Goal: Task Accomplishment & Management: Manage account settings

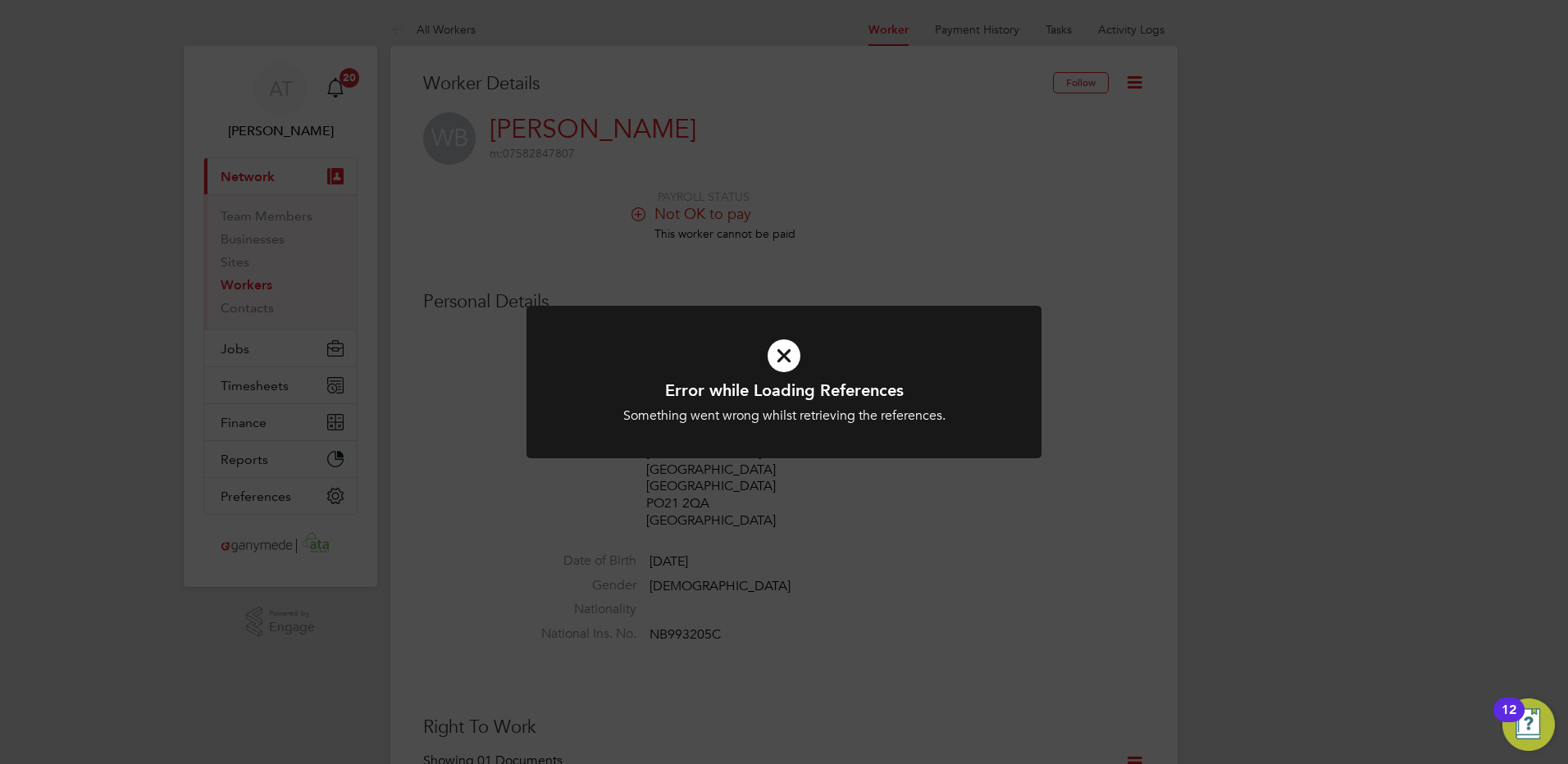
drag, startPoint x: 780, startPoint y: 349, endPoint x: 776, endPoint y: 314, distance: 35.2
click at [780, 350] on icon at bounding box center [784, 356] width 427 height 64
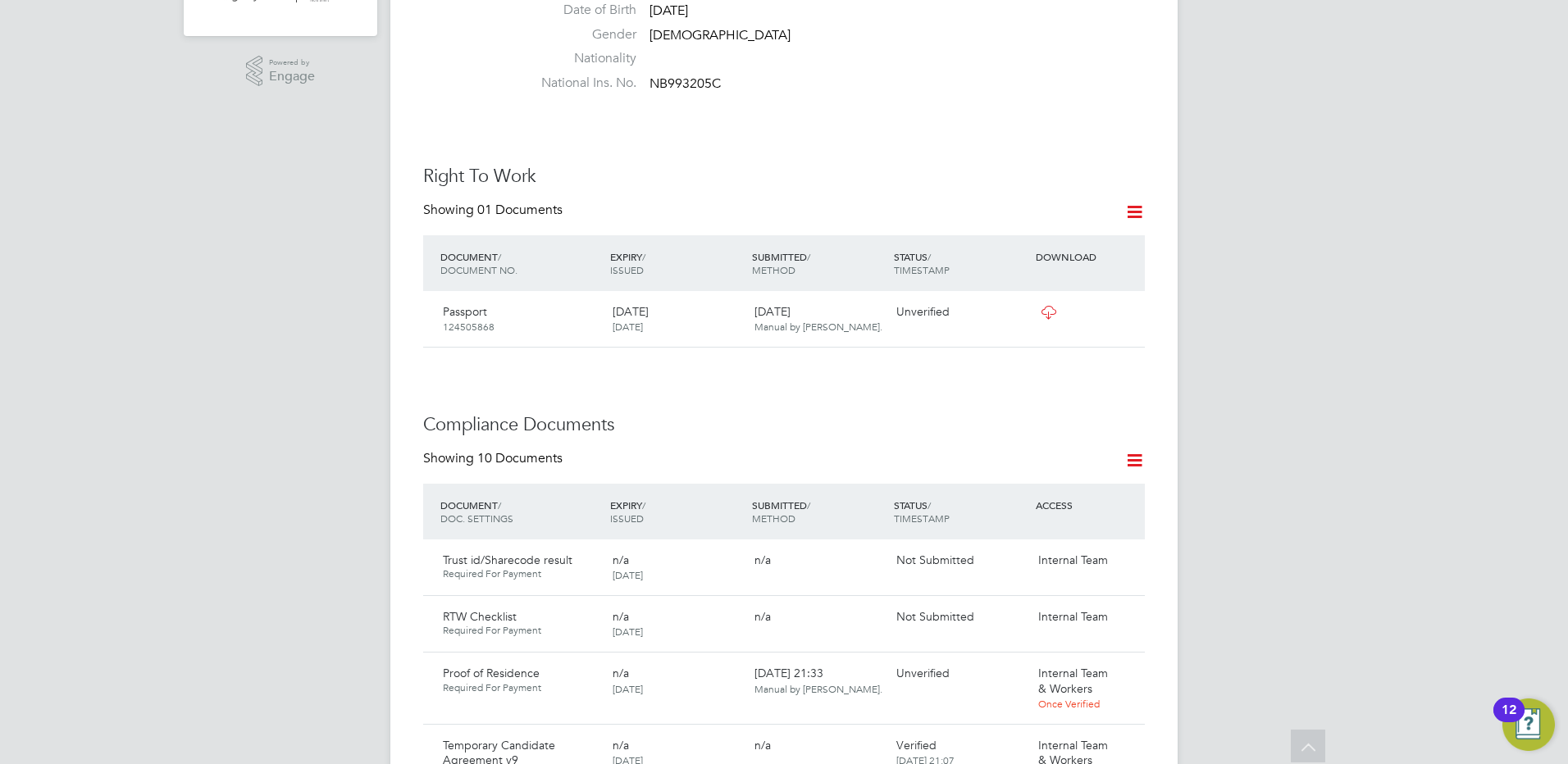
scroll to position [820, 0]
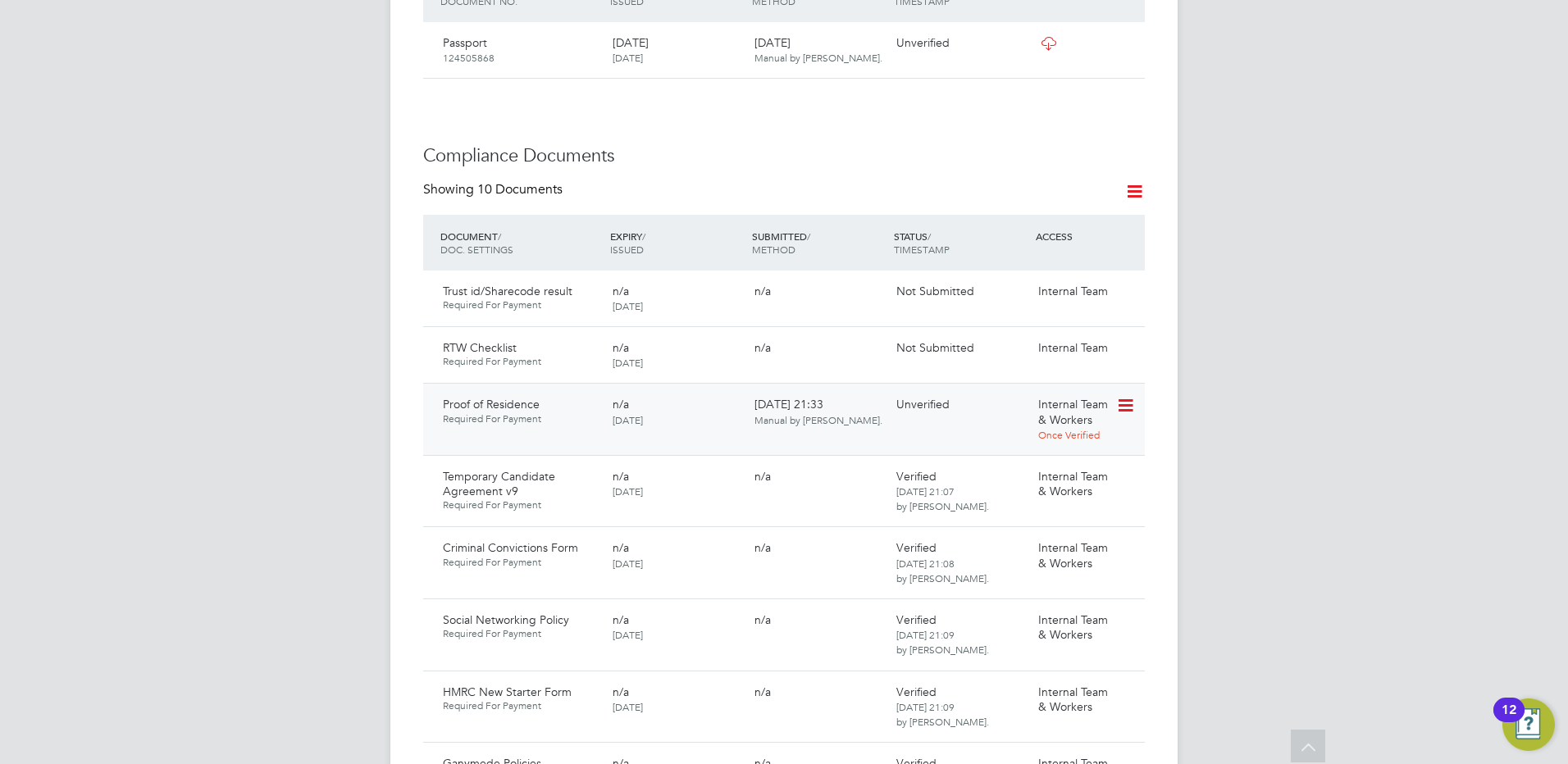
click at [1132, 416] on icon at bounding box center [1124, 406] width 16 height 19
click at [1028, 482] on li "Download Document" at bounding box center [1066, 483] width 130 height 23
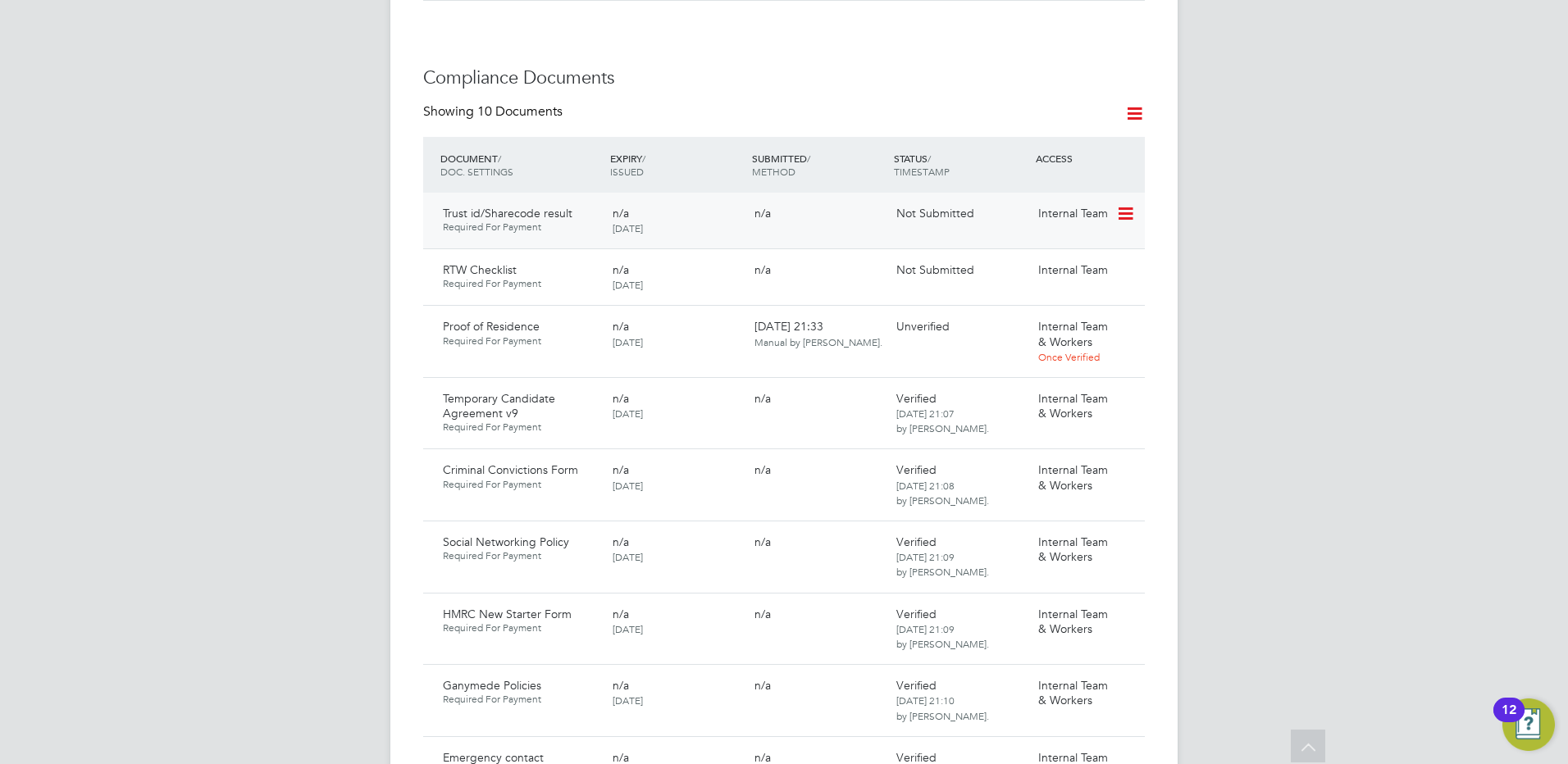
scroll to position [902, 0]
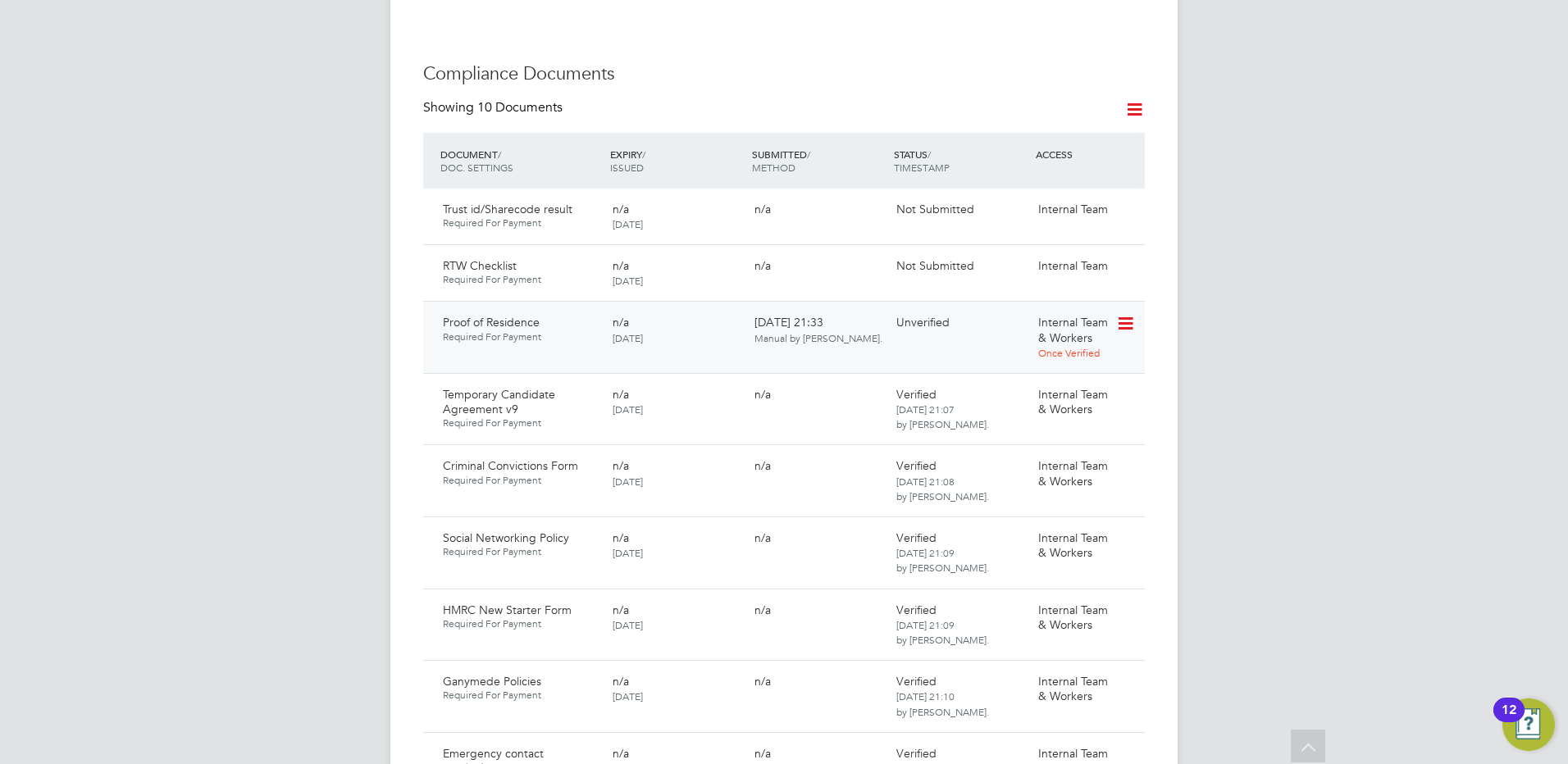
click at [1120, 333] on icon at bounding box center [1124, 324] width 16 height 19
click at [1012, 445] on li "Verify Document" at bounding box center [1066, 448] width 130 height 23
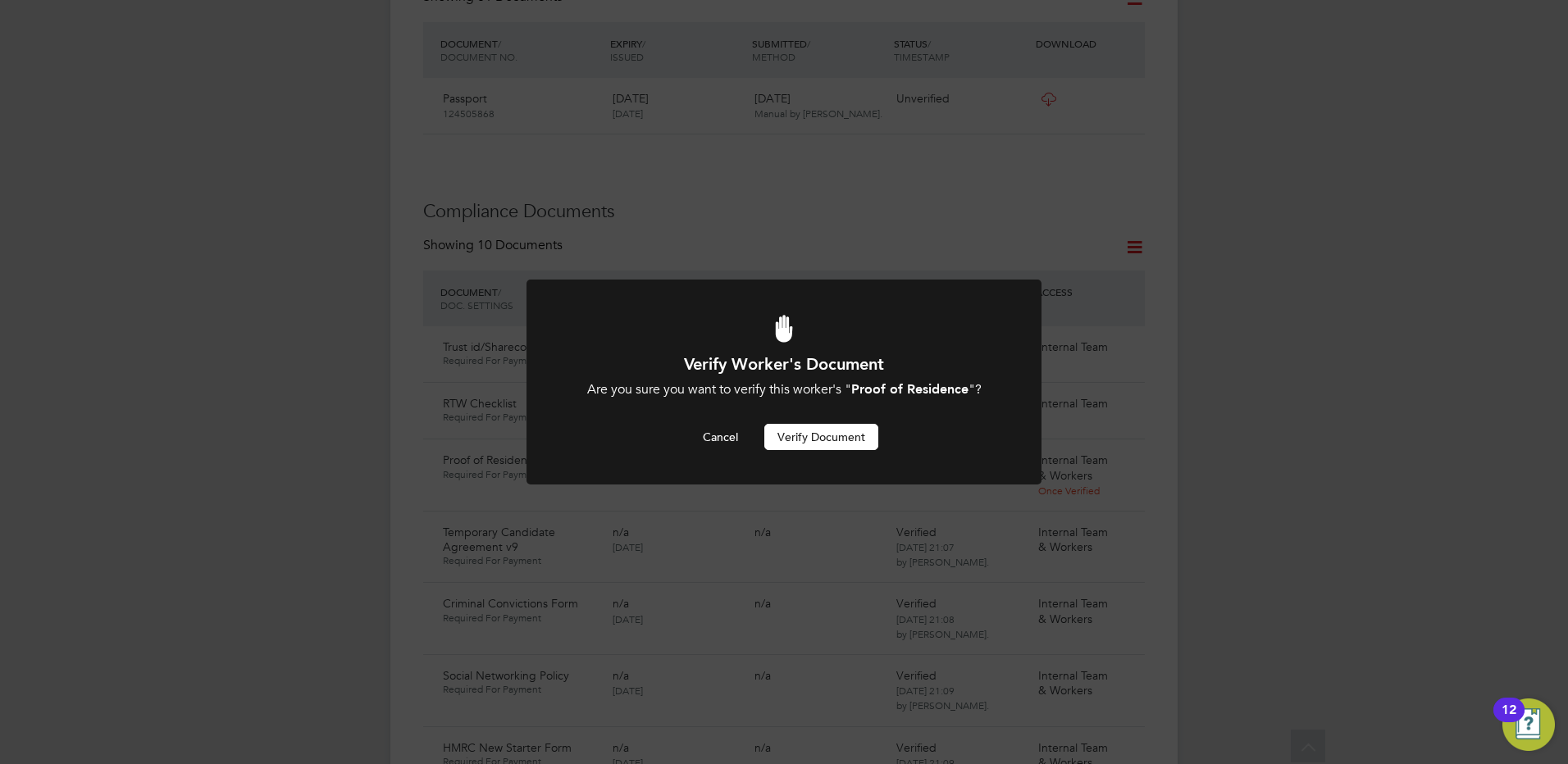
scroll to position [0, 0]
click at [791, 435] on button "Verify Document" at bounding box center [821, 436] width 114 height 26
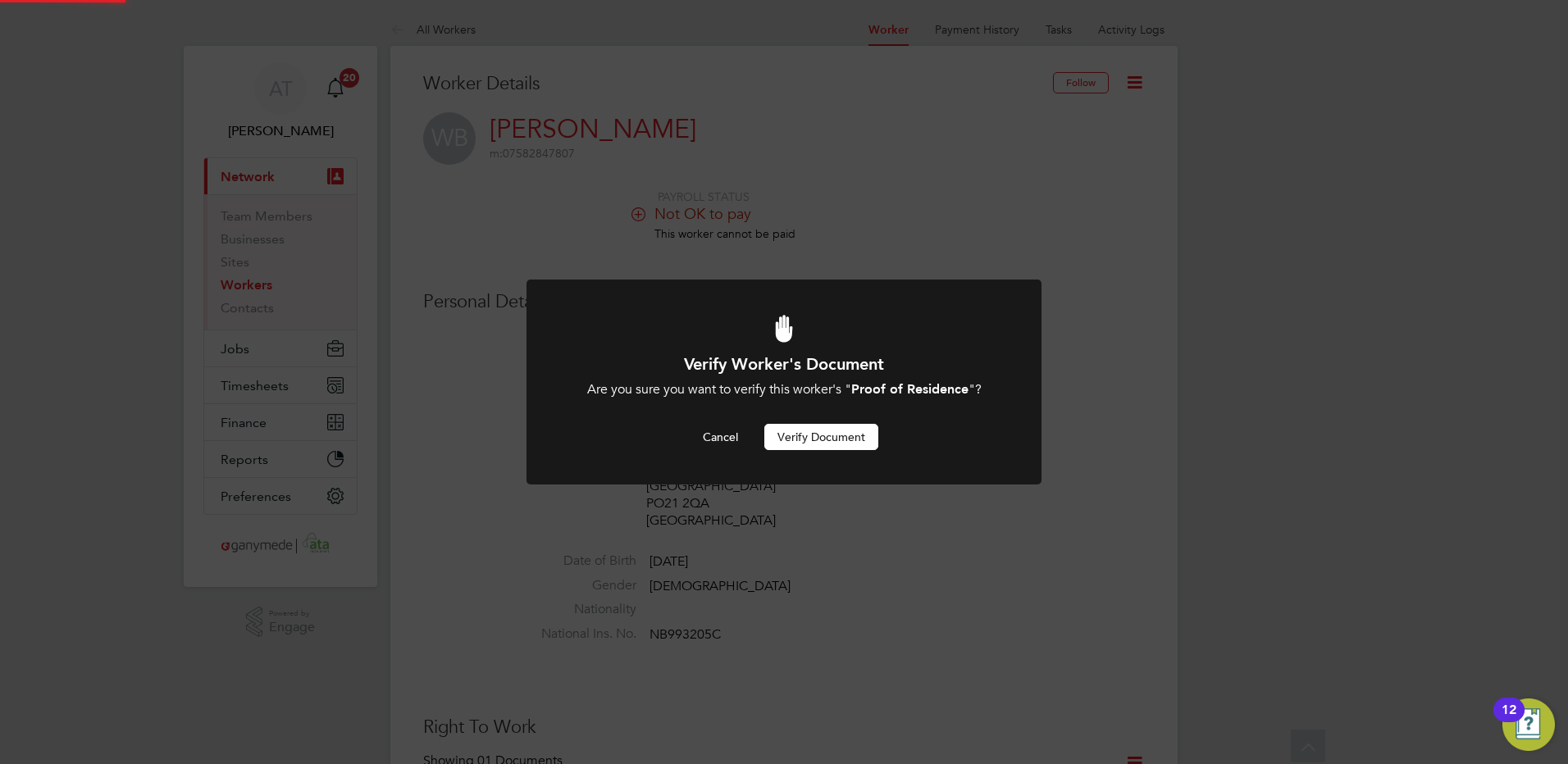
scroll to position [764, 0]
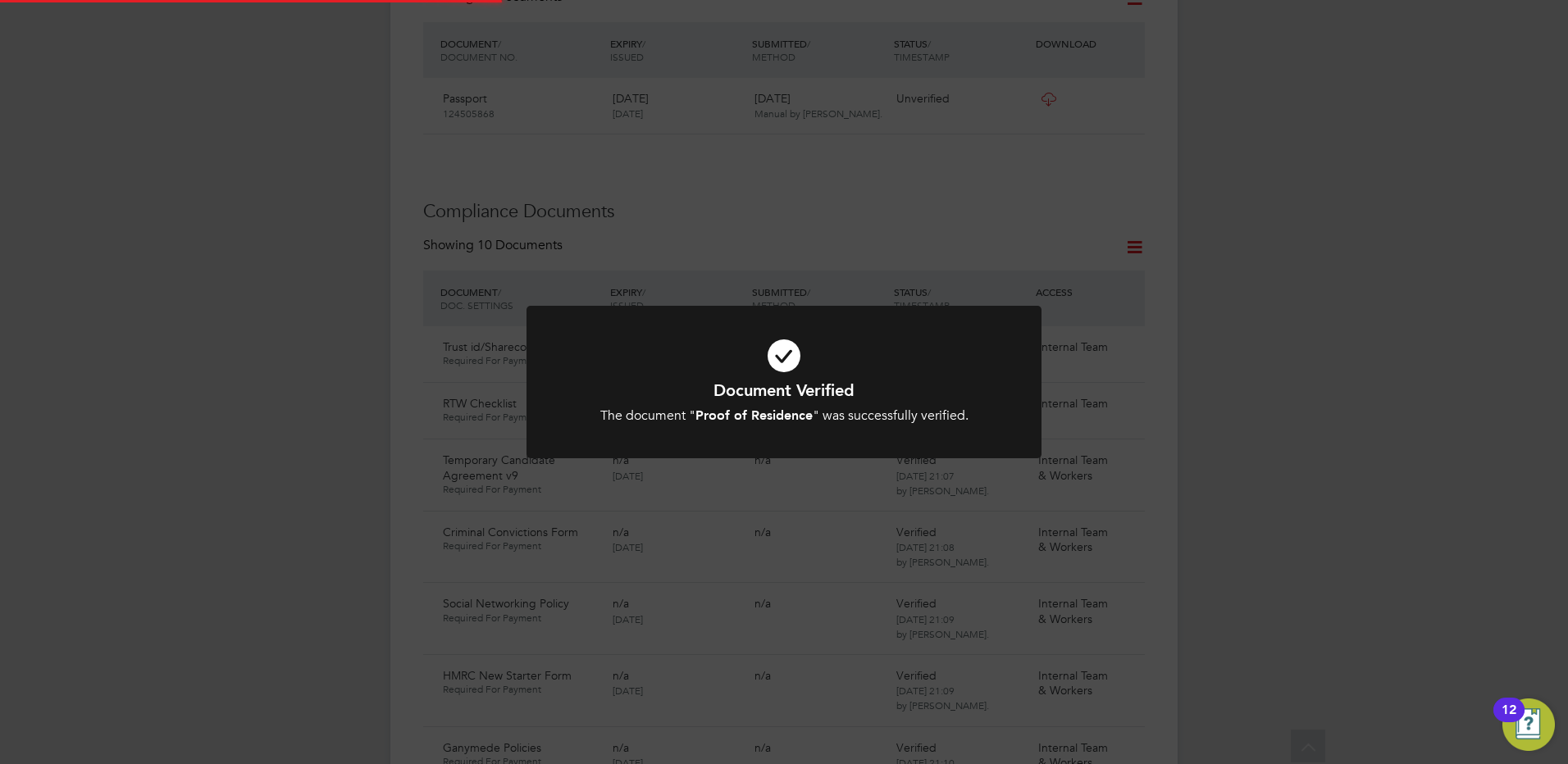
click at [145, 359] on div "Document Verified The document " Proof of Residence " was successfully verified…" at bounding box center [784, 382] width 1568 height 764
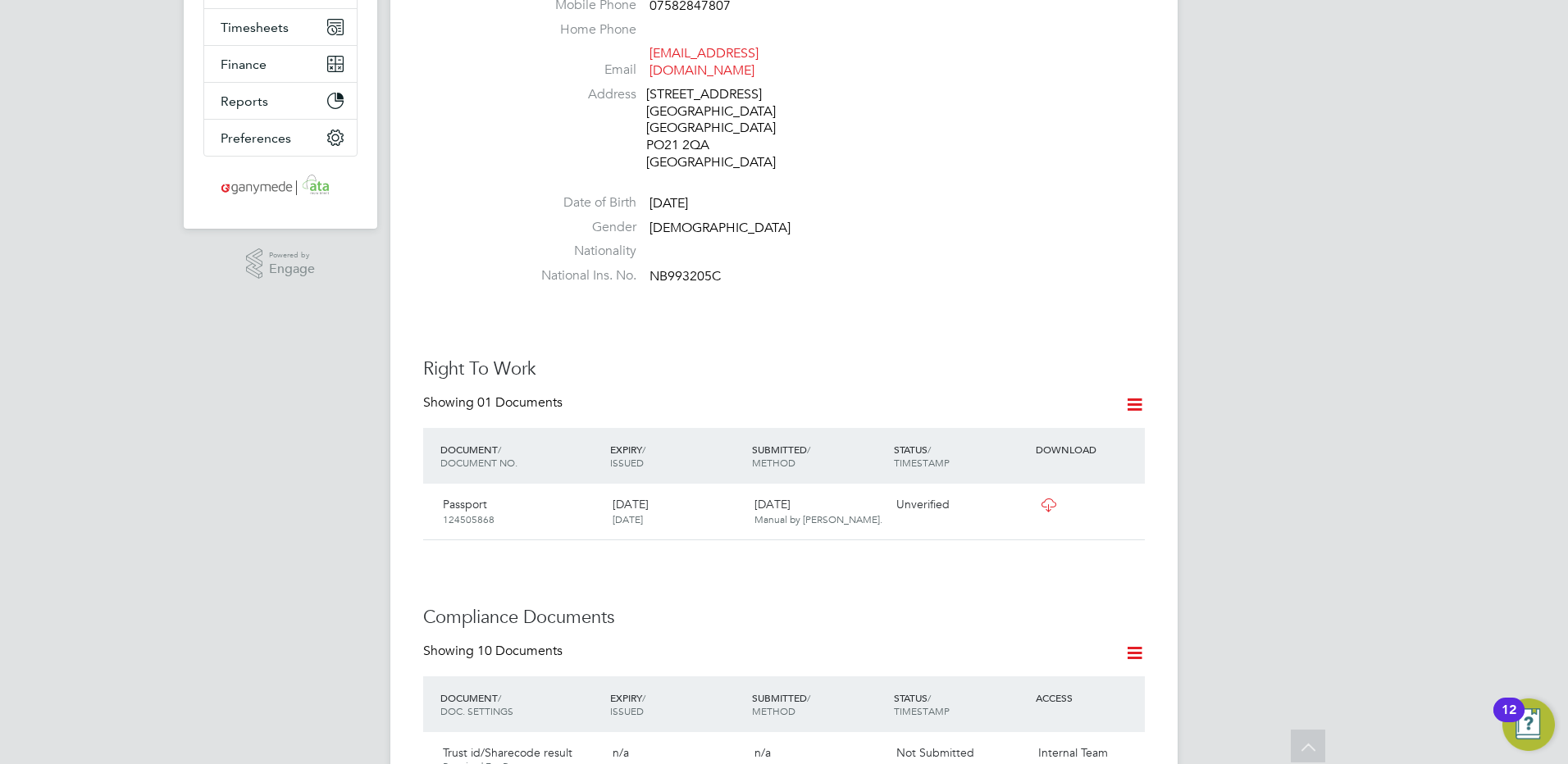
scroll to position [108, 0]
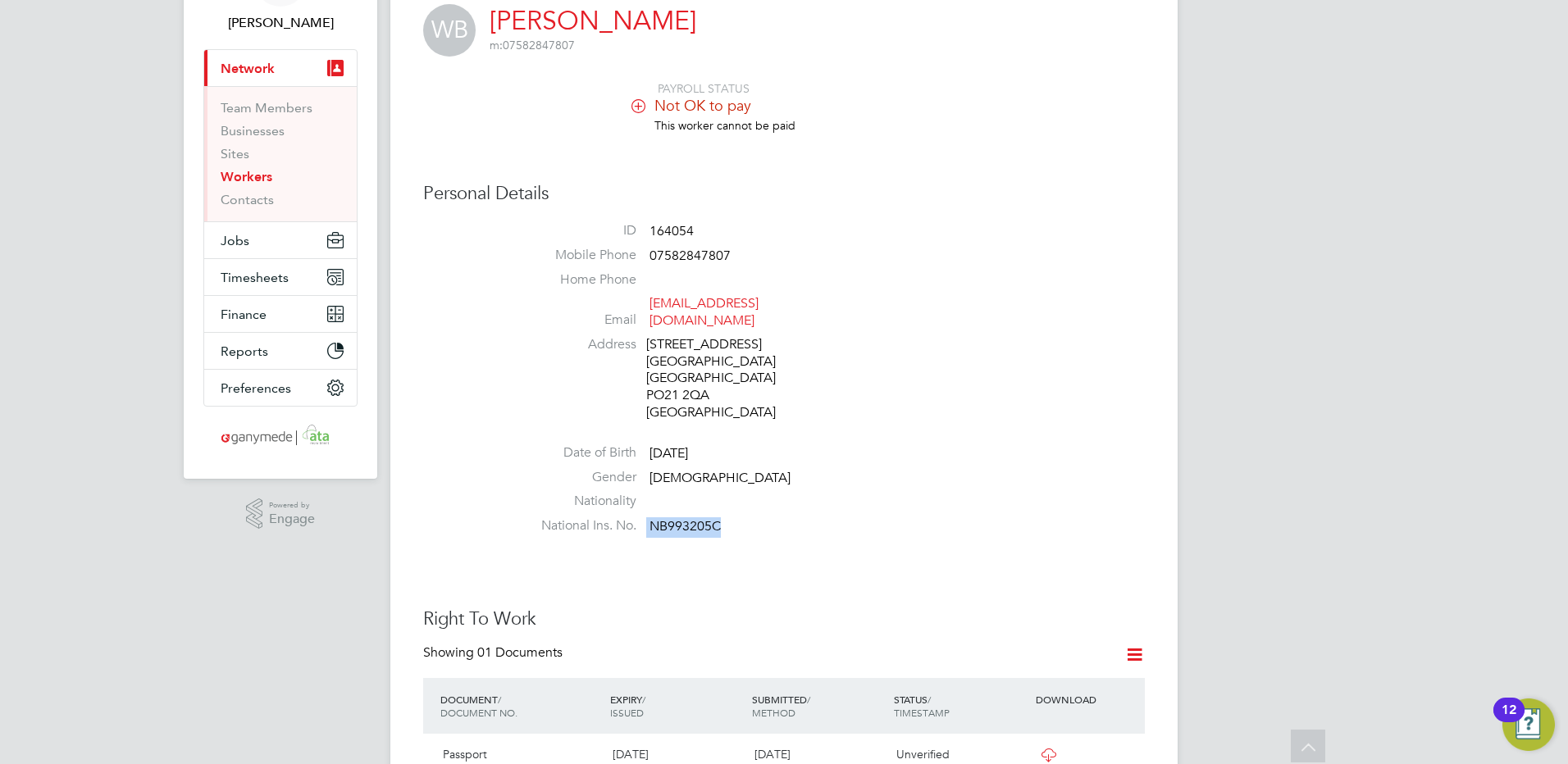
drag, startPoint x: 732, startPoint y: 532, endPoint x: 645, endPoint y: 538, distance: 87.2
click at [645, 538] on li "National Ins. No. NB993205C" at bounding box center [833, 530] width 624 height 25
copy li "NB993205C"
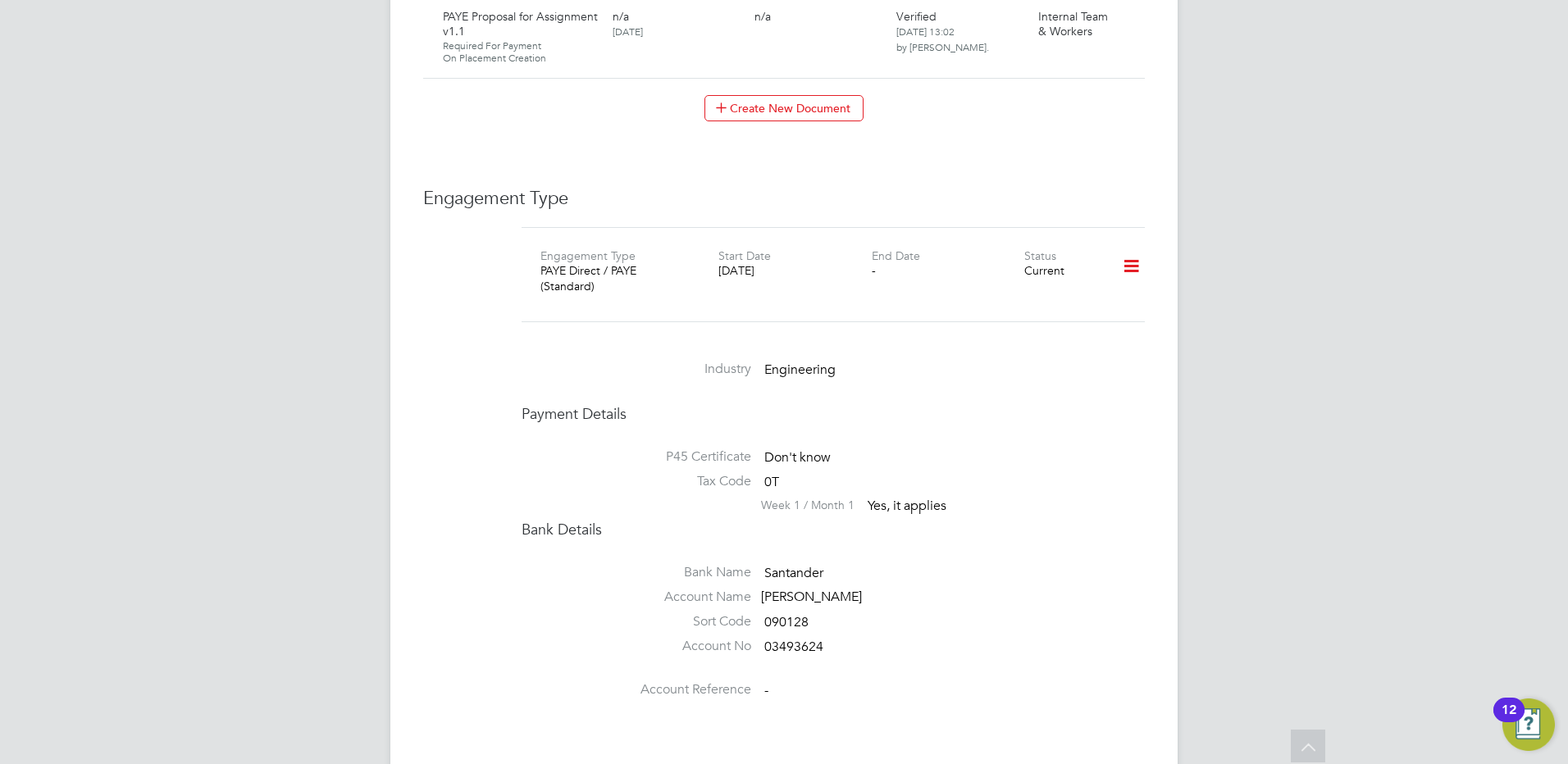
scroll to position [1912, 0]
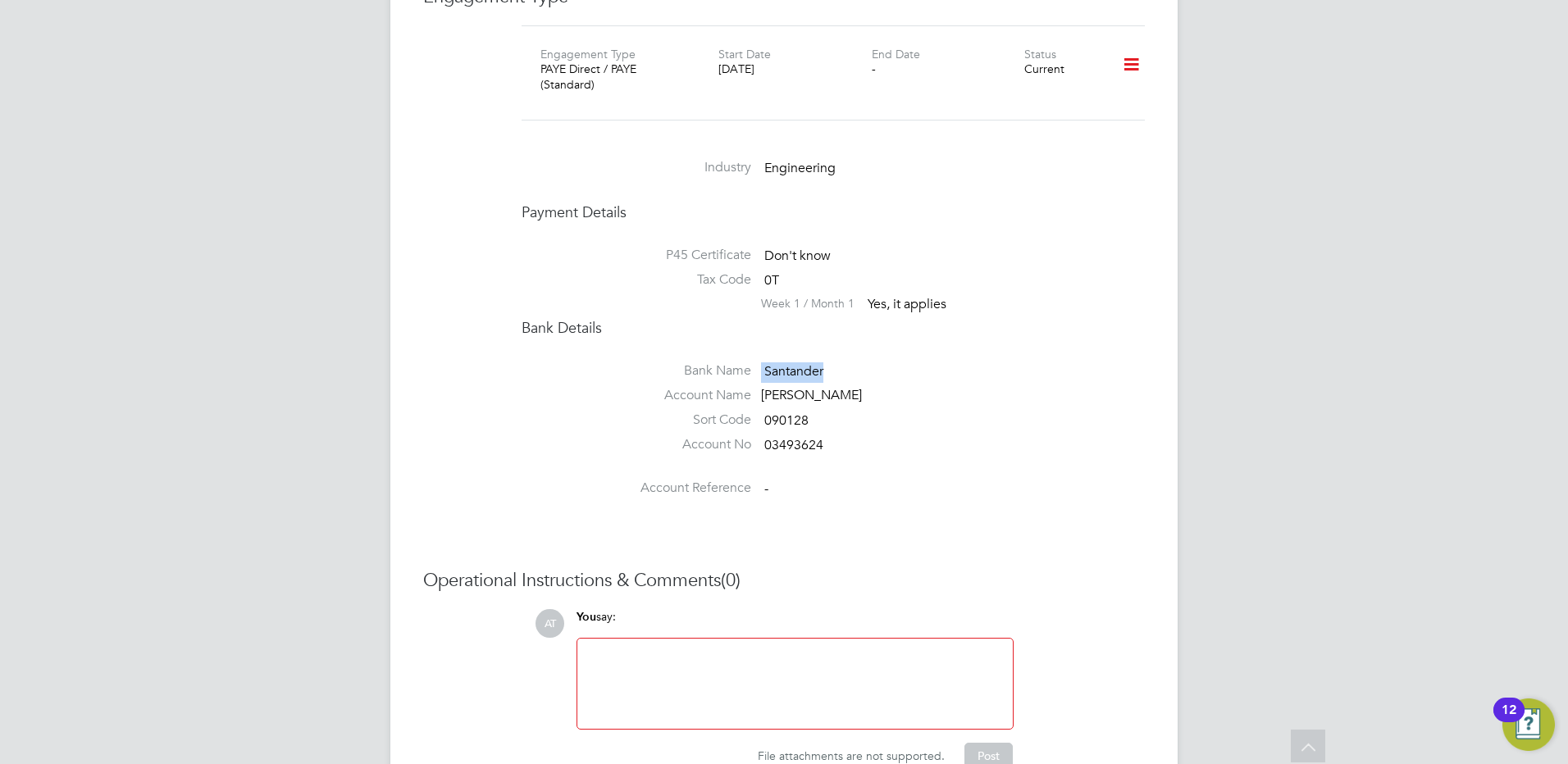
drag, startPoint x: 833, startPoint y: 377, endPoint x: 757, endPoint y: 378, distance: 76.0
click at [757, 378] on li "Bank Name Santander" at bounding box center [833, 375] width 624 height 25
copy li "Santander"
drag, startPoint x: 905, startPoint y: 400, endPoint x: 759, endPoint y: 410, distance: 146.3
click at [759, 410] on li "Account Name MRS W J BROCKMAN" at bounding box center [833, 400] width 624 height 25
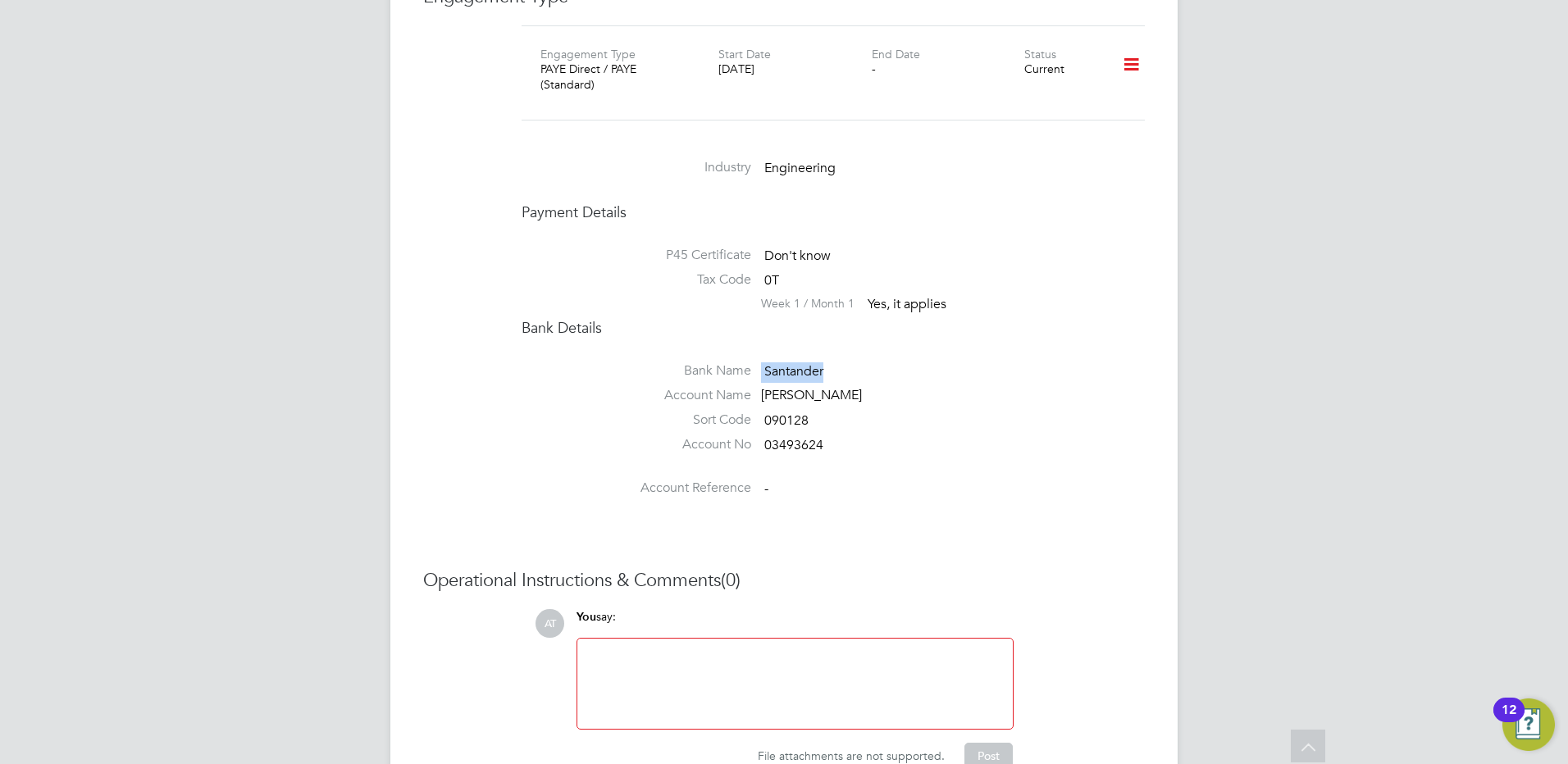
copy div "MRS W J BROCKMAN"
drag, startPoint x: 833, startPoint y: 455, endPoint x: 765, endPoint y: 456, distance: 68.0
click at [765, 456] on li "Account No 03493624" at bounding box center [833, 449] width 624 height 25
copy span "03493624"
drag, startPoint x: 813, startPoint y: 424, endPoint x: 765, endPoint y: 425, distance: 48.0
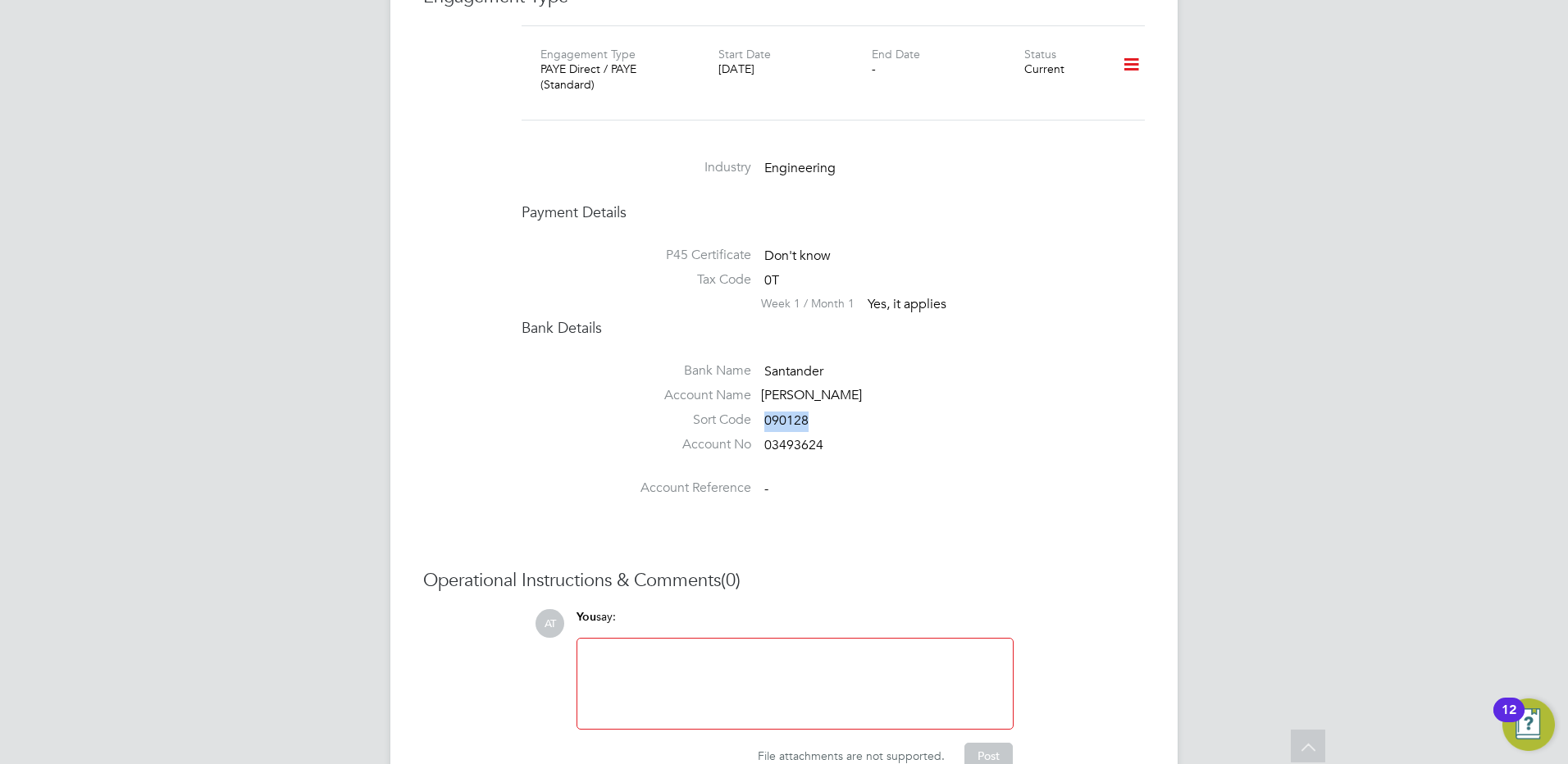
click at [765, 425] on li "Sort Code 090128" at bounding box center [833, 424] width 624 height 25
copy span "090128"
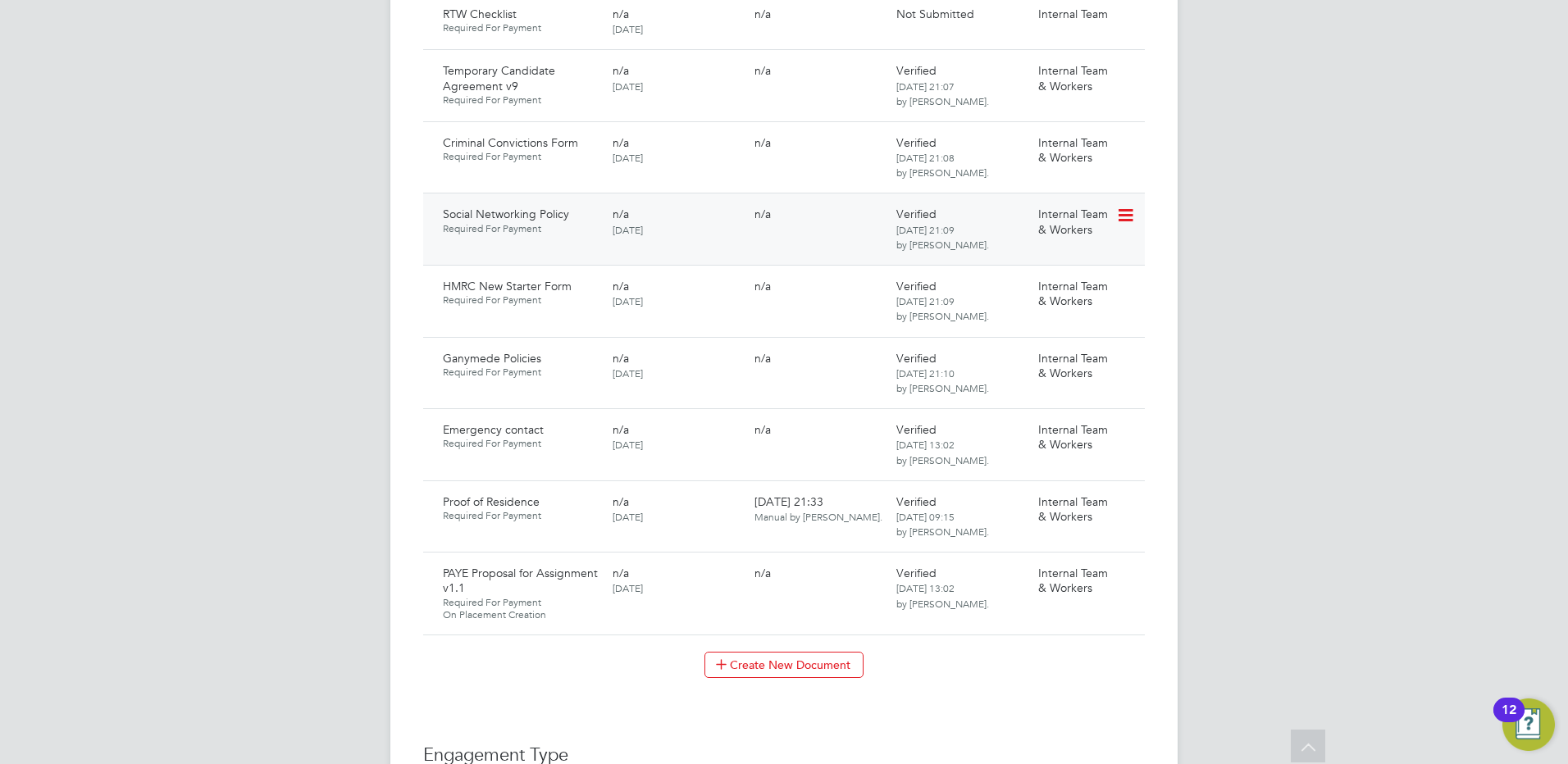
scroll to position [1256, 0]
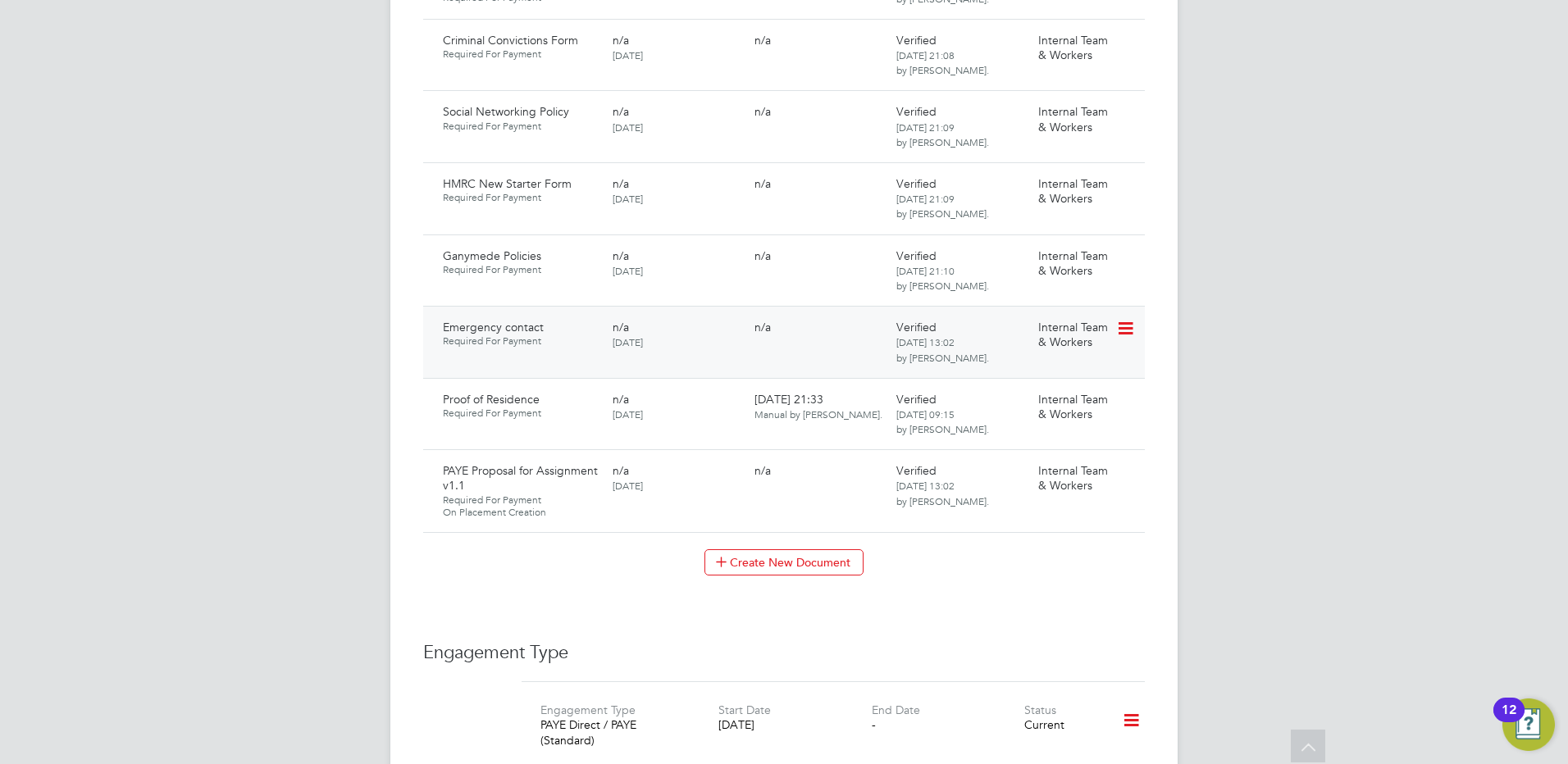
click at [1122, 339] on icon at bounding box center [1124, 329] width 16 height 19
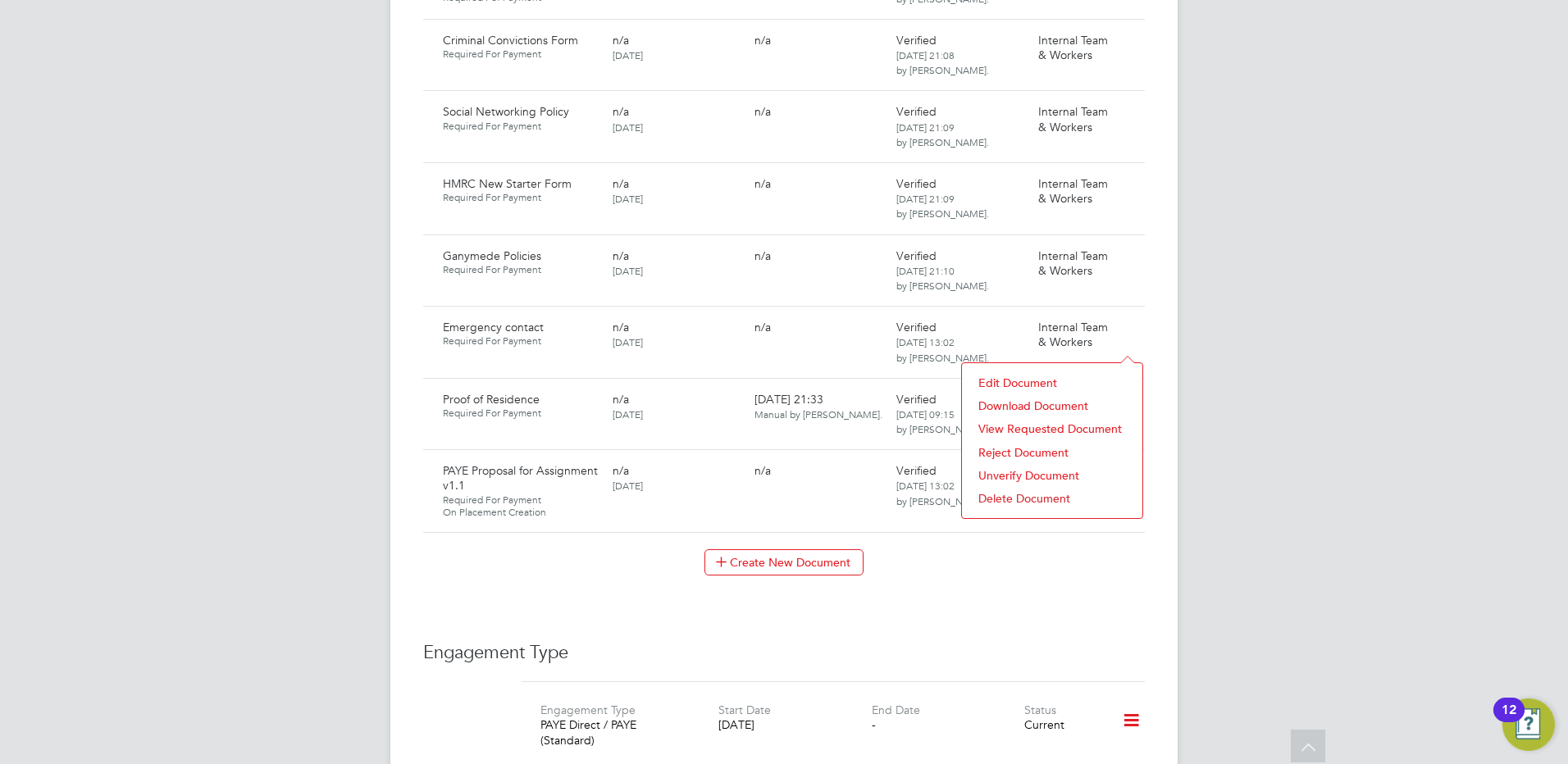
click at [995, 403] on li "Download Document" at bounding box center [1052, 406] width 164 height 23
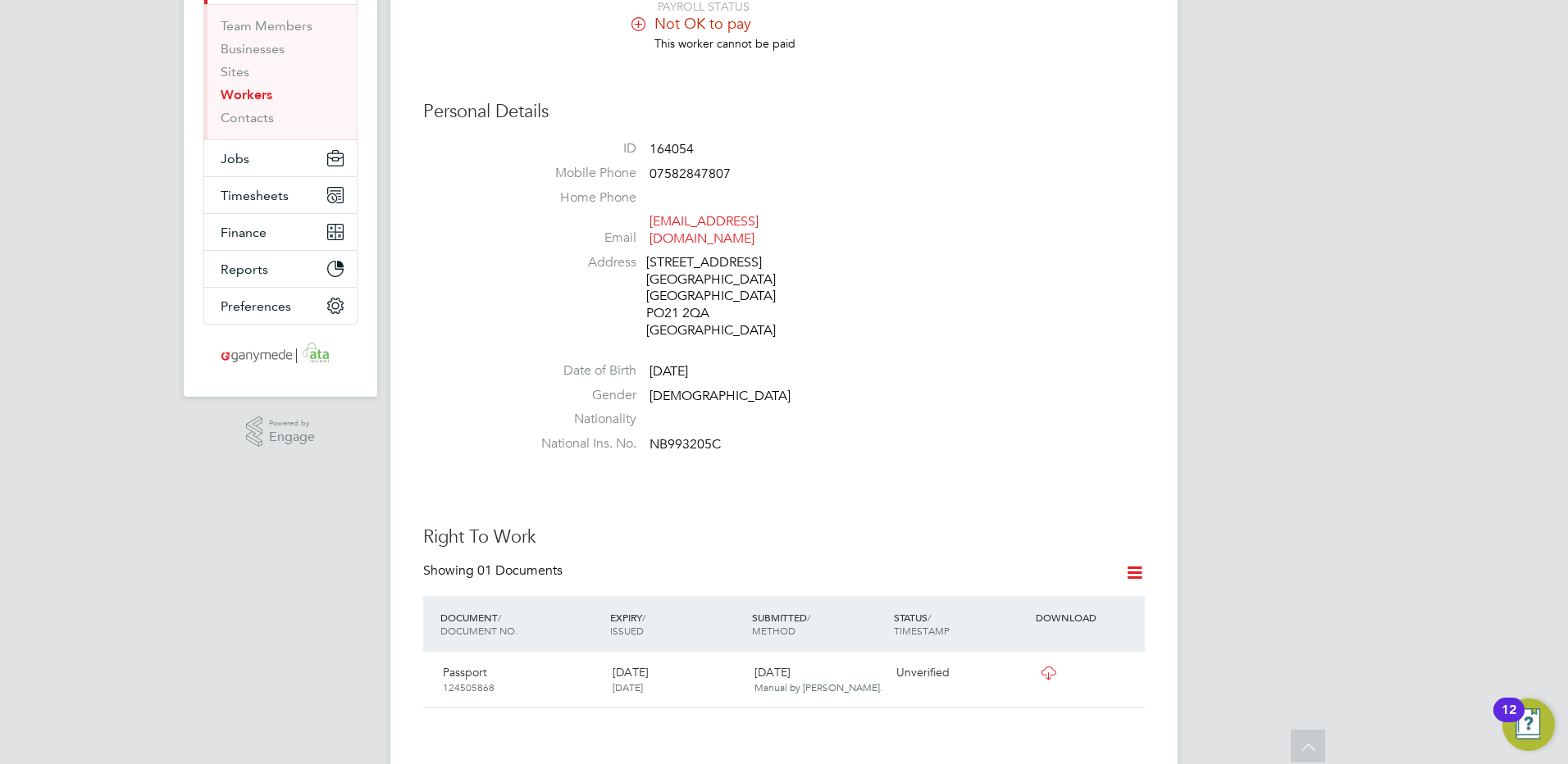
scroll to position [158, 0]
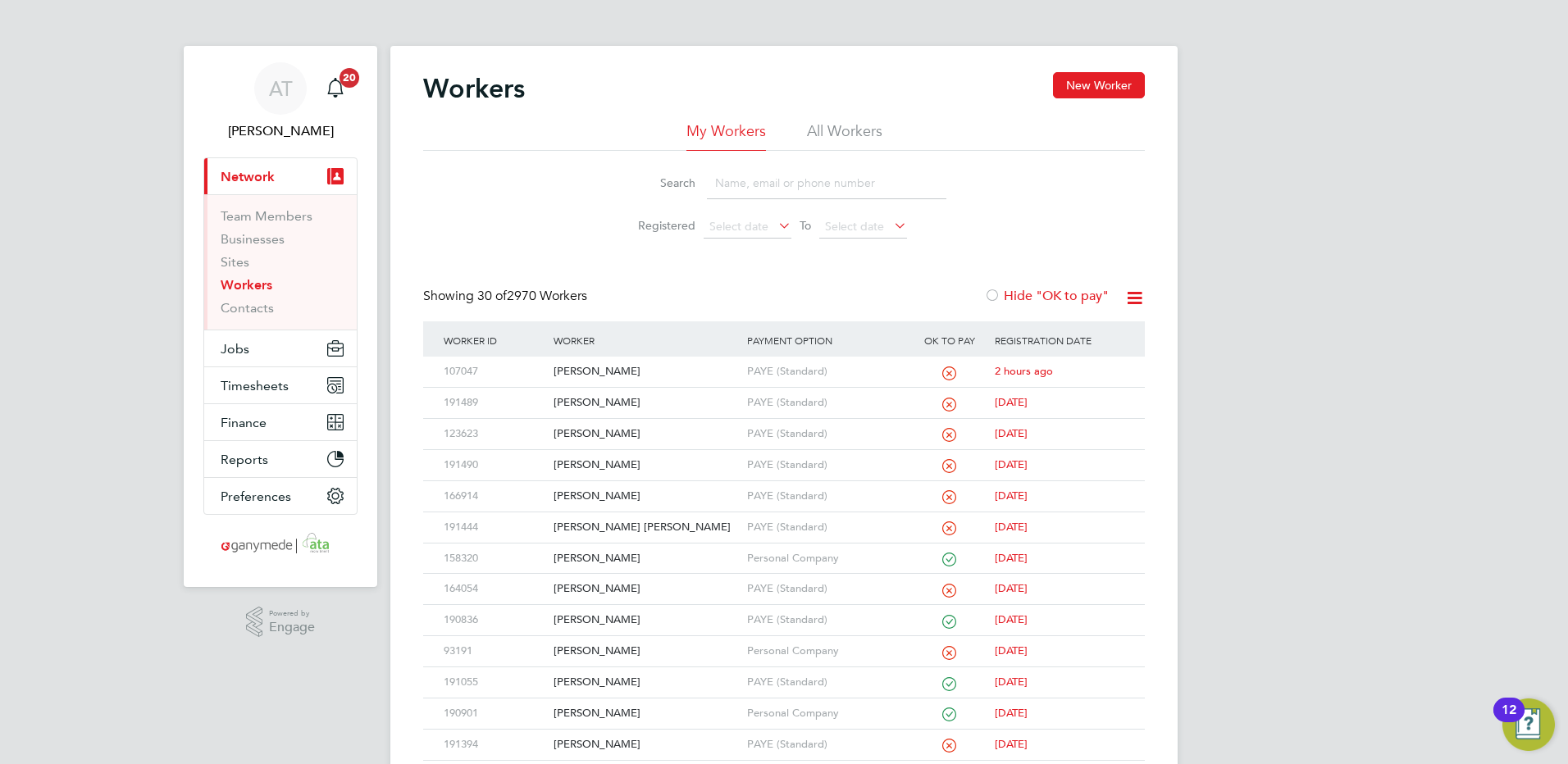
click at [722, 181] on input at bounding box center [827, 183] width 240 height 32
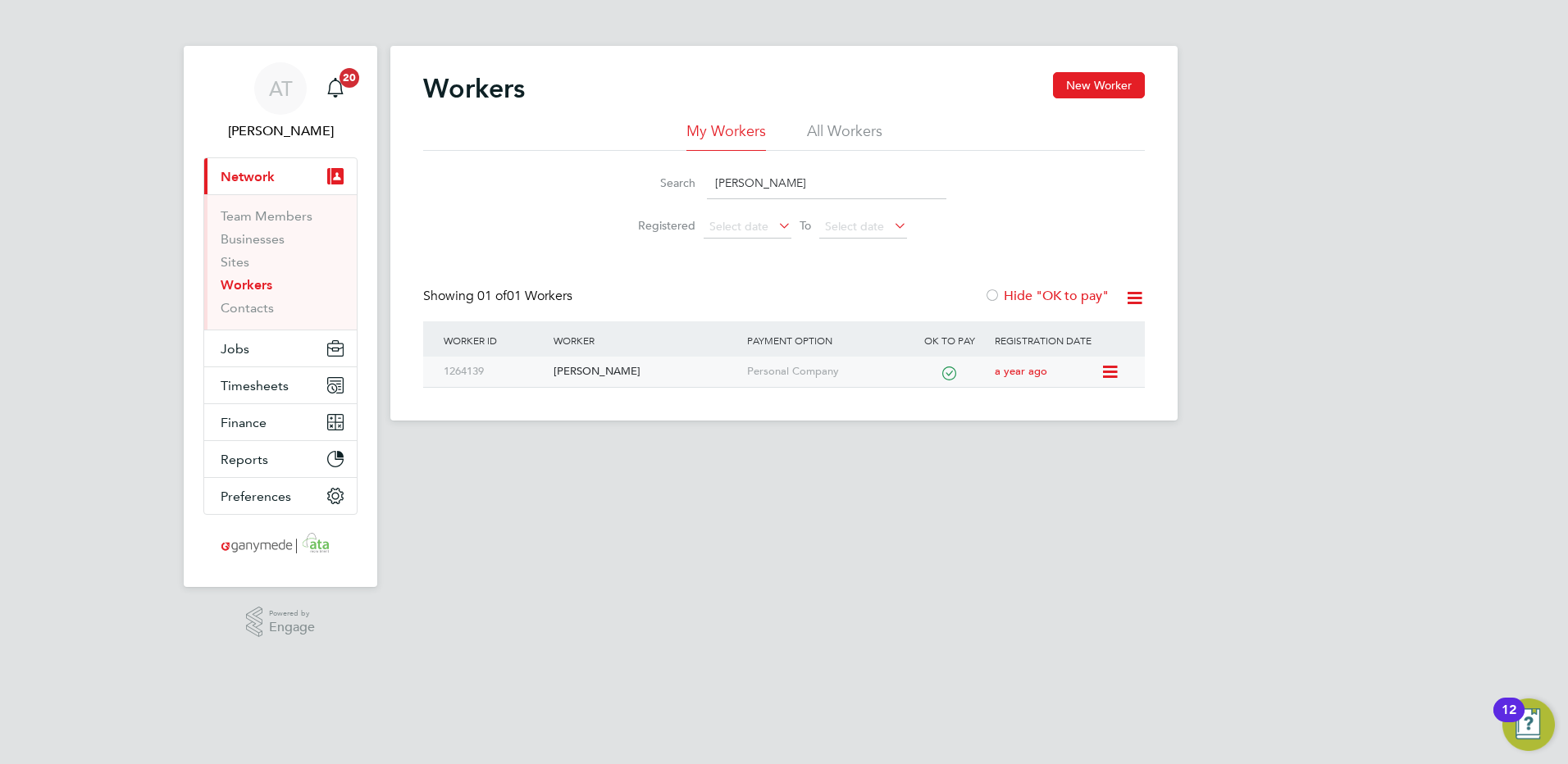
click at [584, 368] on div "Al Sarumi" at bounding box center [646, 371] width 193 height 30
drag, startPoint x: 733, startPoint y: 186, endPoint x: 559, endPoint y: 185, distance: 174.0
click at [559, 186] on div "Search al sarumi Registered Select date To Select date" at bounding box center [784, 199] width 722 height 96
paste input "Stephen Robinson"
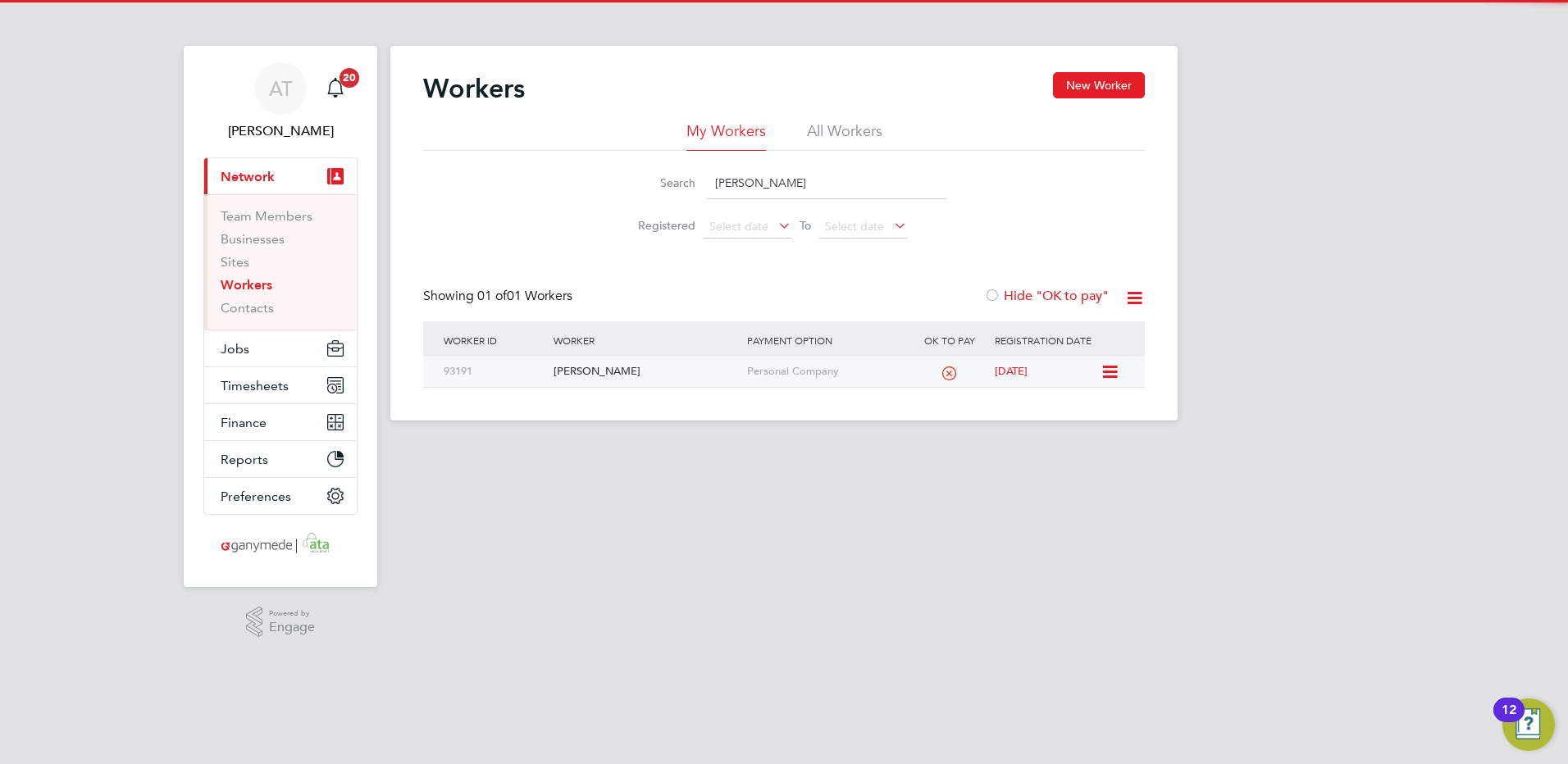
type input "Stephen Robinson"
click at [594, 371] on div "Stephen Robinson" at bounding box center [646, 371] width 193 height 30
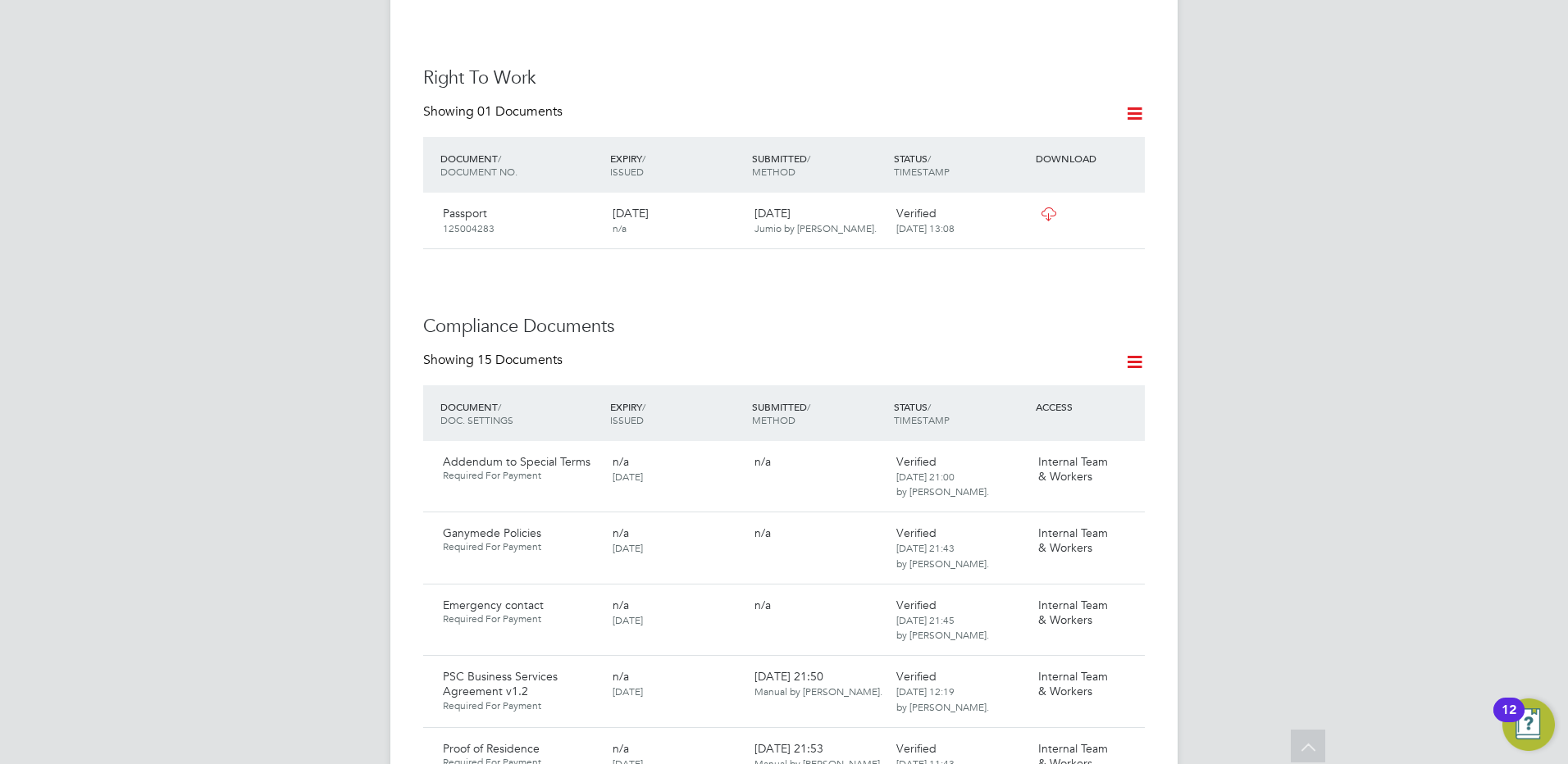
scroll to position [656, 0]
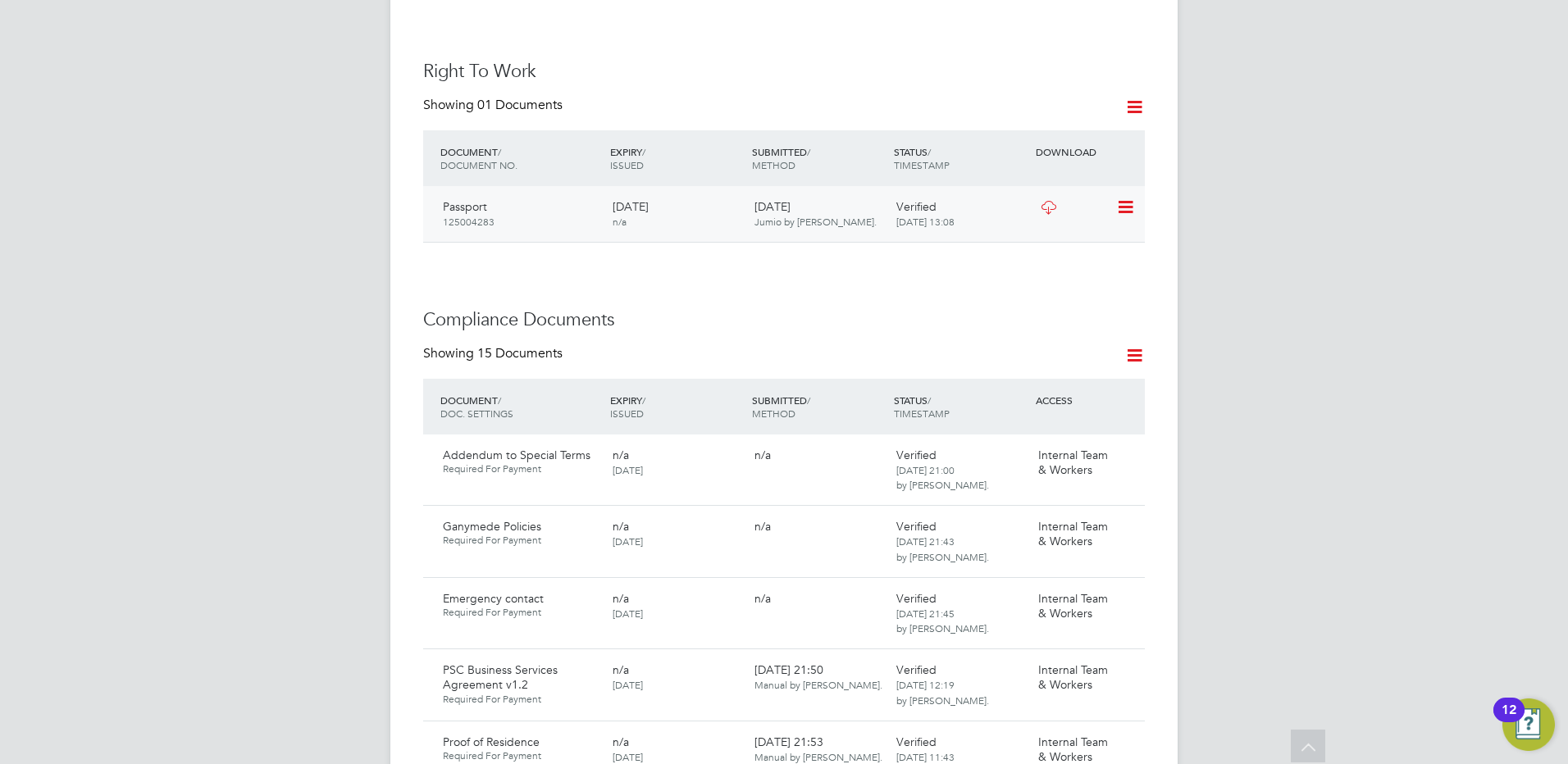
click at [1128, 198] on icon at bounding box center [1124, 207] width 16 height 19
click at [1045, 305] on li "View Details" at bounding box center [1072, 308] width 120 height 23
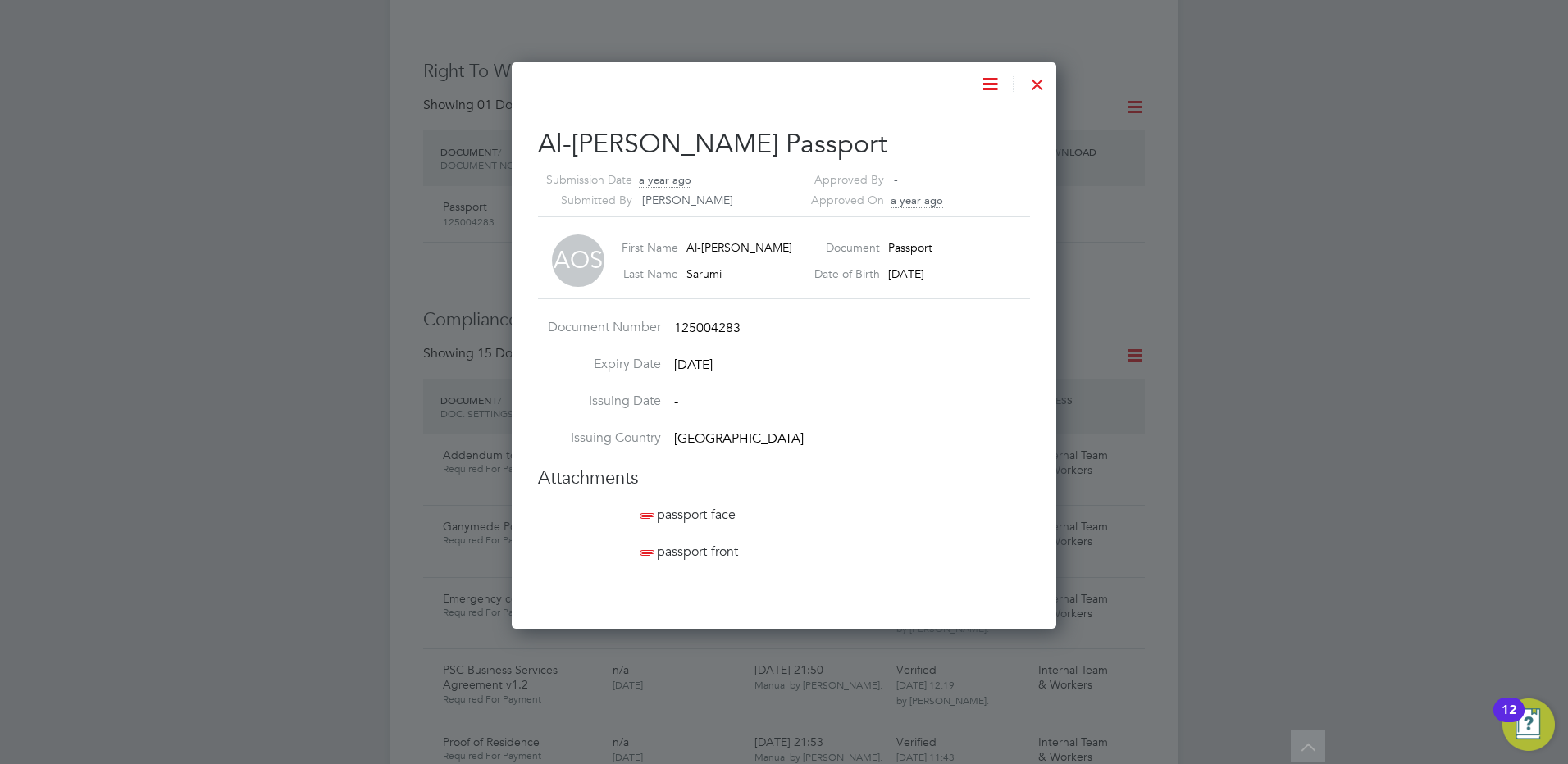
scroll to position [567, 545]
click at [678, 549] on span "passport-front" at bounding box center [688, 551] width 102 height 16
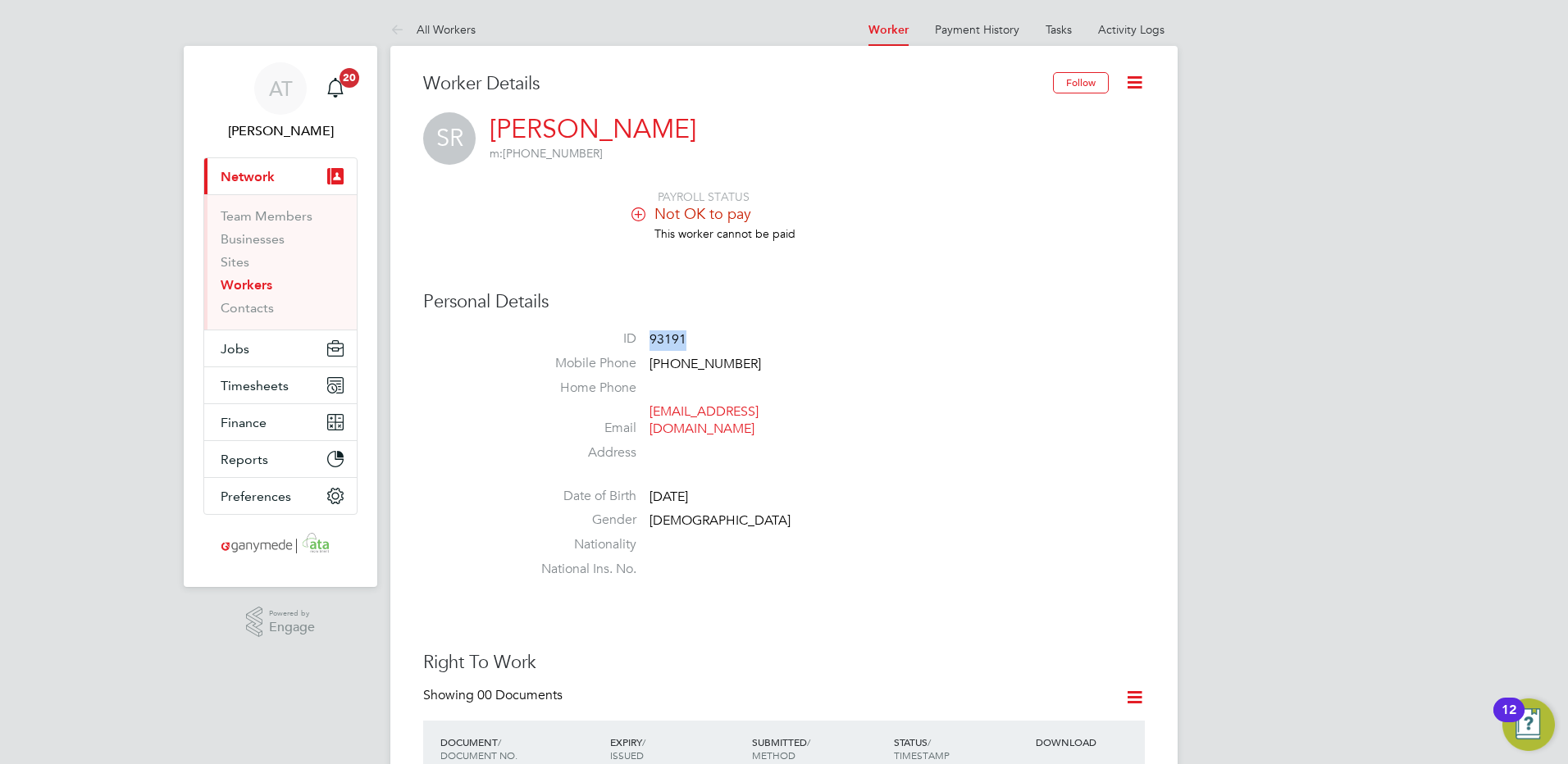
drag, startPoint x: 693, startPoint y: 339, endPoint x: 651, endPoint y: 343, distance: 42.2
click at [651, 343] on li "ID 93191" at bounding box center [833, 343] width 624 height 25
copy span "93191"
click at [867, 422] on li "Email stephenrobinsondesign@gmail.com" at bounding box center [833, 424] width 624 height 40
drag, startPoint x: 864, startPoint y: 412, endPoint x: 648, endPoint y: 422, distance: 216.2
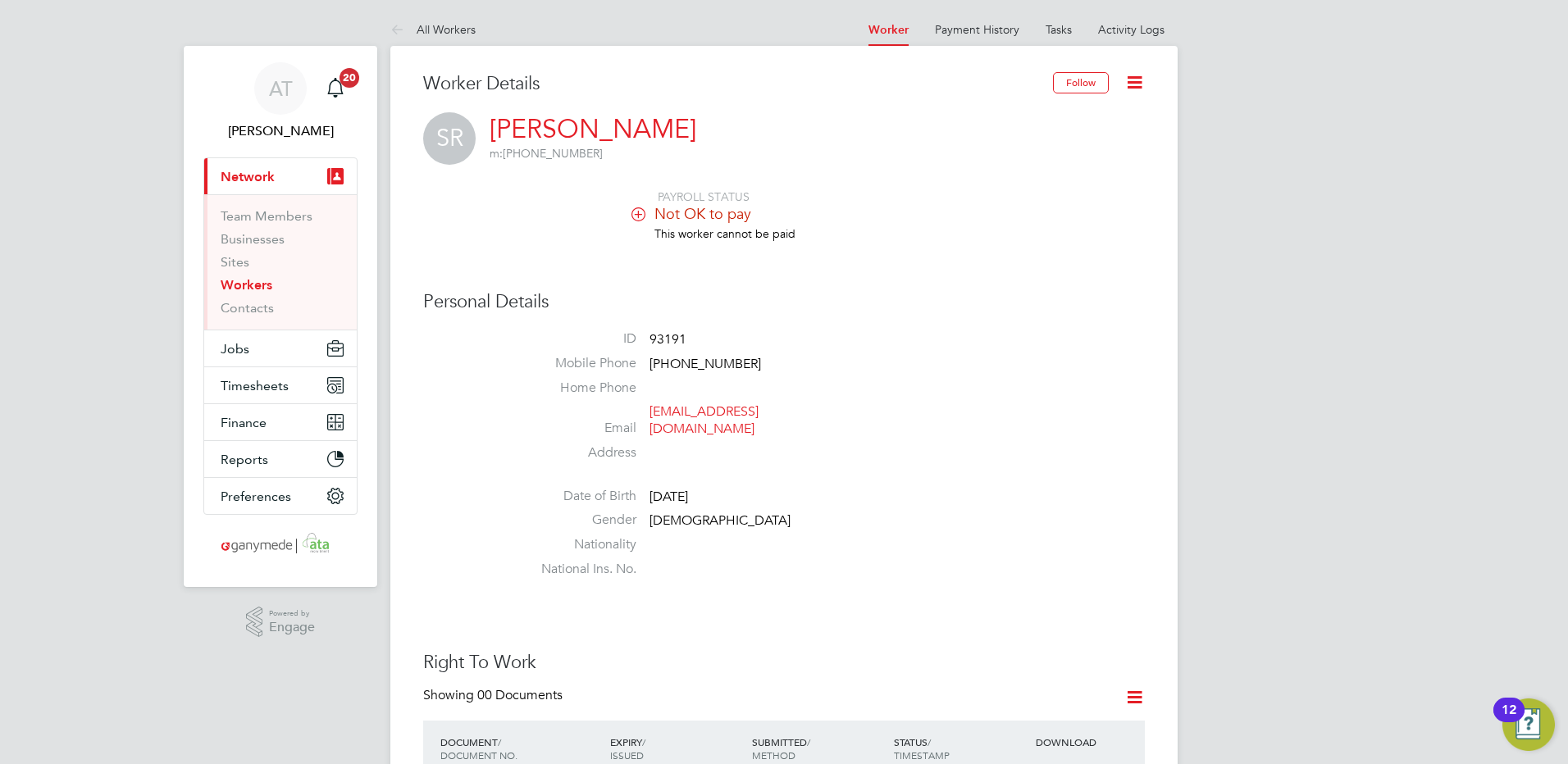
click at [648, 422] on li "Email stephenrobinsondesign@gmail.com" at bounding box center [833, 424] width 624 height 40
copy li "stephenrobinsondesign@gmail.com"
click at [1124, 30] on link "Activity Logs" at bounding box center [1131, 29] width 66 height 14
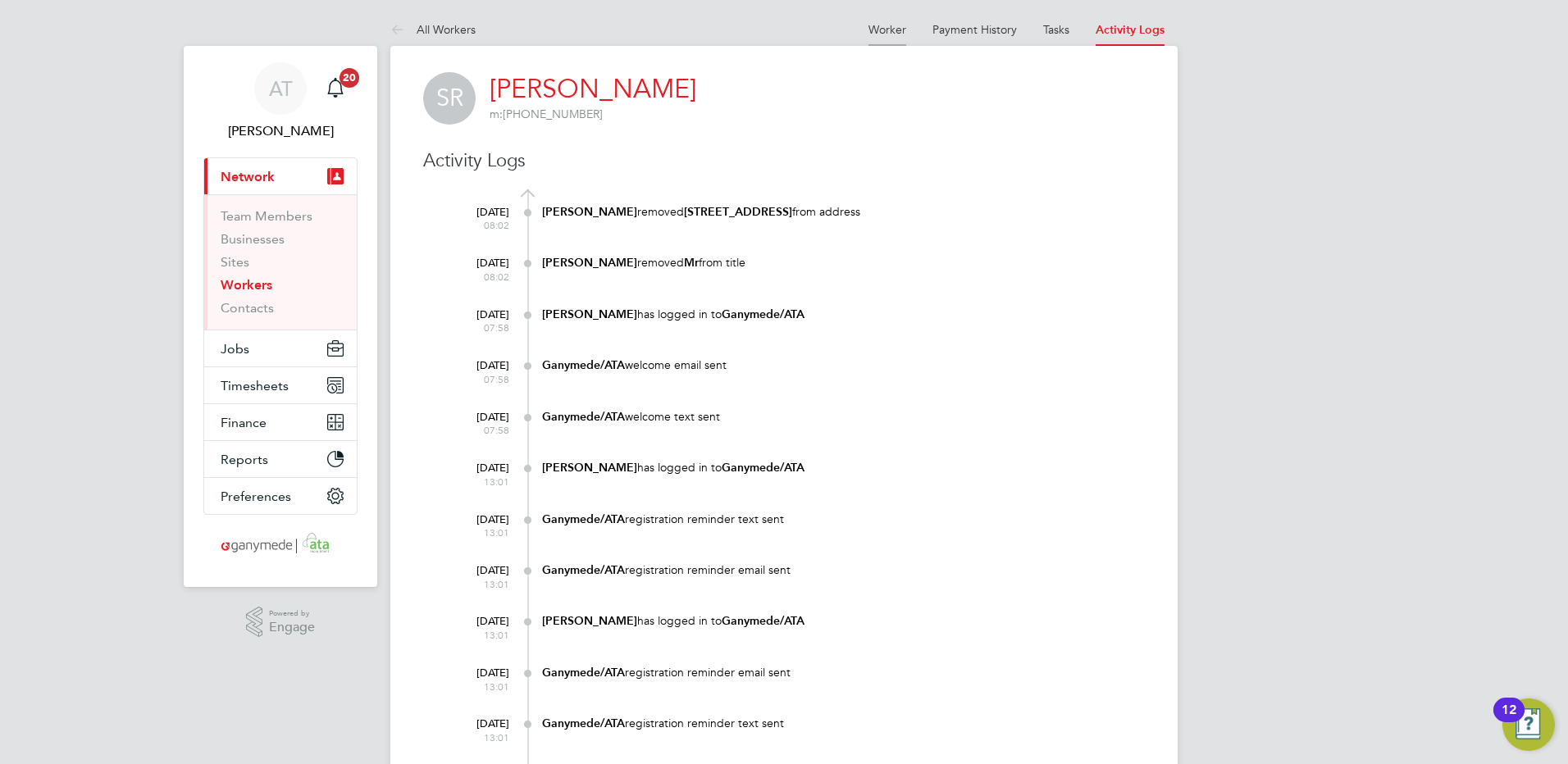
click at [886, 34] on link "Worker" at bounding box center [887, 29] width 38 height 14
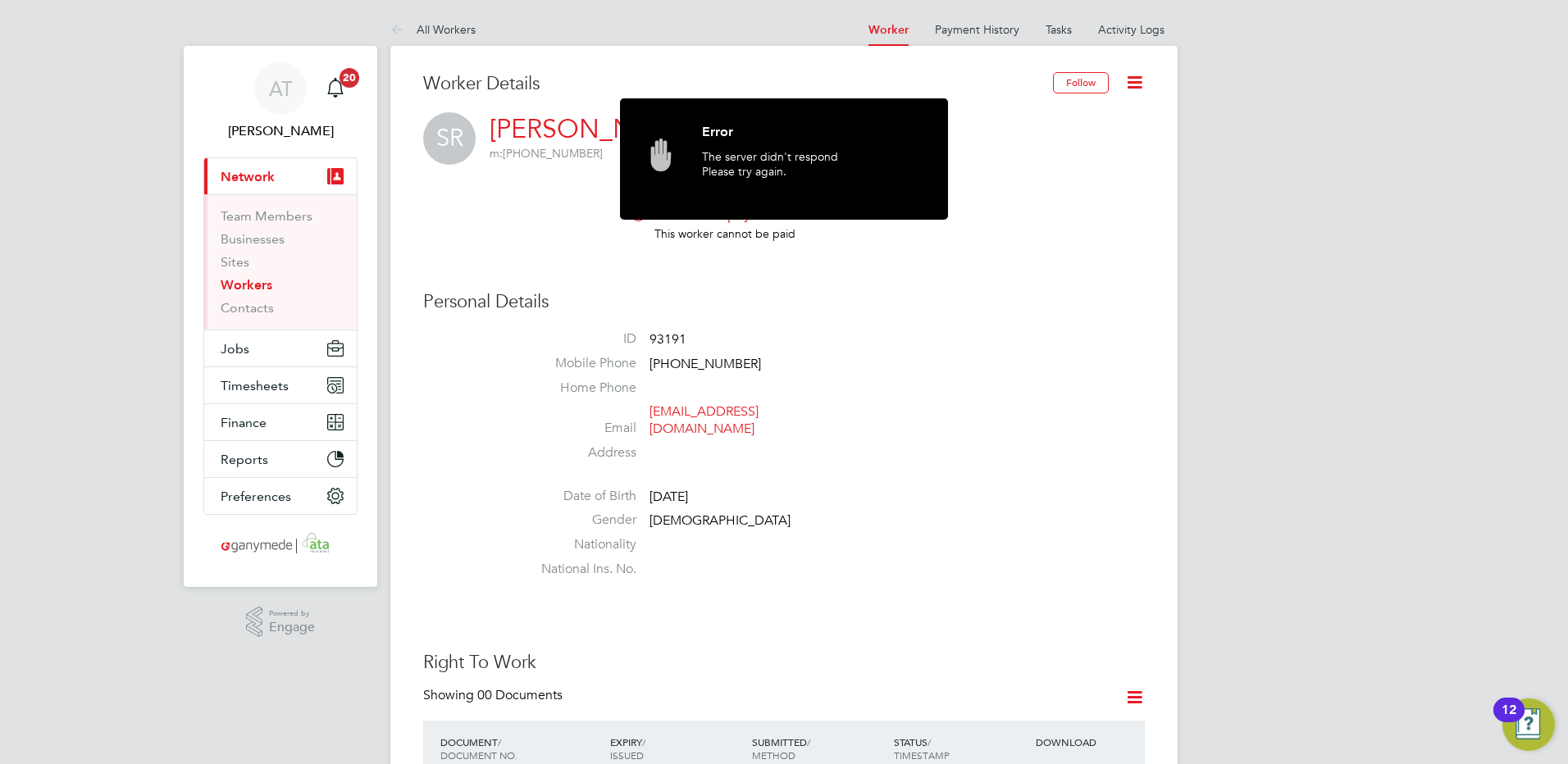
click at [520, 202] on div "PAYROLL STATUS Not OK to pay This worker cannot be paid" at bounding box center [784, 224] width 722 height 68
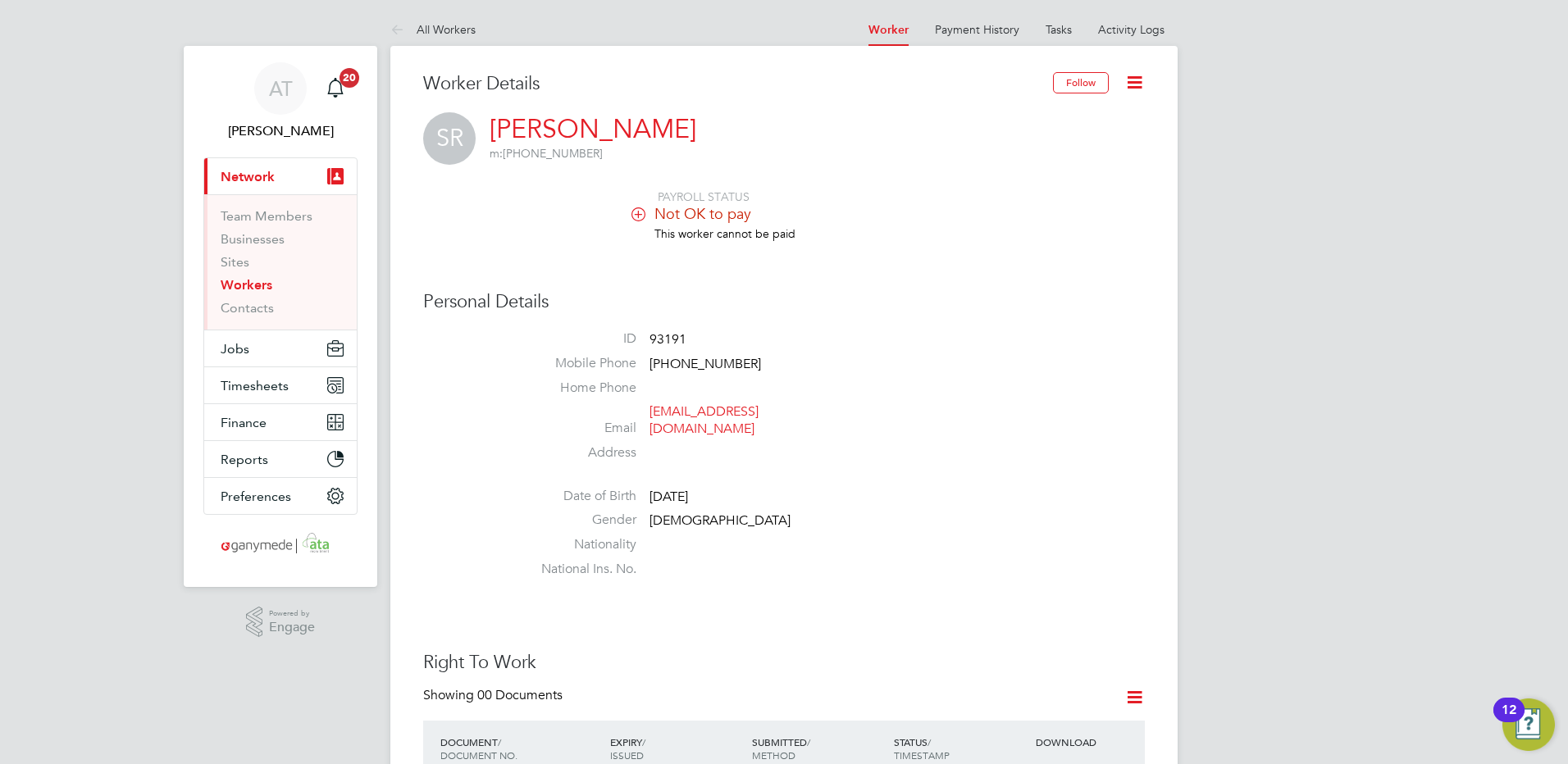
click at [236, 284] on link "Workers" at bounding box center [247, 285] width 52 height 15
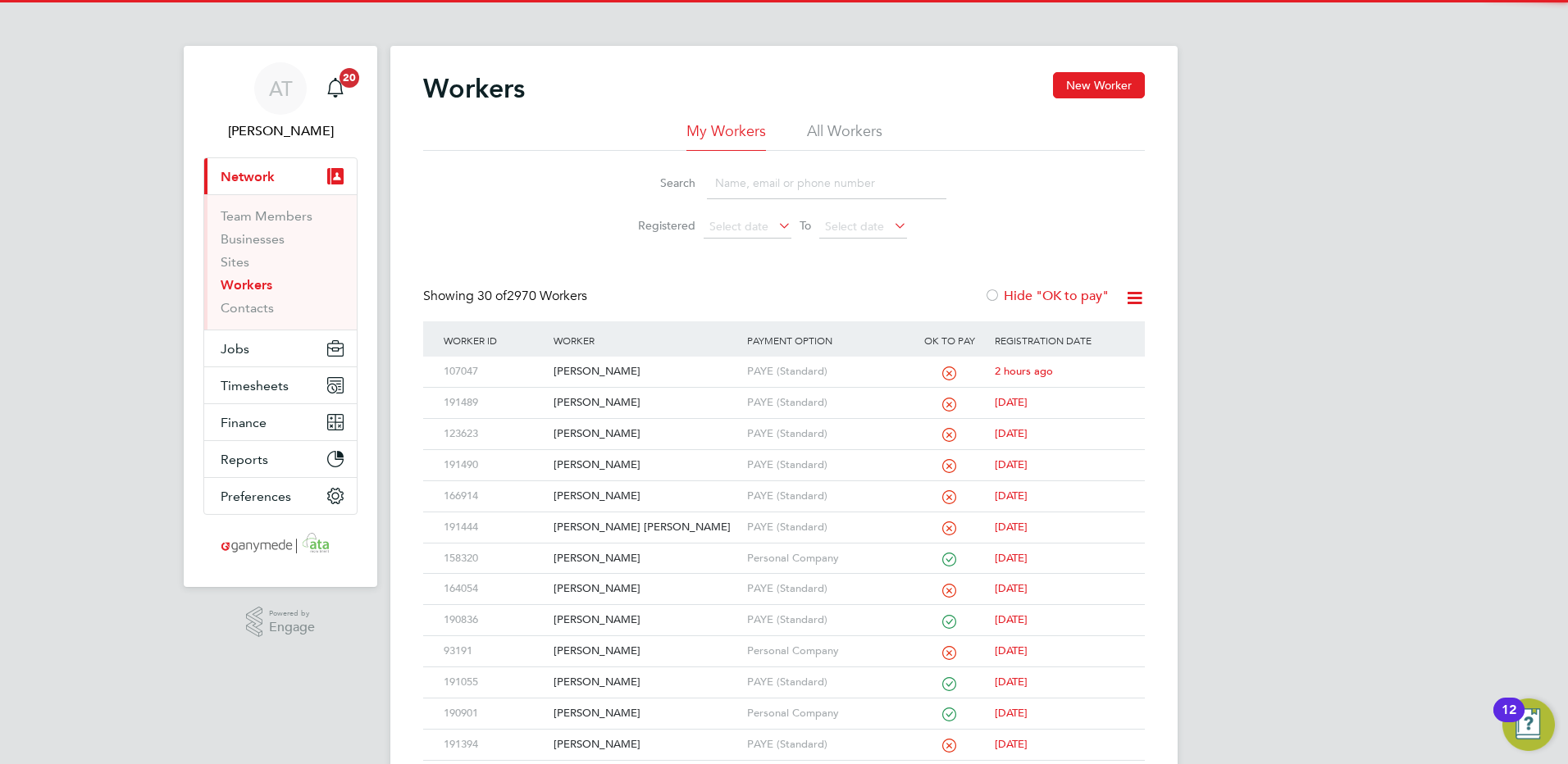
click at [730, 183] on input at bounding box center [827, 183] width 240 height 32
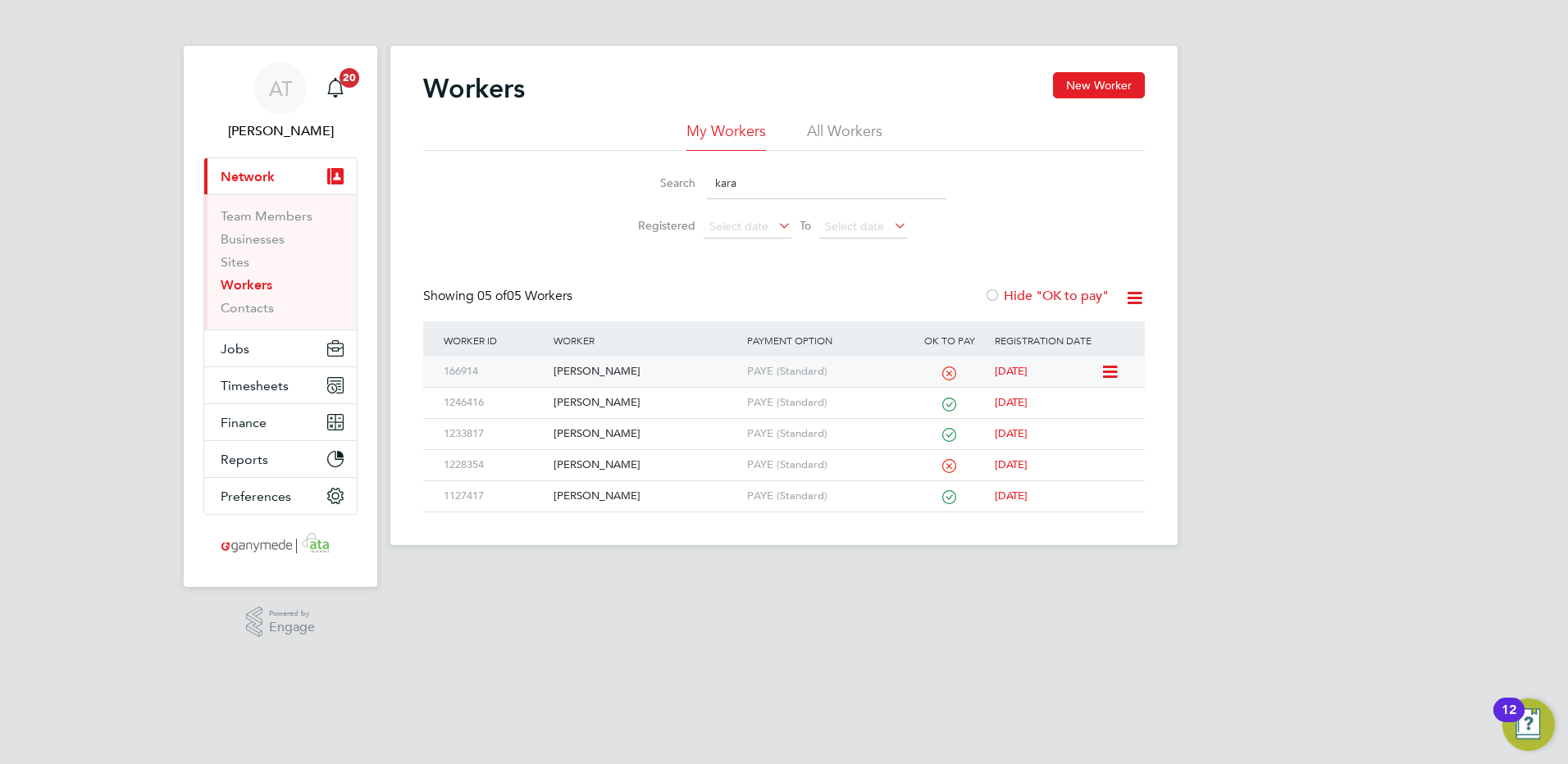
click at [599, 369] on div "Kara Bradbury" at bounding box center [646, 371] width 193 height 30
drag, startPoint x: 761, startPoint y: 182, endPoint x: 551, endPoint y: 194, distance: 210.3
click at [550, 198] on div "Search kara Registered Select date To Select date" at bounding box center [784, 199] width 722 height 96
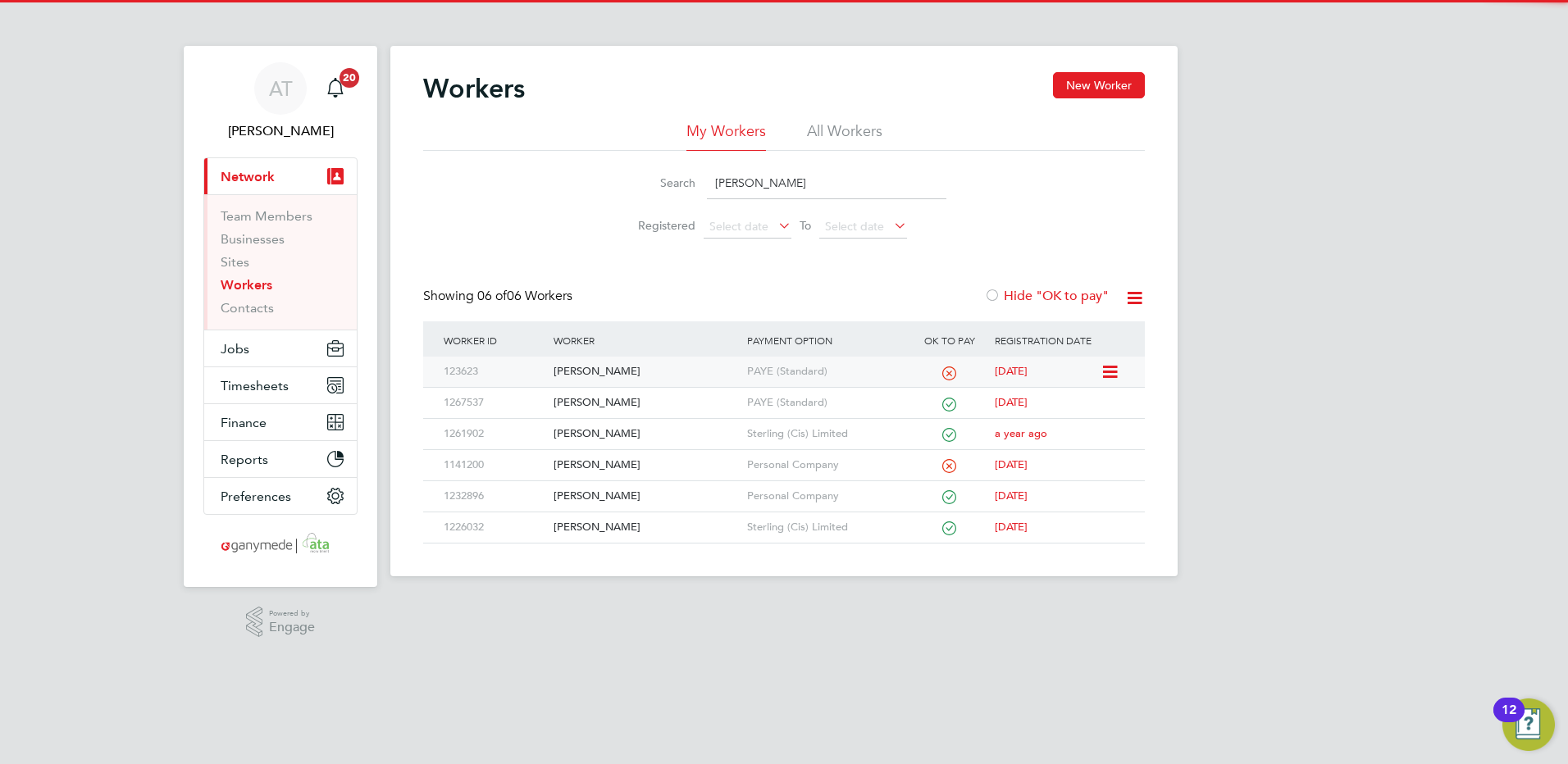
type input "dale"
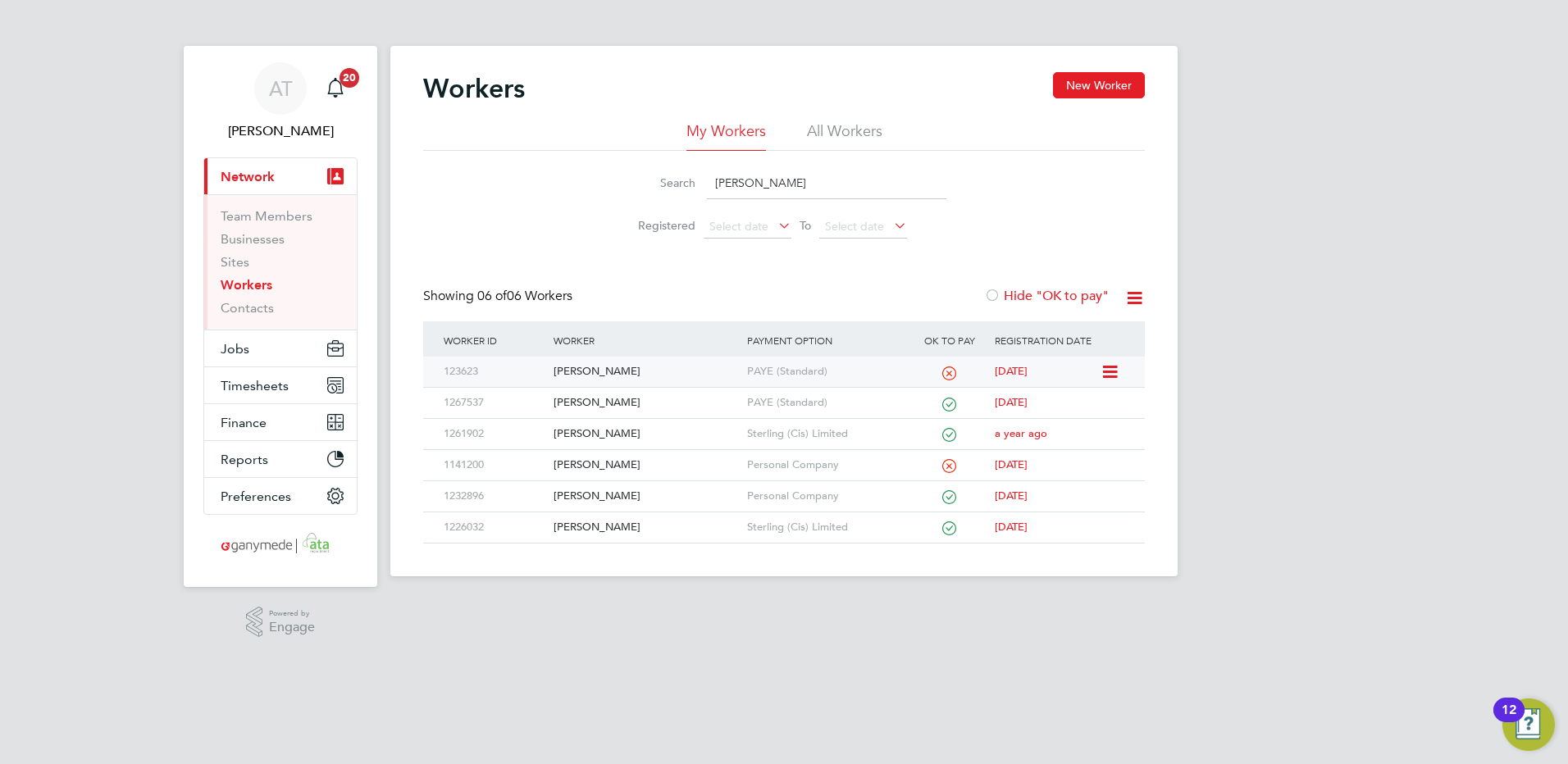
click at [592, 369] on div "Dale De Zilva" at bounding box center [646, 371] width 193 height 30
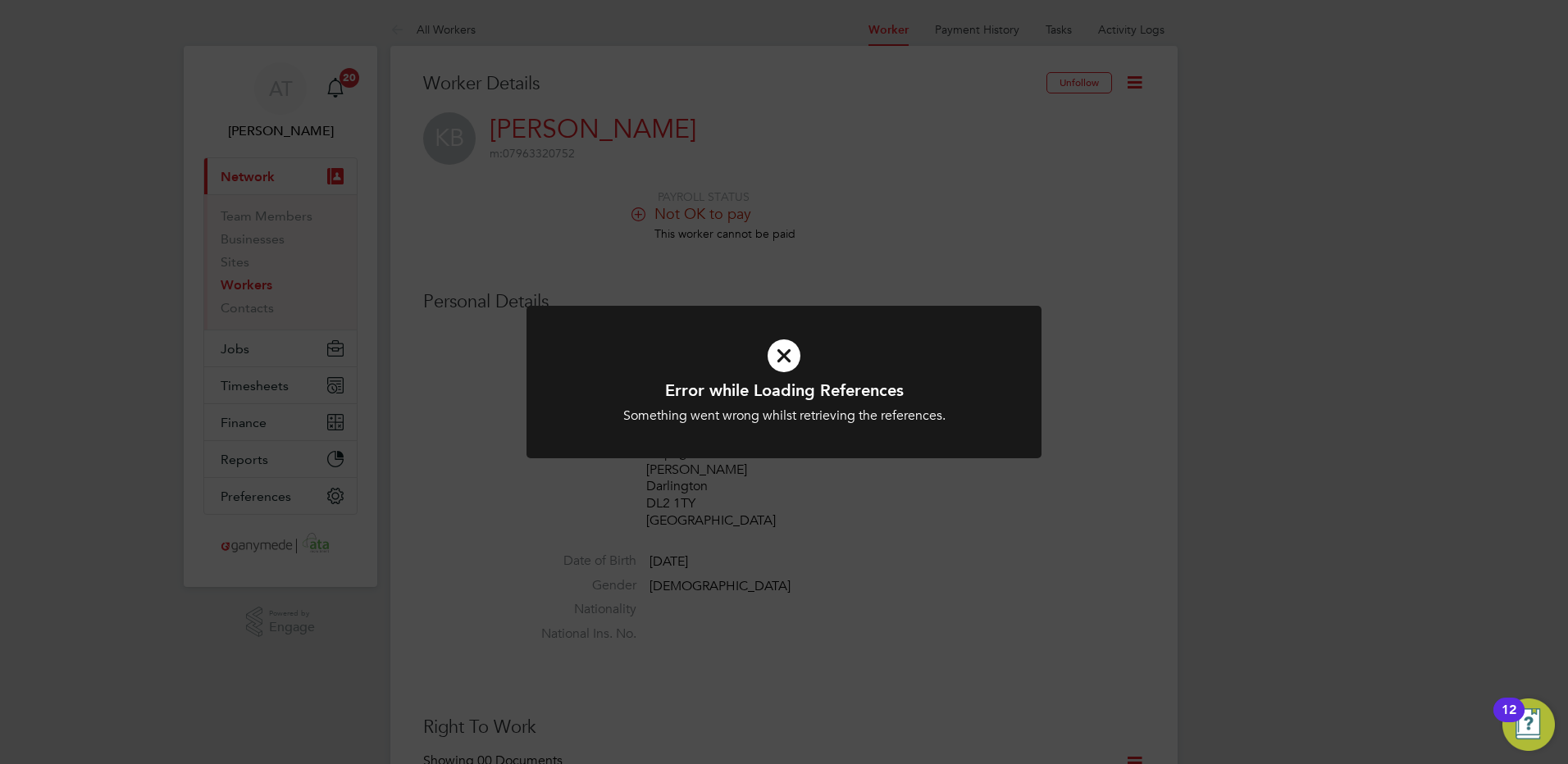
click at [785, 358] on icon at bounding box center [784, 356] width 427 height 64
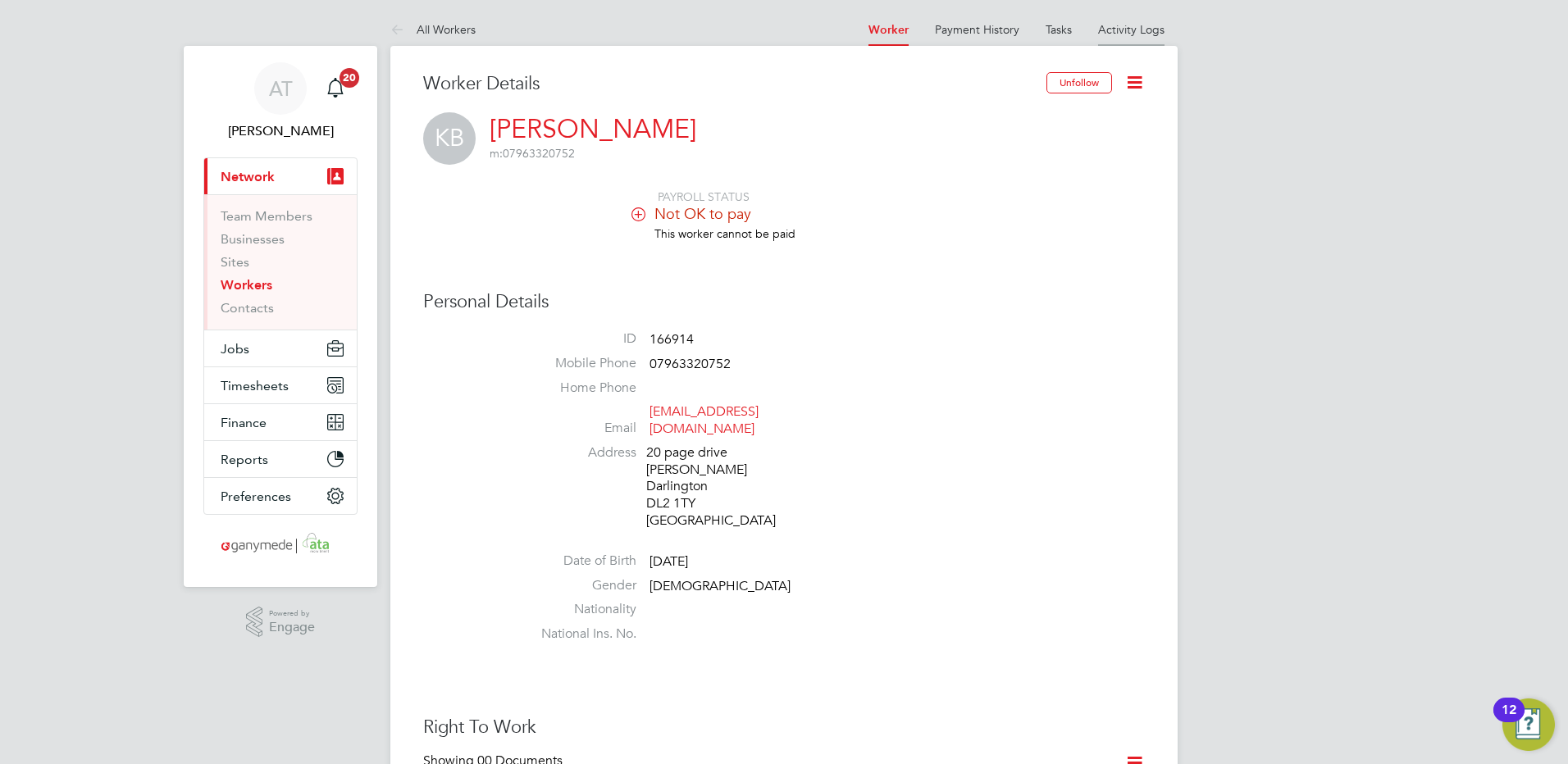
click at [1114, 24] on link "Activity Logs" at bounding box center [1131, 29] width 66 height 14
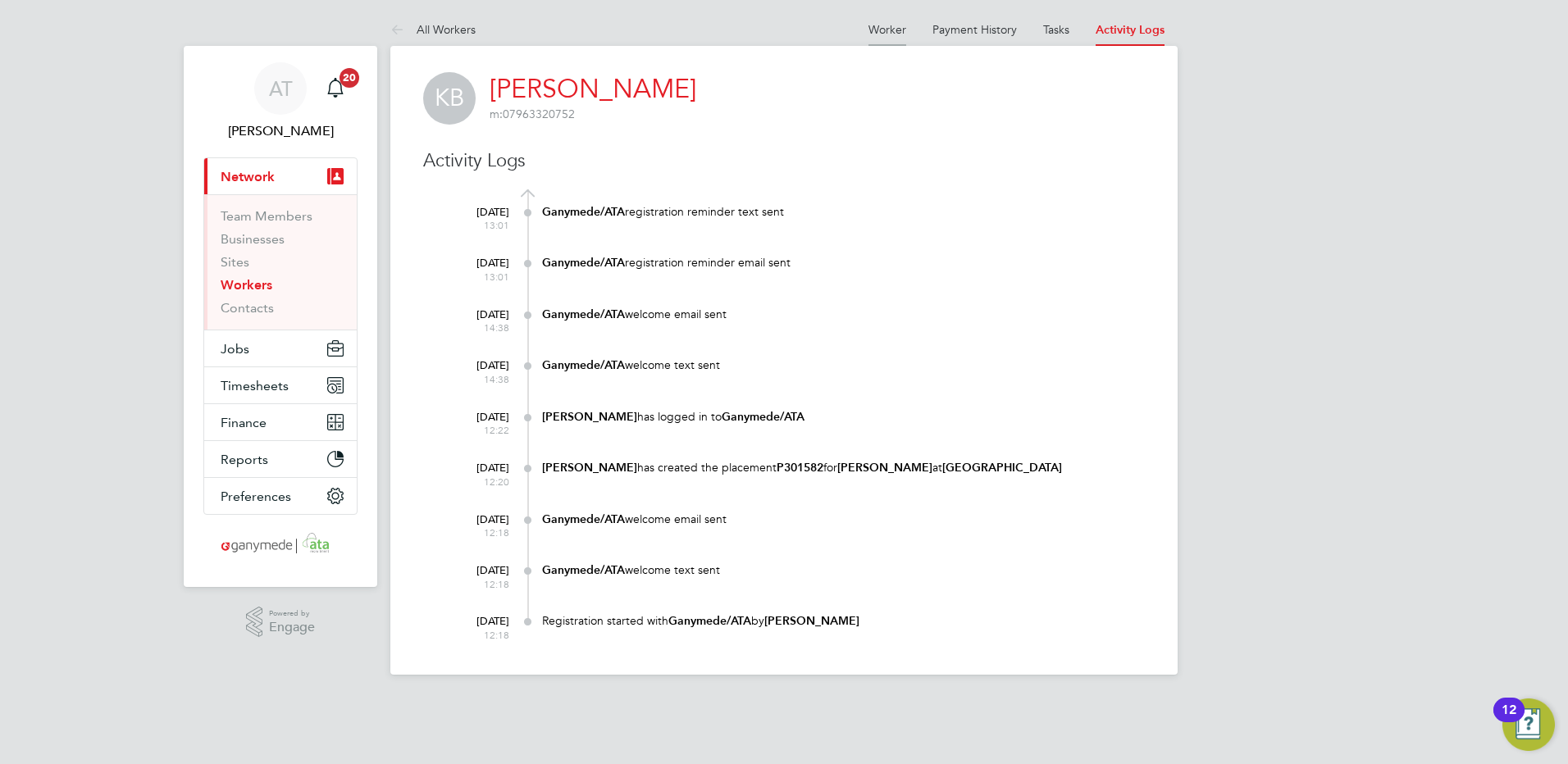
click at [884, 30] on link "Worker" at bounding box center [887, 29] width 38 height 14
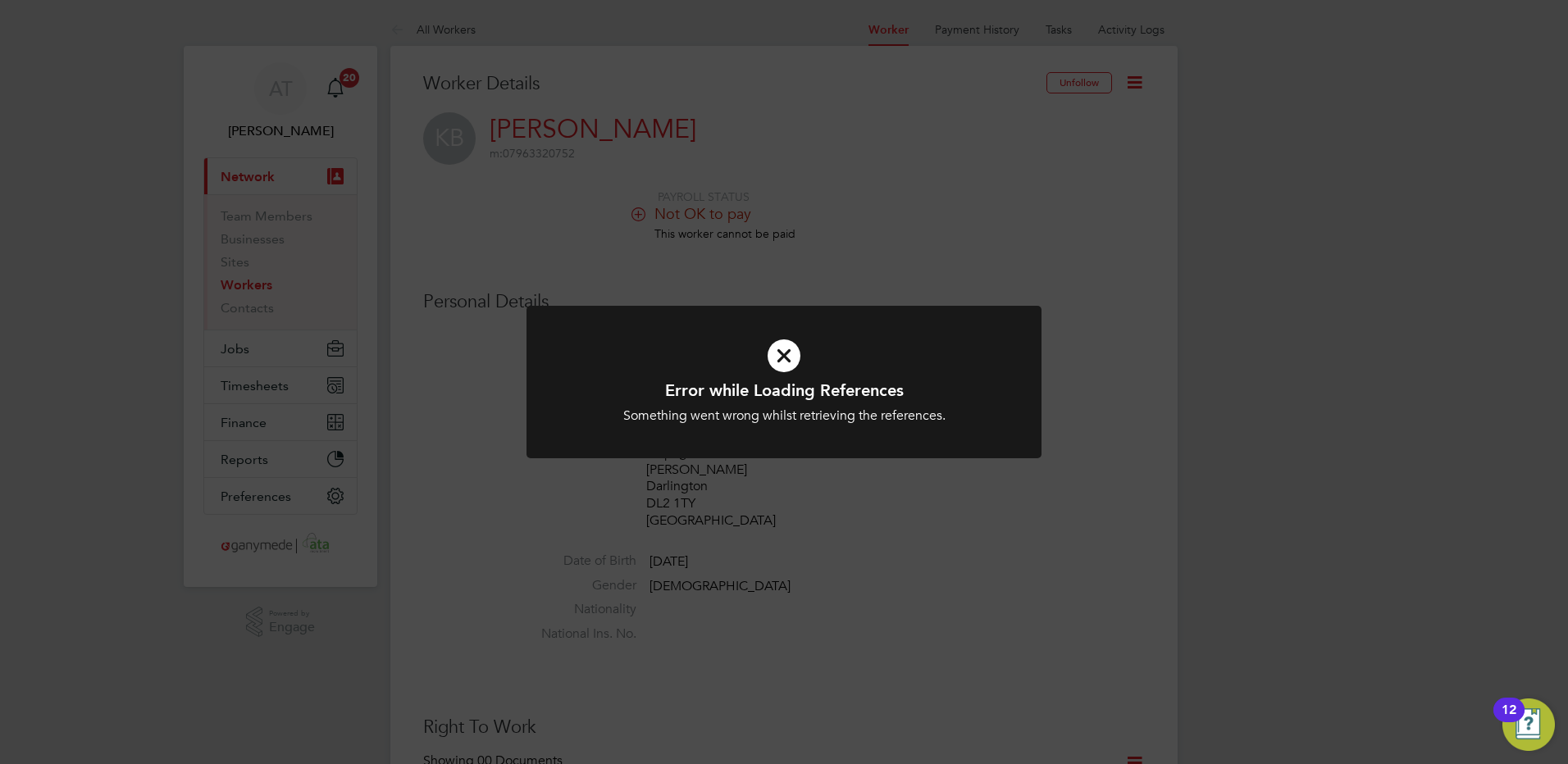
click at [1133, 80] on div "Error while Loading References Something went wrong whilst retrieving the refer…" at bounding box center [784, 382] width 1568 height 764
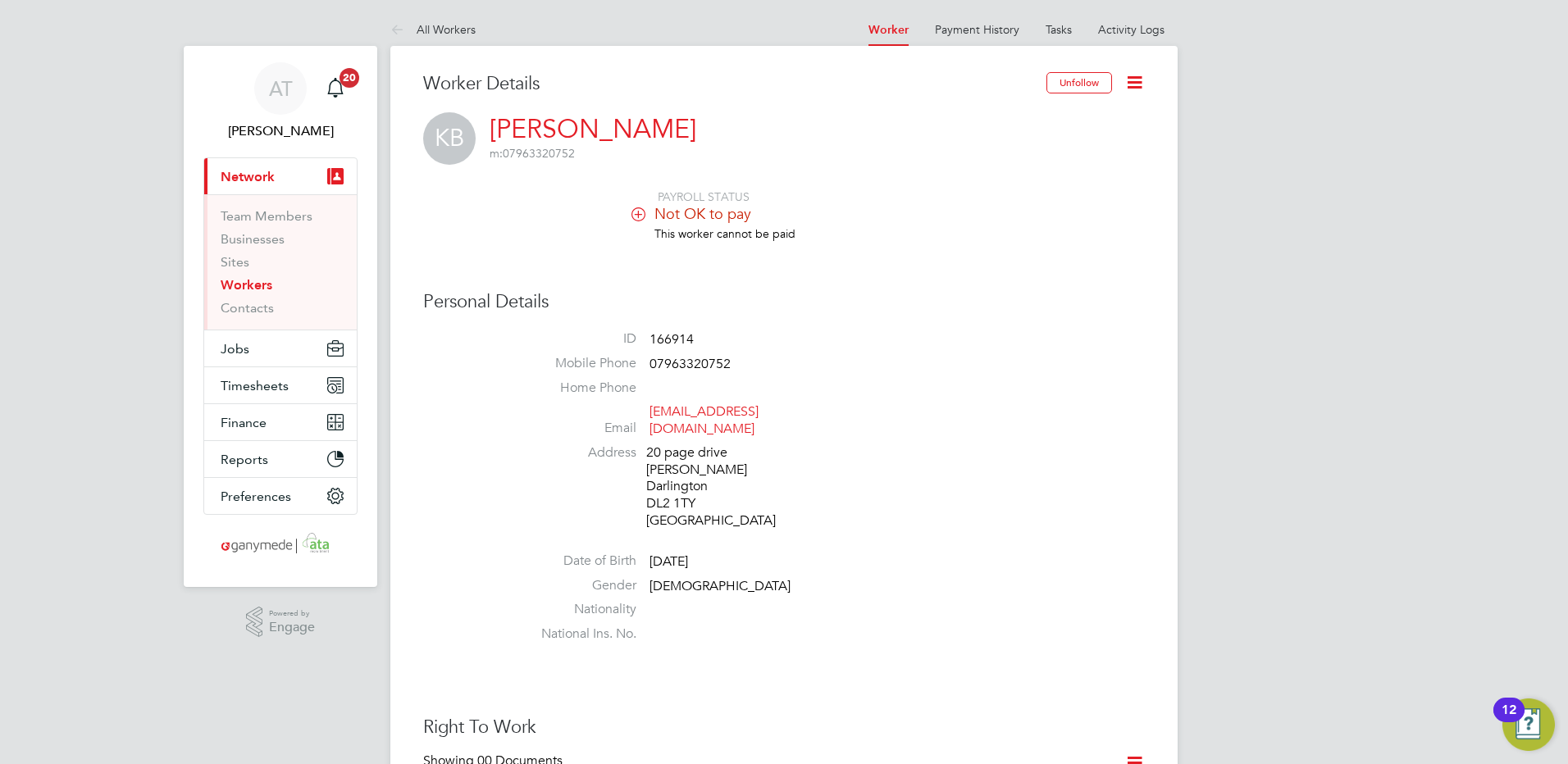
click at [1133, 80] on icon at bounding box center [1134, 82] width 20 height 20
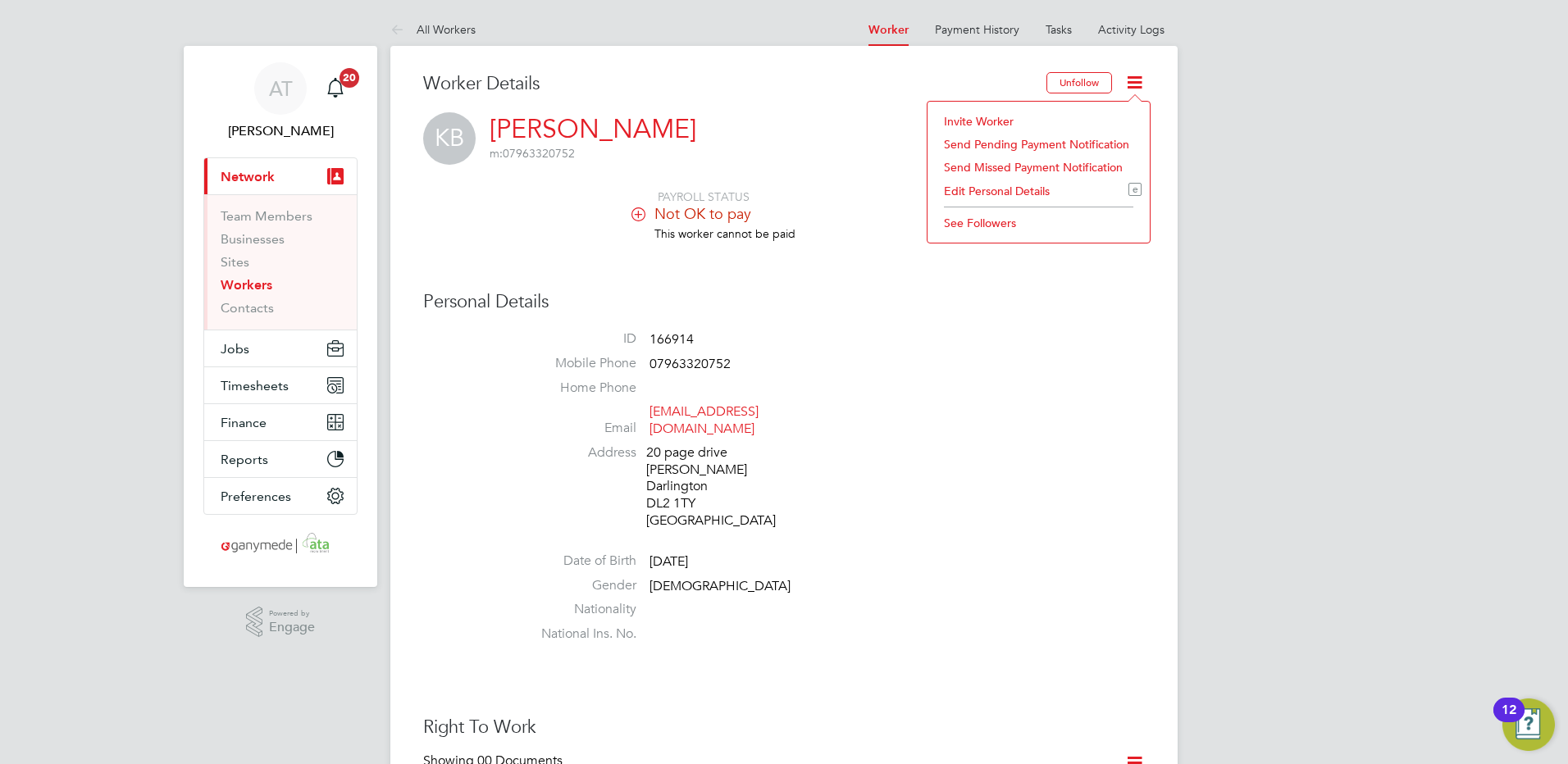
click at [965, 119] on li "Invite Worker" at bounding box center [1039, 121] width 206 height 23
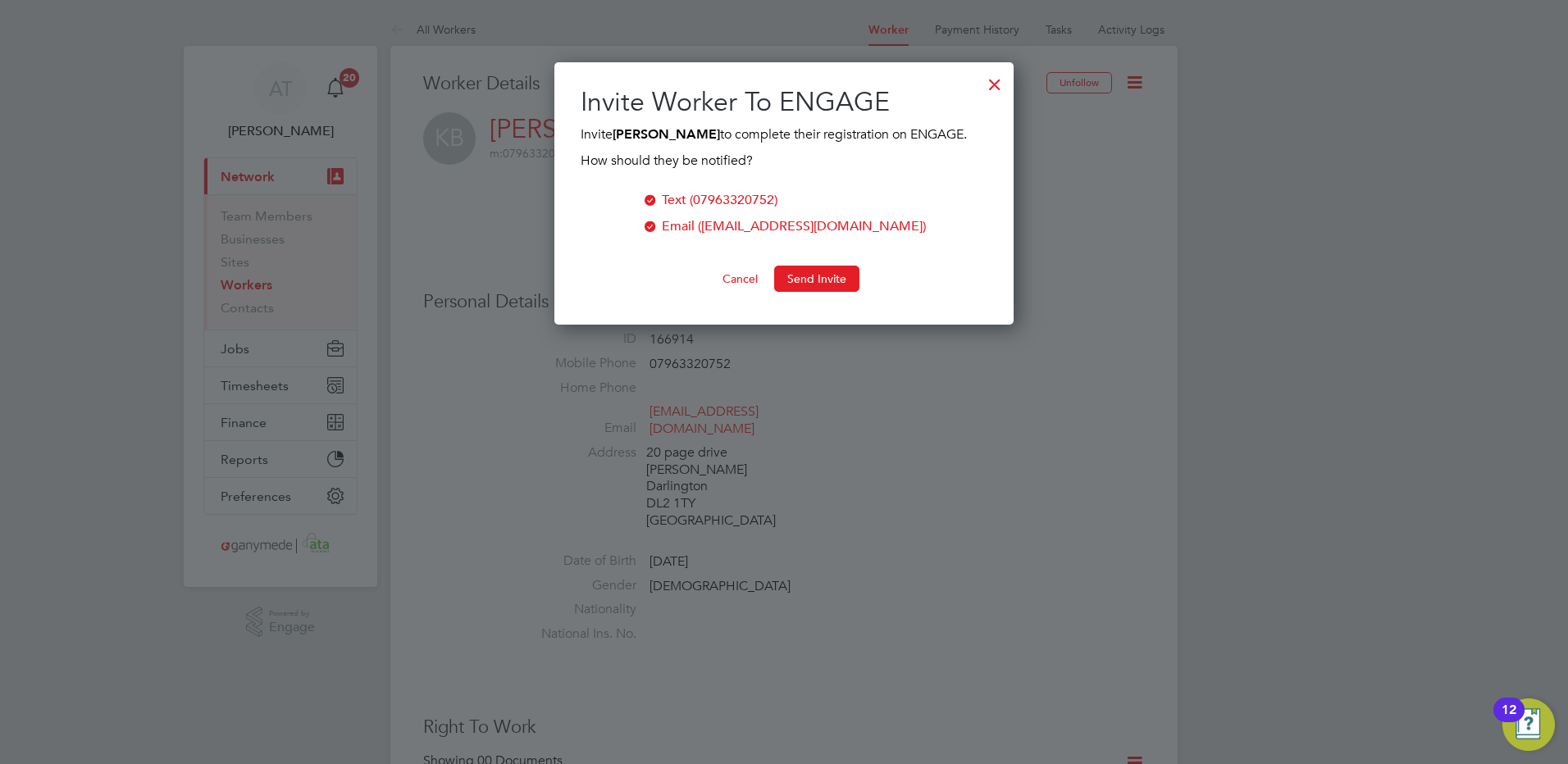
scroll to position [263, 461]
click at [810, 278] on button "Send Invite" at bounding box center [817, 278] width 86 height 26
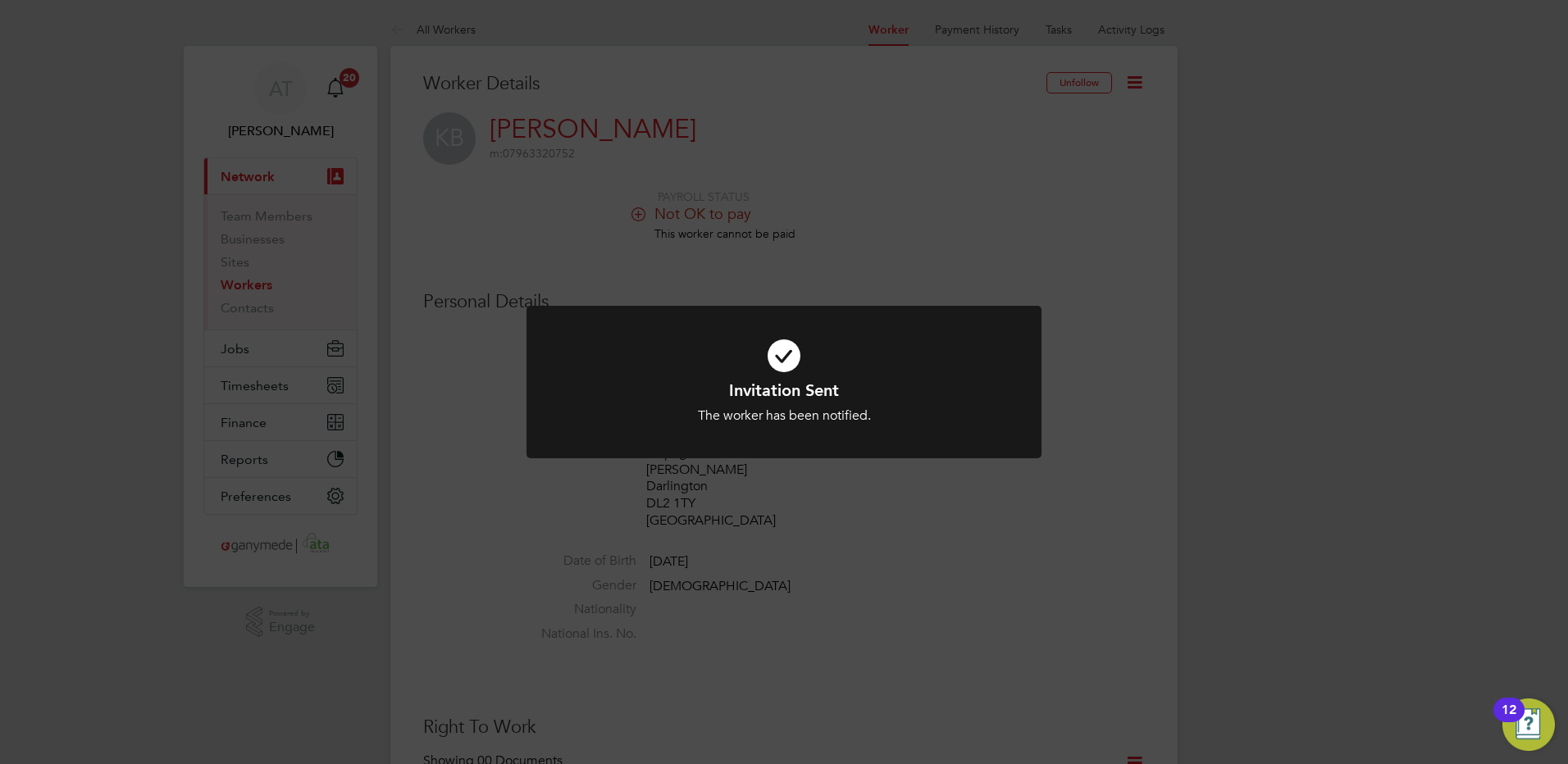
drag, startPoint x: 1094, startPoint y: 179, endPoint x: 1080, endPoint y: 167, distance: 18.4
click at [1091, 179] on div "Invitation Sent The worker has been notified. Cancel Okay" at bounding box center [784, 382] width 1568 height 764
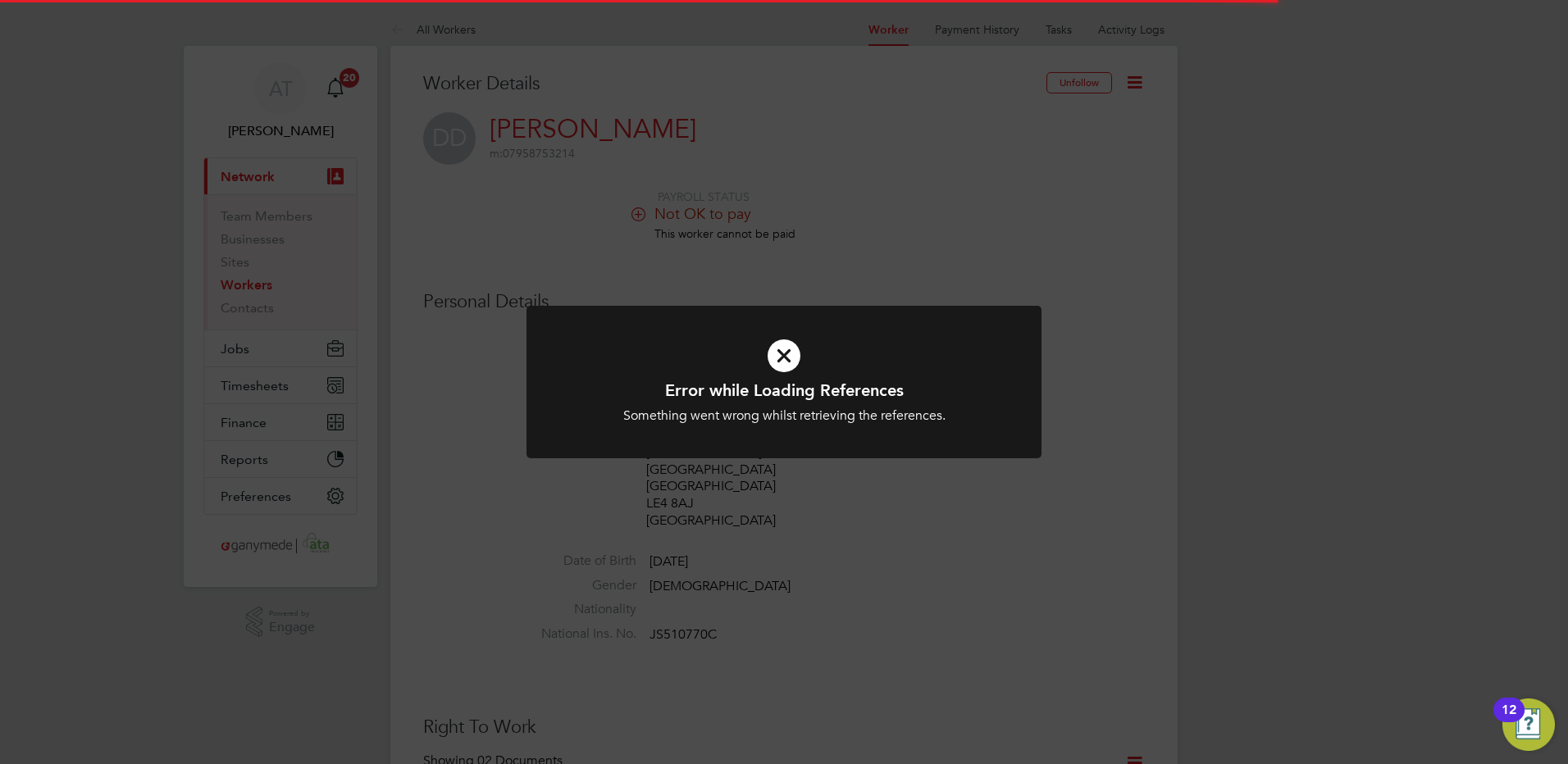
click at [780, 361] on icon at bounding box center [784, 356] width 427 height 64
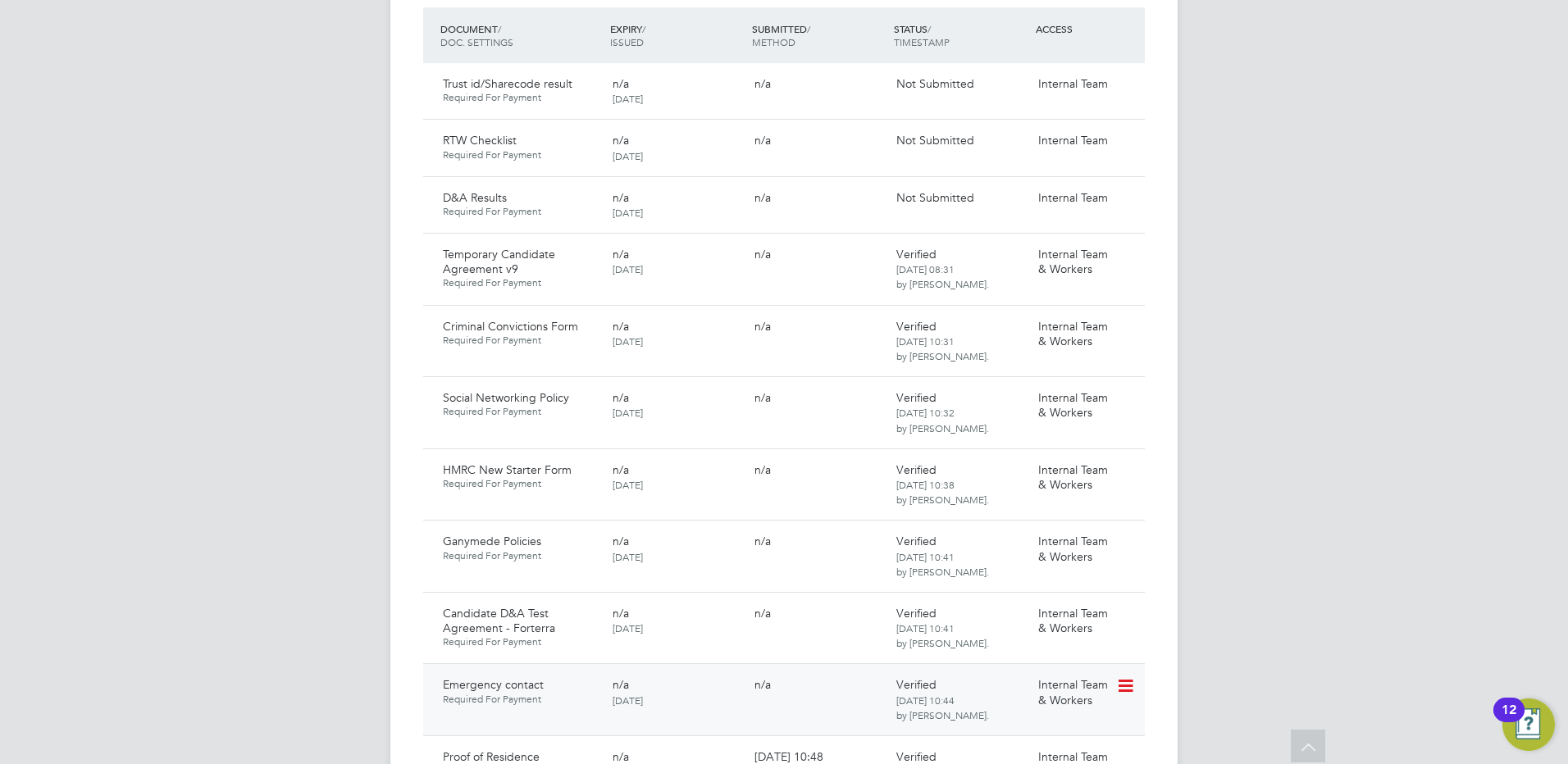
scroll to position [1067, 0]
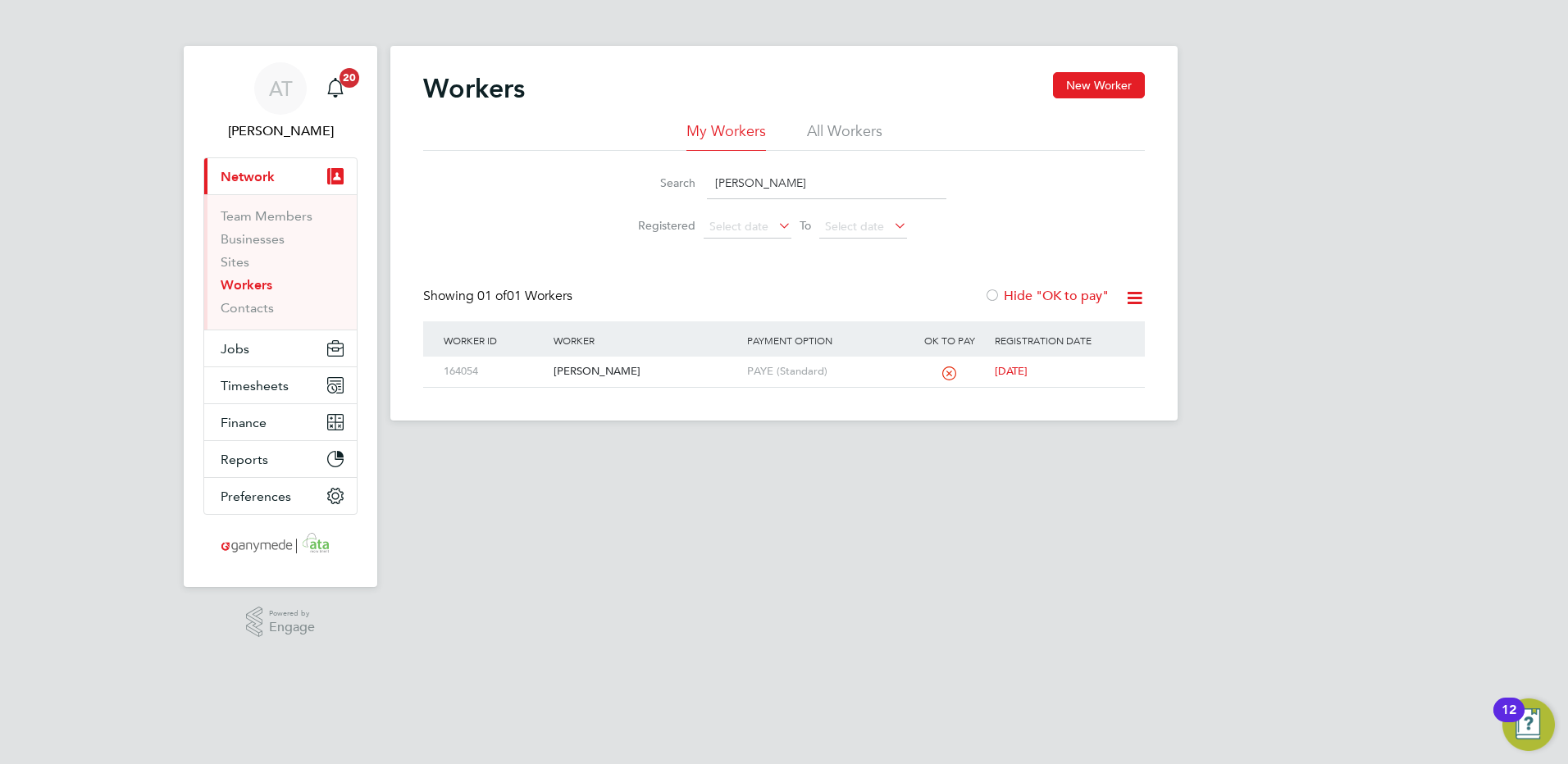
drag, startPoint x: 774, startPoint y: 179, endPoint x: 598, endPoint y: 193, distance: 176.6
click at [598, 193] on div "Search [PERSON_NAME] Registered Select date To Select date" at bounding box center [784, 199] width 722 height 96
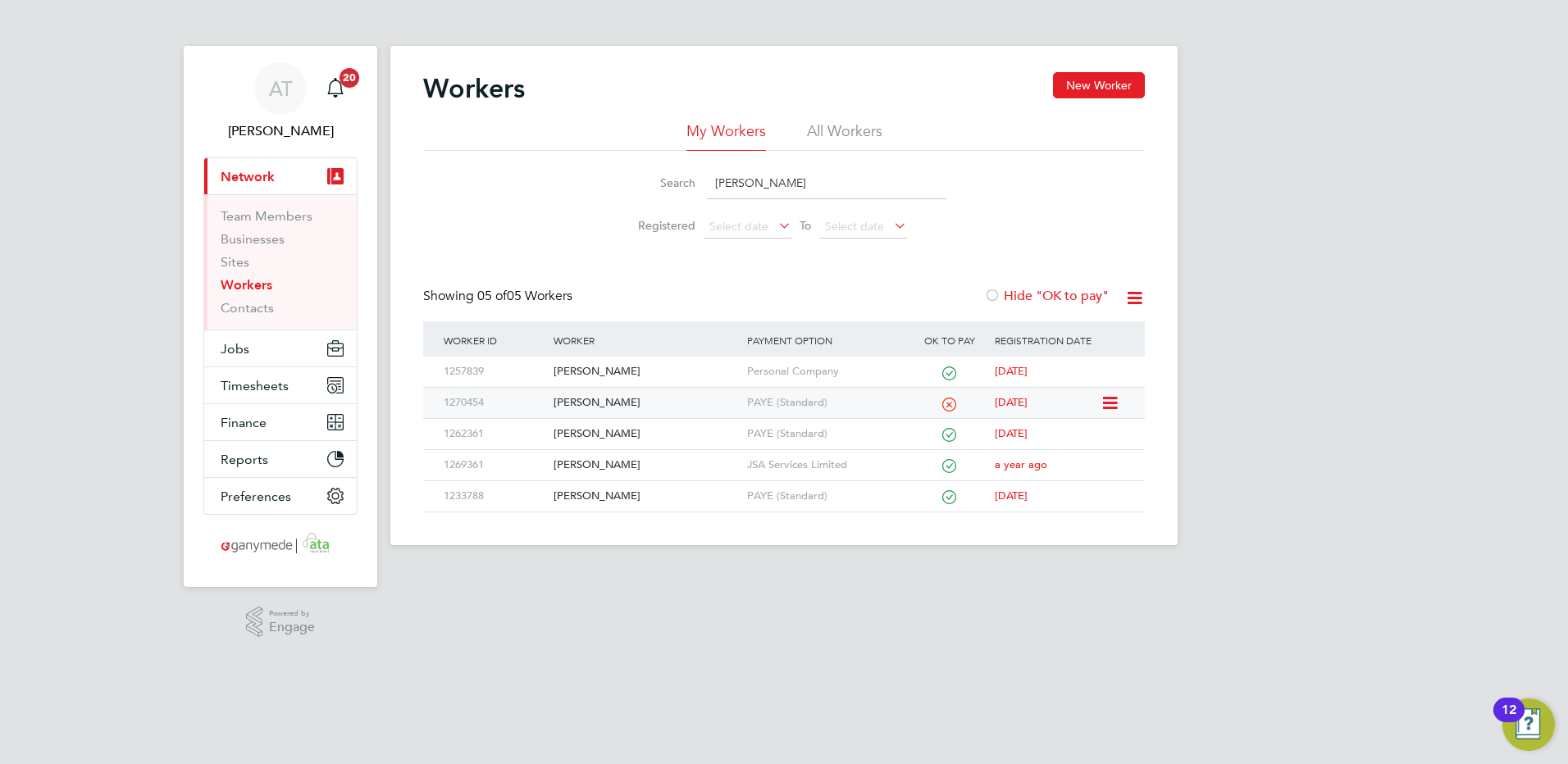
type input "[PERSON_NAME]"
click at [591, 400] on div "[PERSON_NAME]" at bounding box center [646, 403] width 193 height 30
drag, startPoint x: 816, startPoint y: 179, endPoint x: 623, endPoint y: 189, distance: 193.3
click at [623, 189] on div "Search [PERSON_NAME]" at bounding box center [784, 183] width 325 height 32
click at [574, 399] on div "[PERSON_NAME]" at bounding box center [646, 403] width 193 height 30
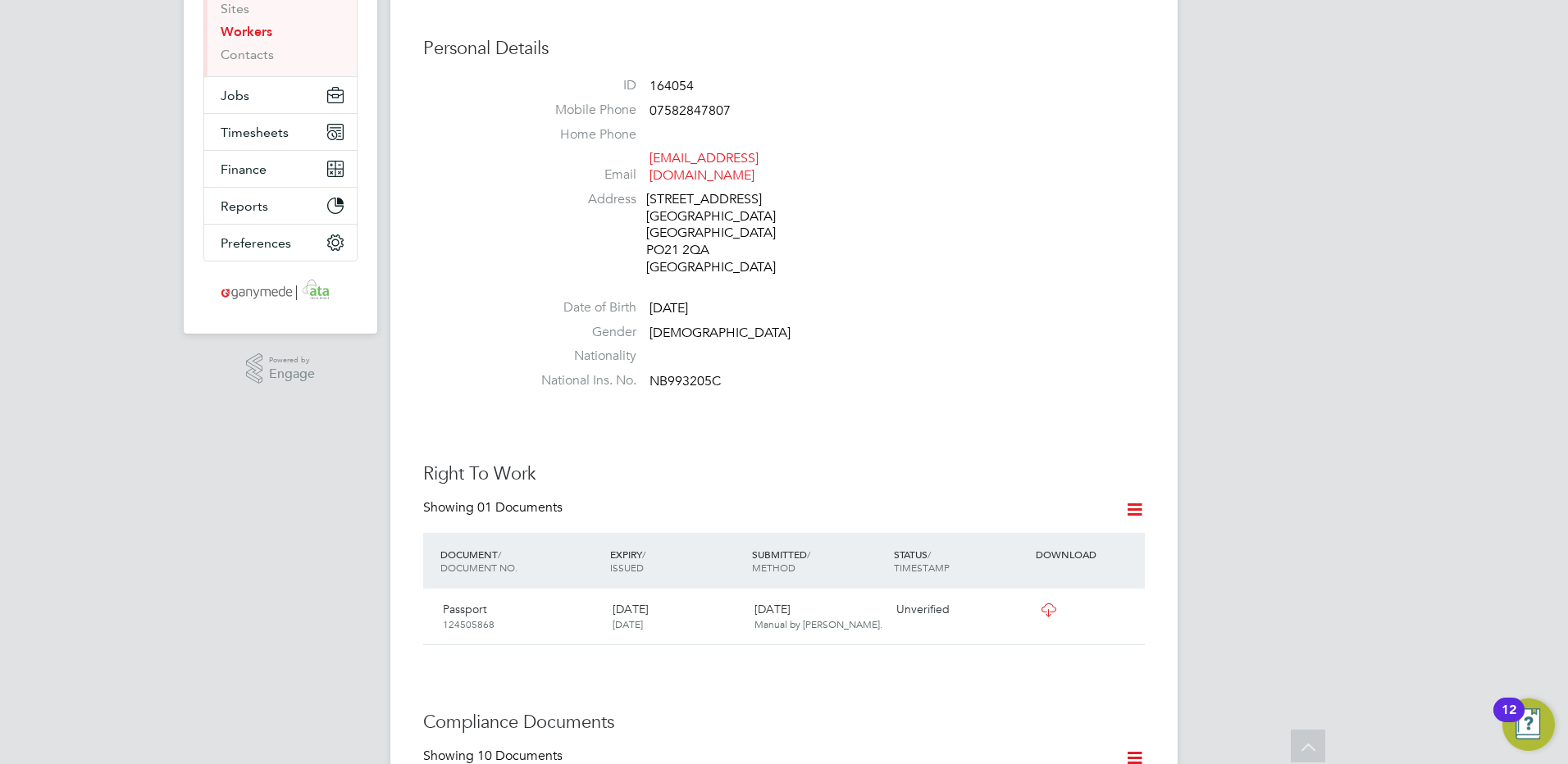
scroll to position [76, 0]
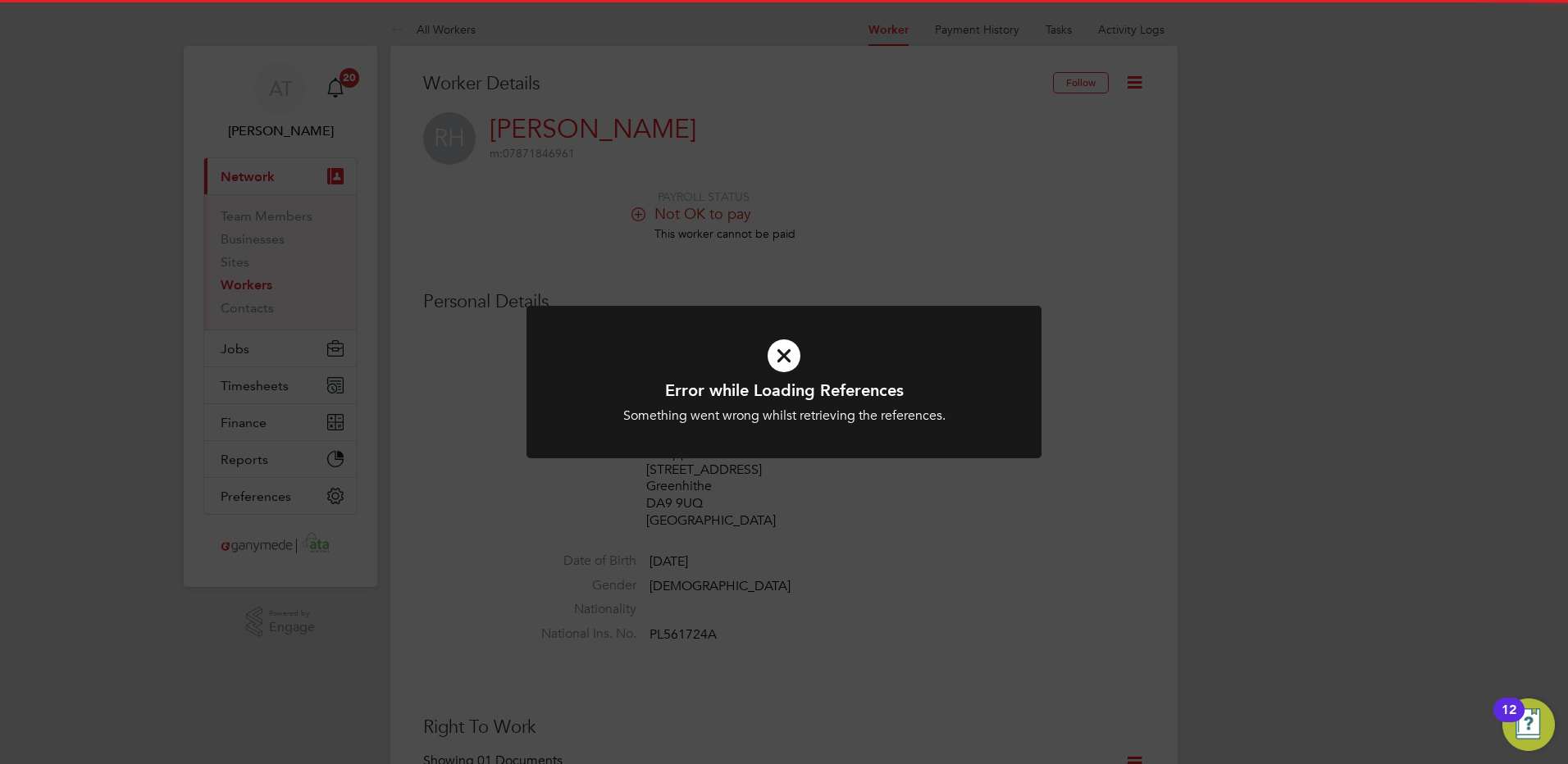
click at [780, 355] on icon at bounding box center [784, 356] width 427 height 64
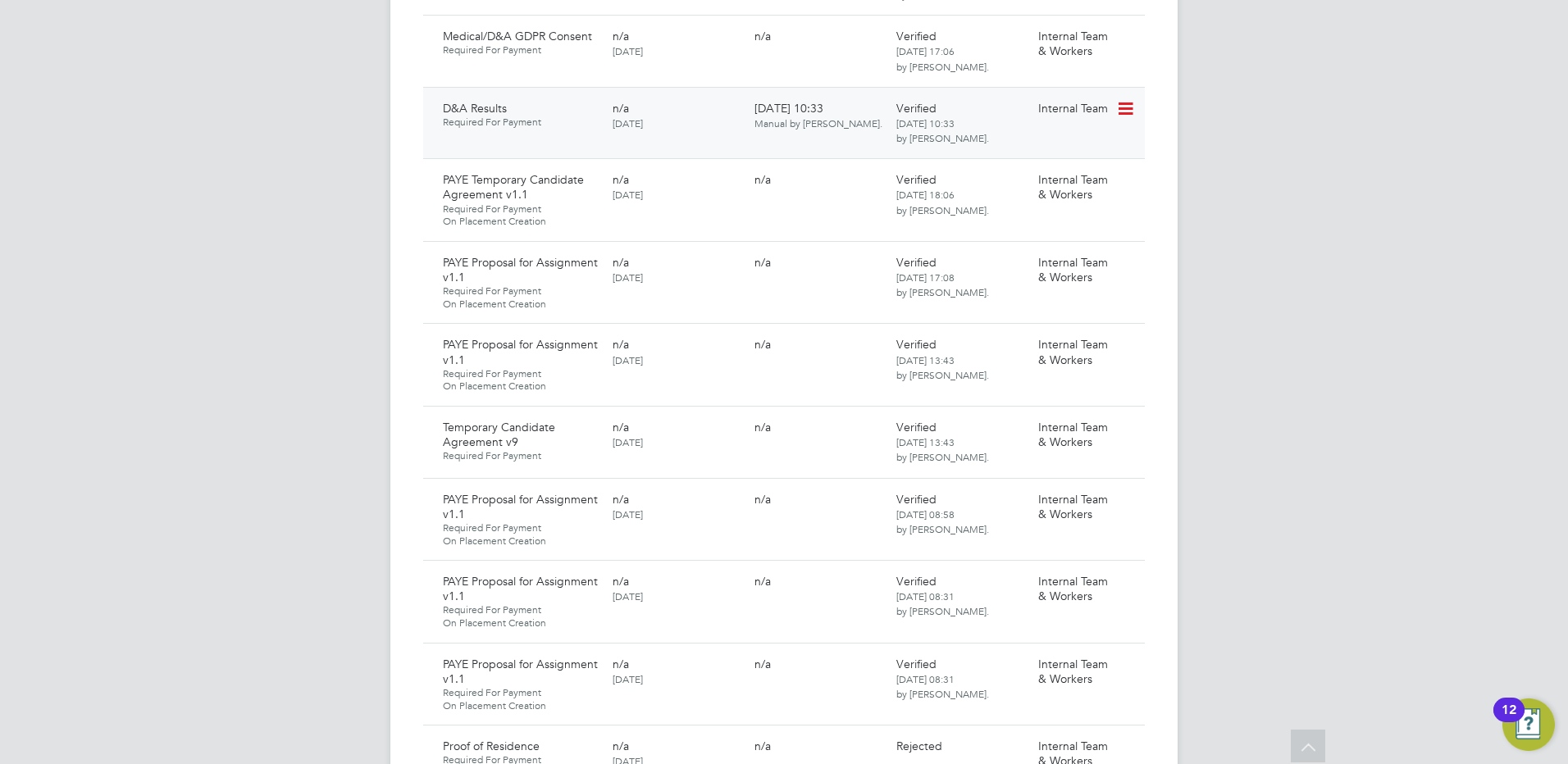
scroll to position [1558, 0]
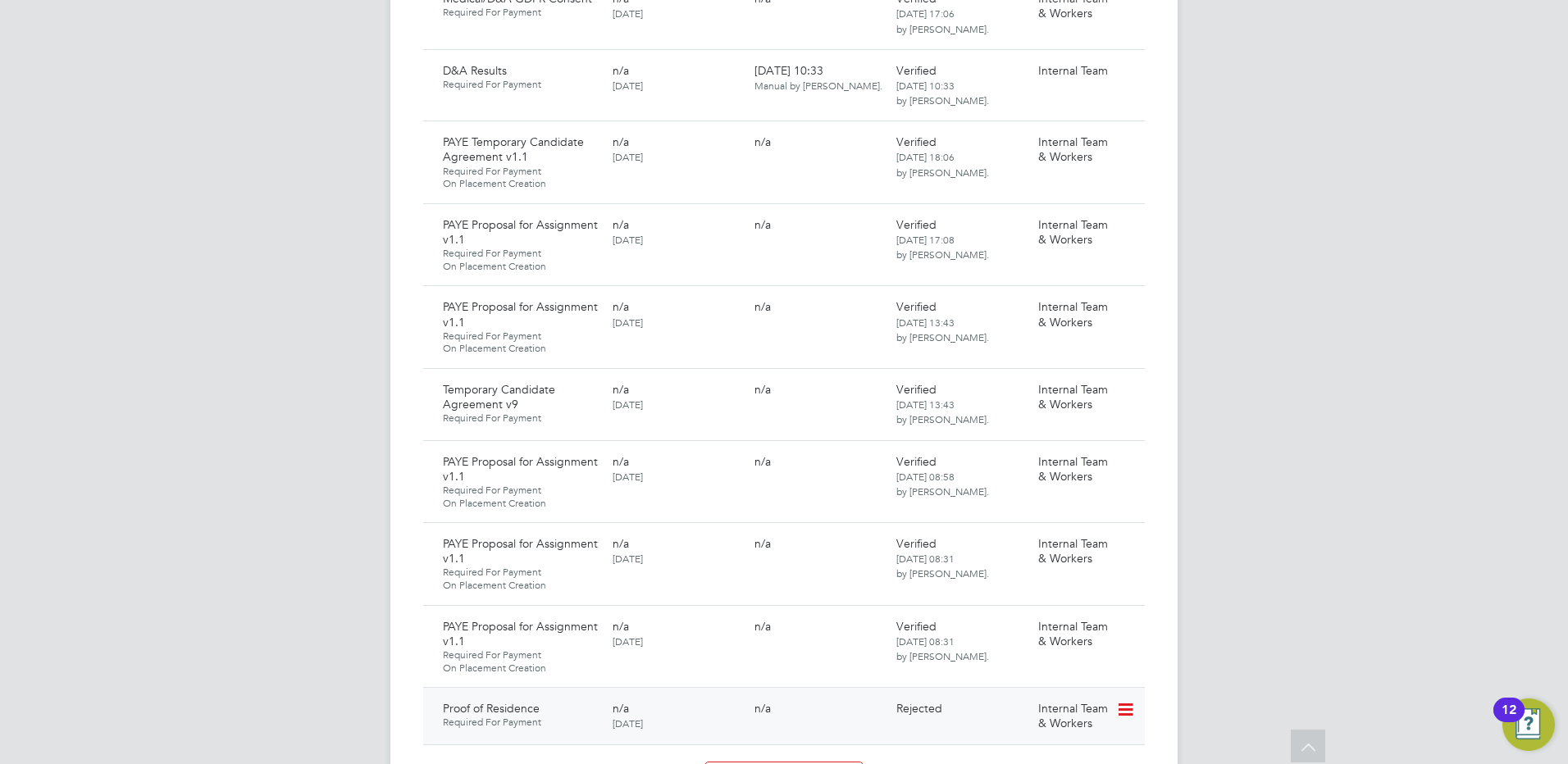
click at [1122, 700] on icon at bounding box center [1124, 710] width 16 height 19
click at [1037, 761] on li "Request Document" at bounding box center [1073, 764] width 121 height 23
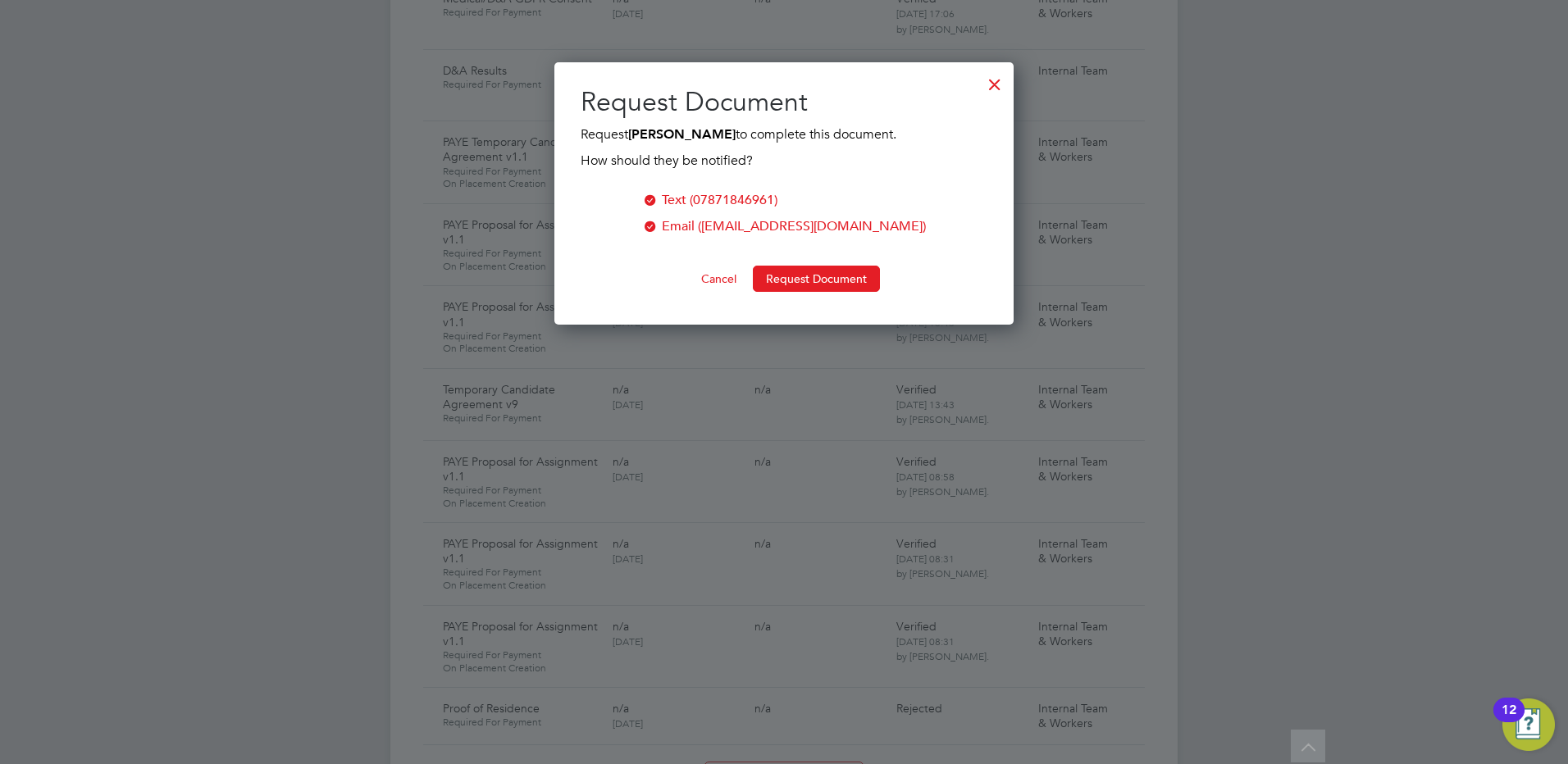
scroll to position [263, 461]
click at [812, 273] on button "Request Document" at bounding box center [816, 278] width 127 height 26
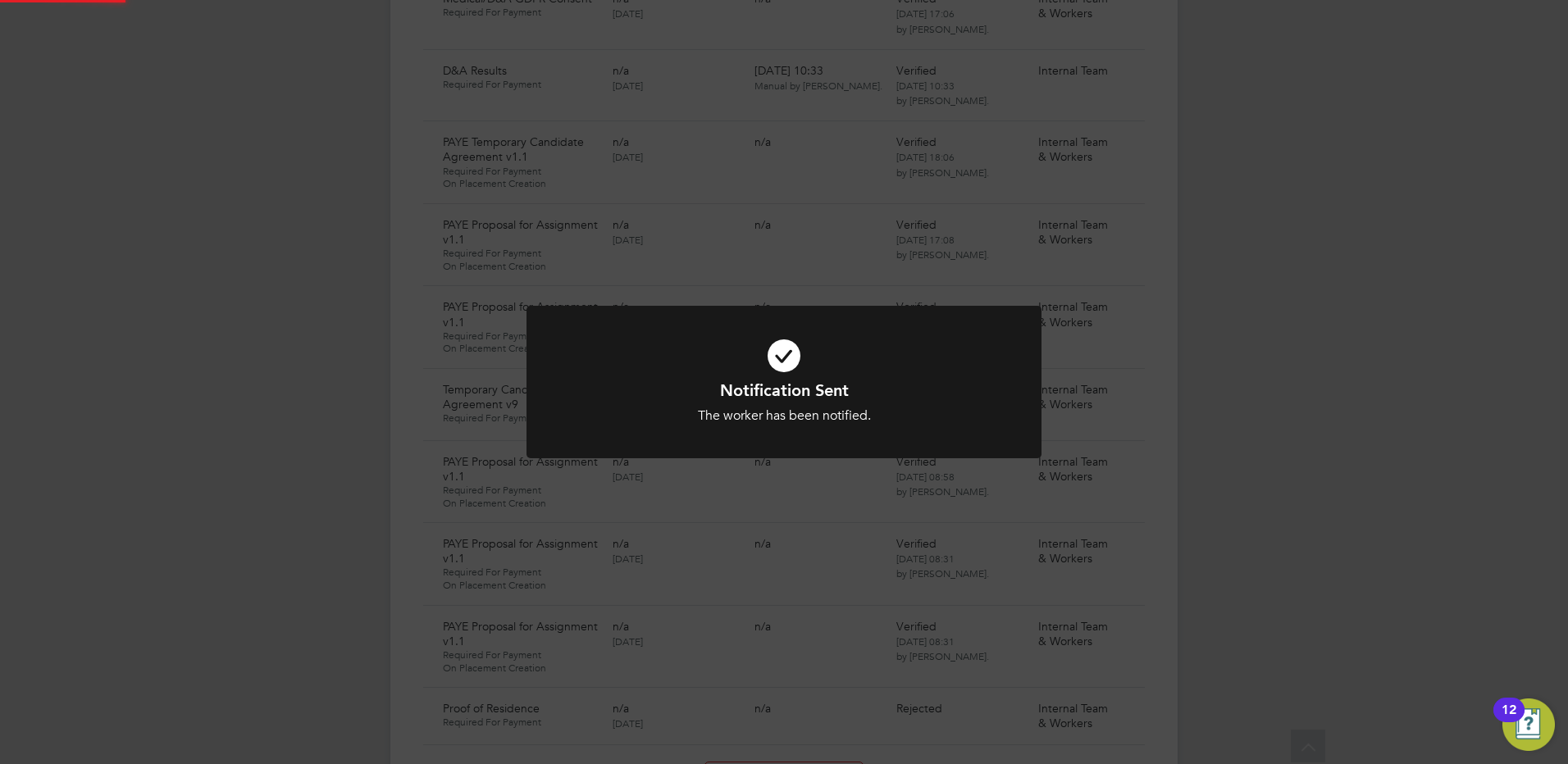
click at [190, 355] on div "Notification Sent The worker has been notified. Cancel Okay" at bounding box center [784, 382] width 1568 height 764
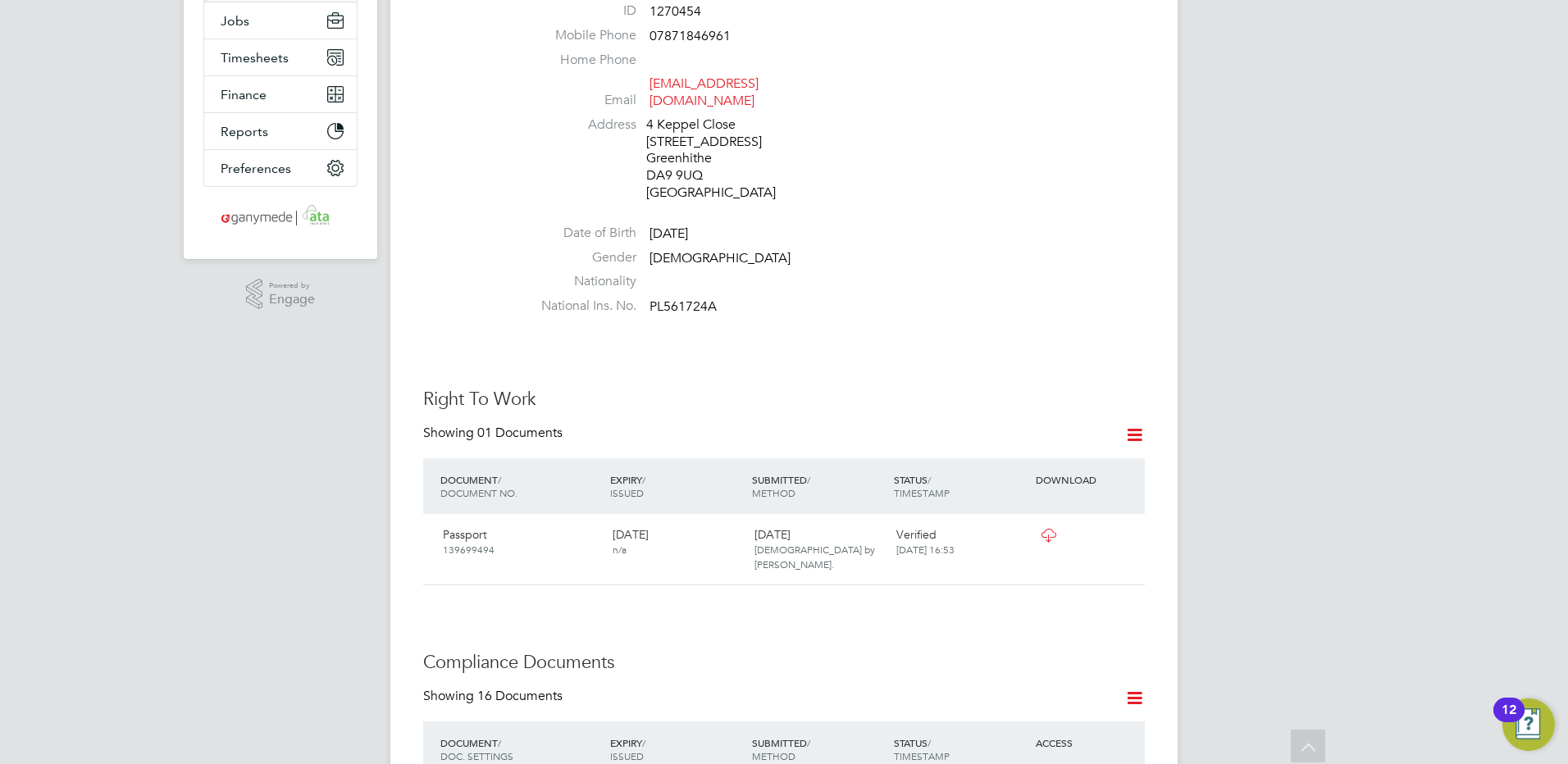
scroll to position [0, 0]
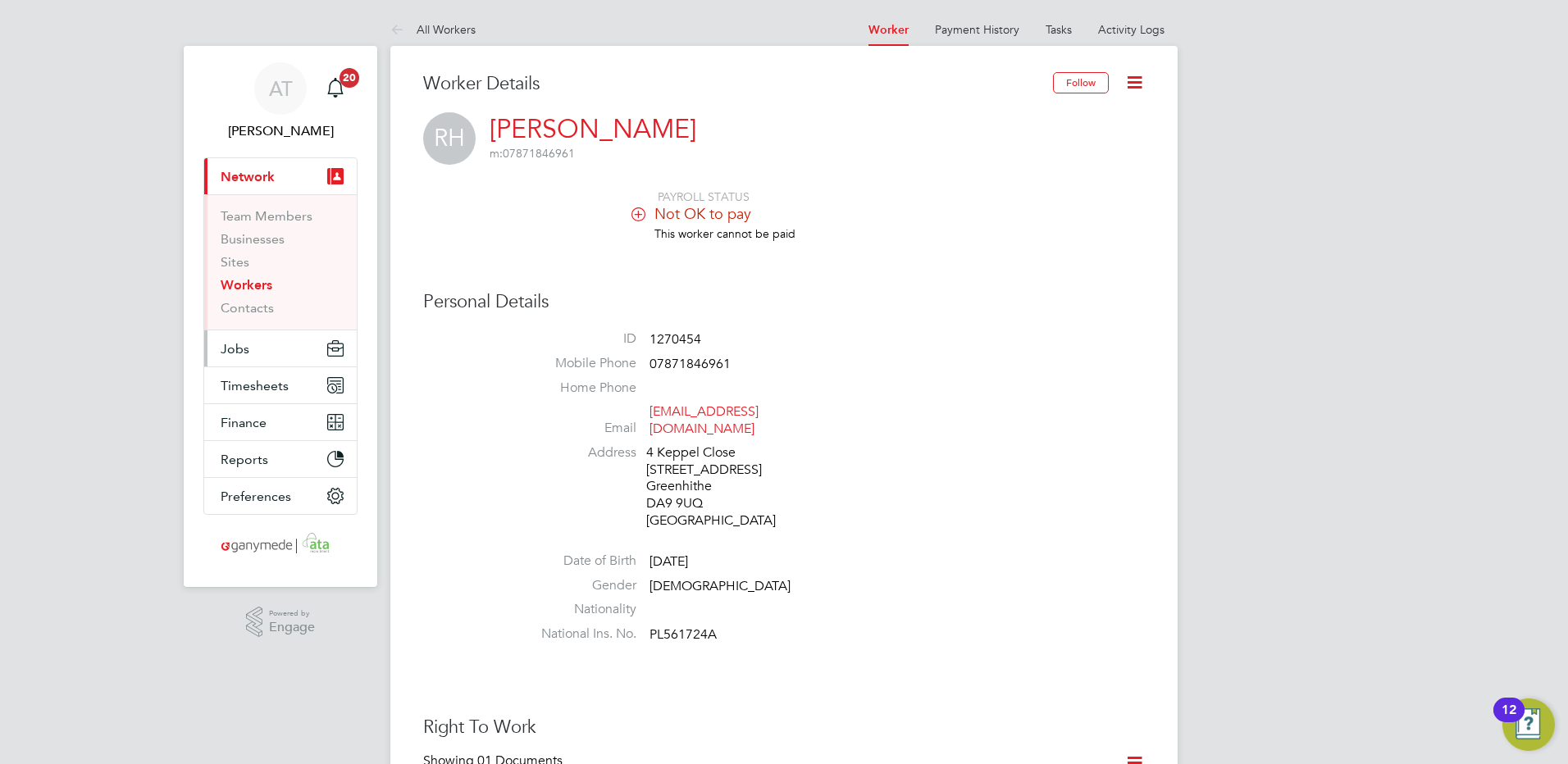
click at [240, 348] on span "Jobs" at bounding box center [235, 349] width 29 height 15
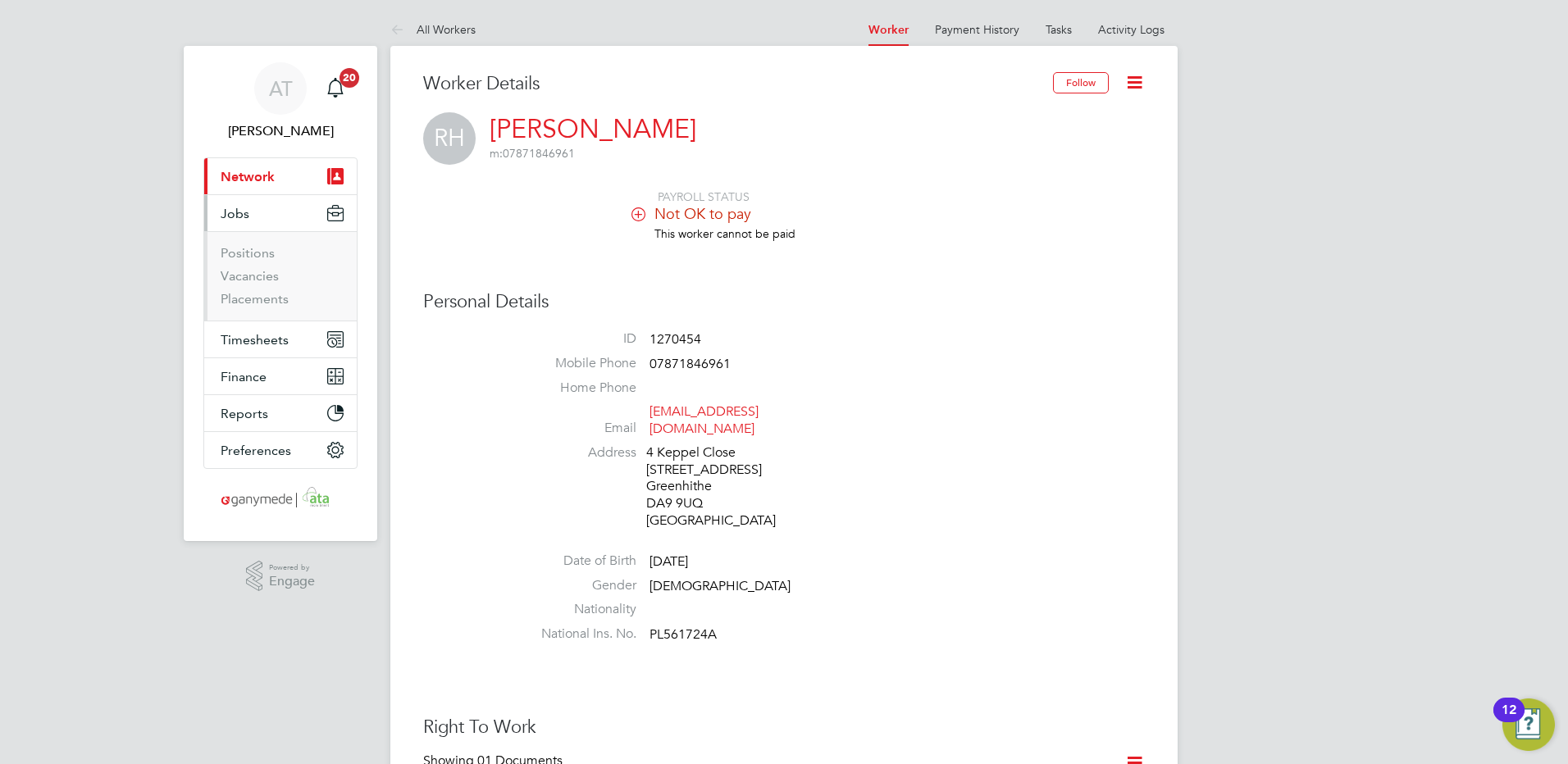
click at [234, 179] on span "Network" at bounding box center [248, 176] width 54 height 15
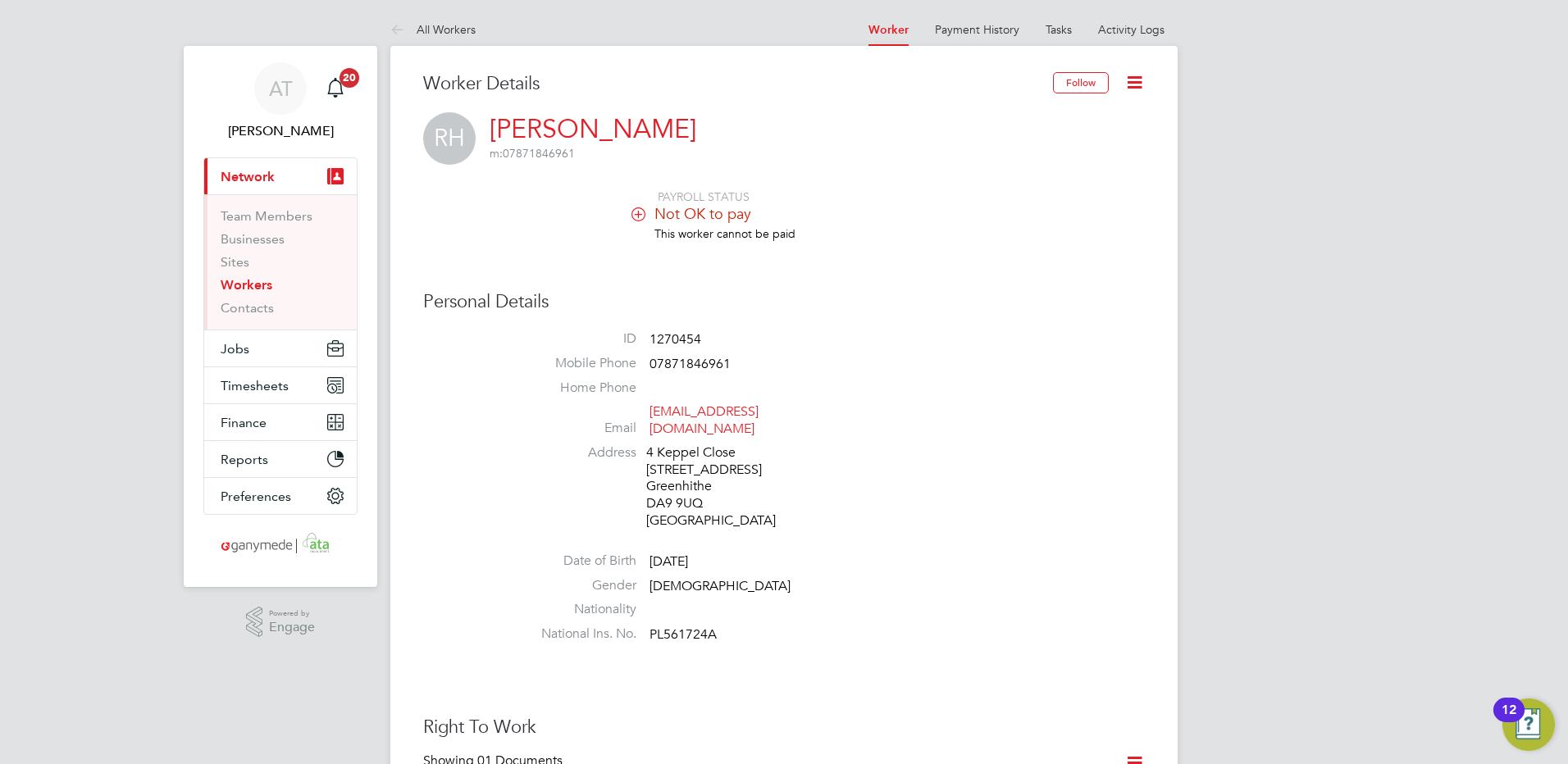
click at [258, 287] on link "Workers" at bounding box center [247, 285] width 52 height 15
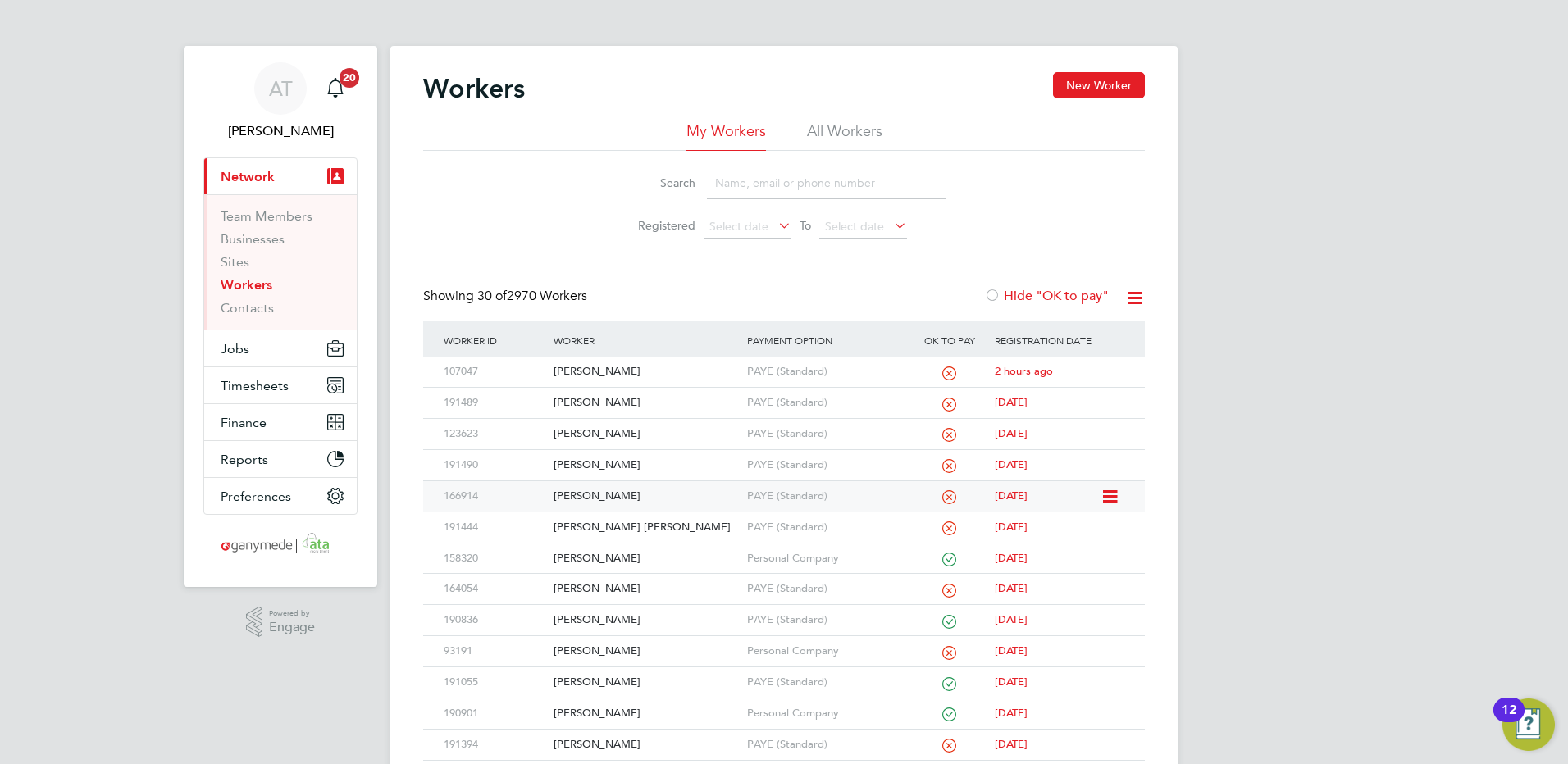
click at [575, 494] on div "[PERSON_NAME]" at bounding box center [646, 496] width 193 height 30
click at [745, 182] on input at bounding box center [827, 183] width 240 height 32
paste input "[EMAIL_ADDRESS][DOMAIN_NAME]"
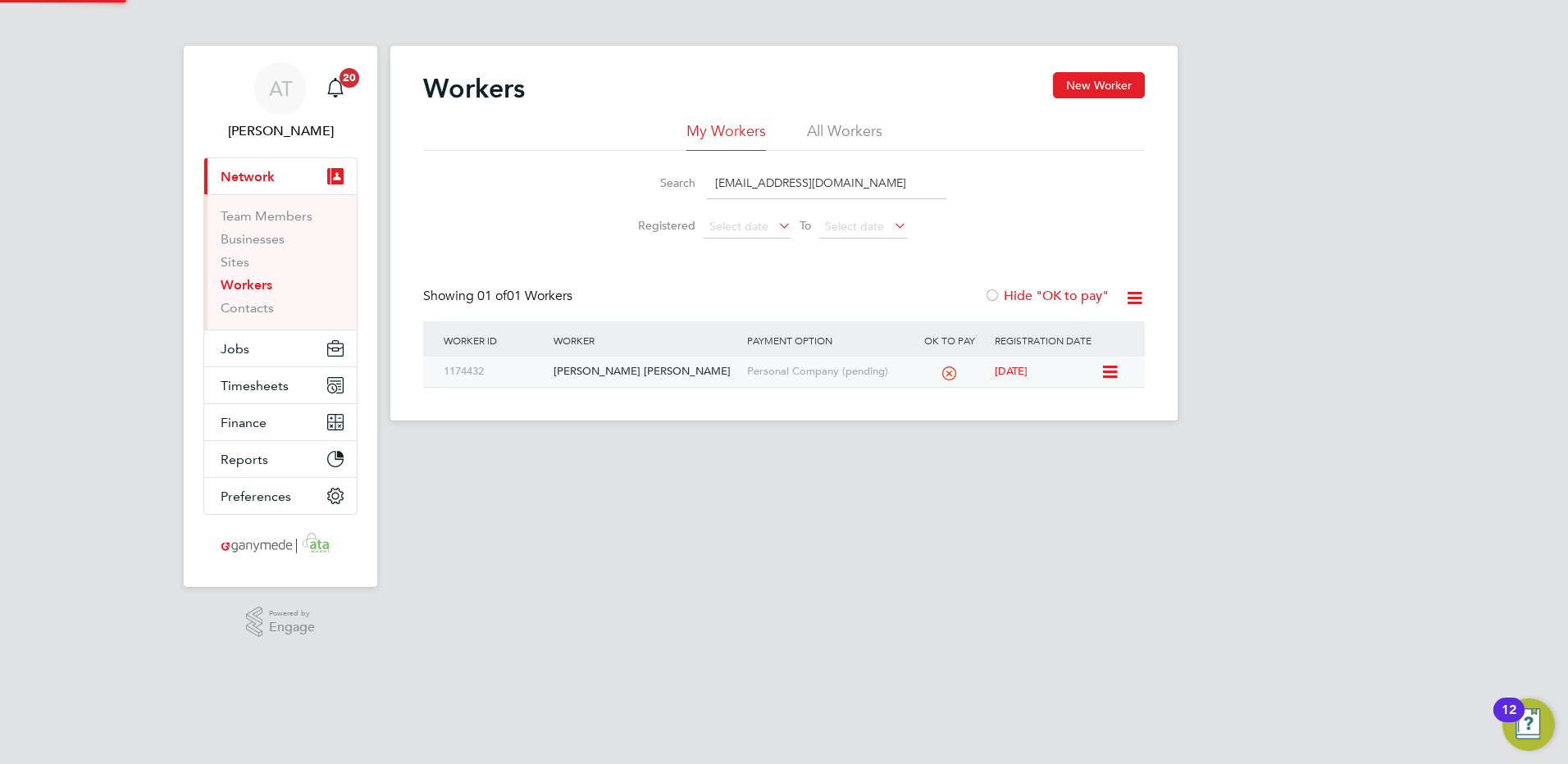
type input "[EMAIL_ADDRESS][DOMAIN_NAME]"
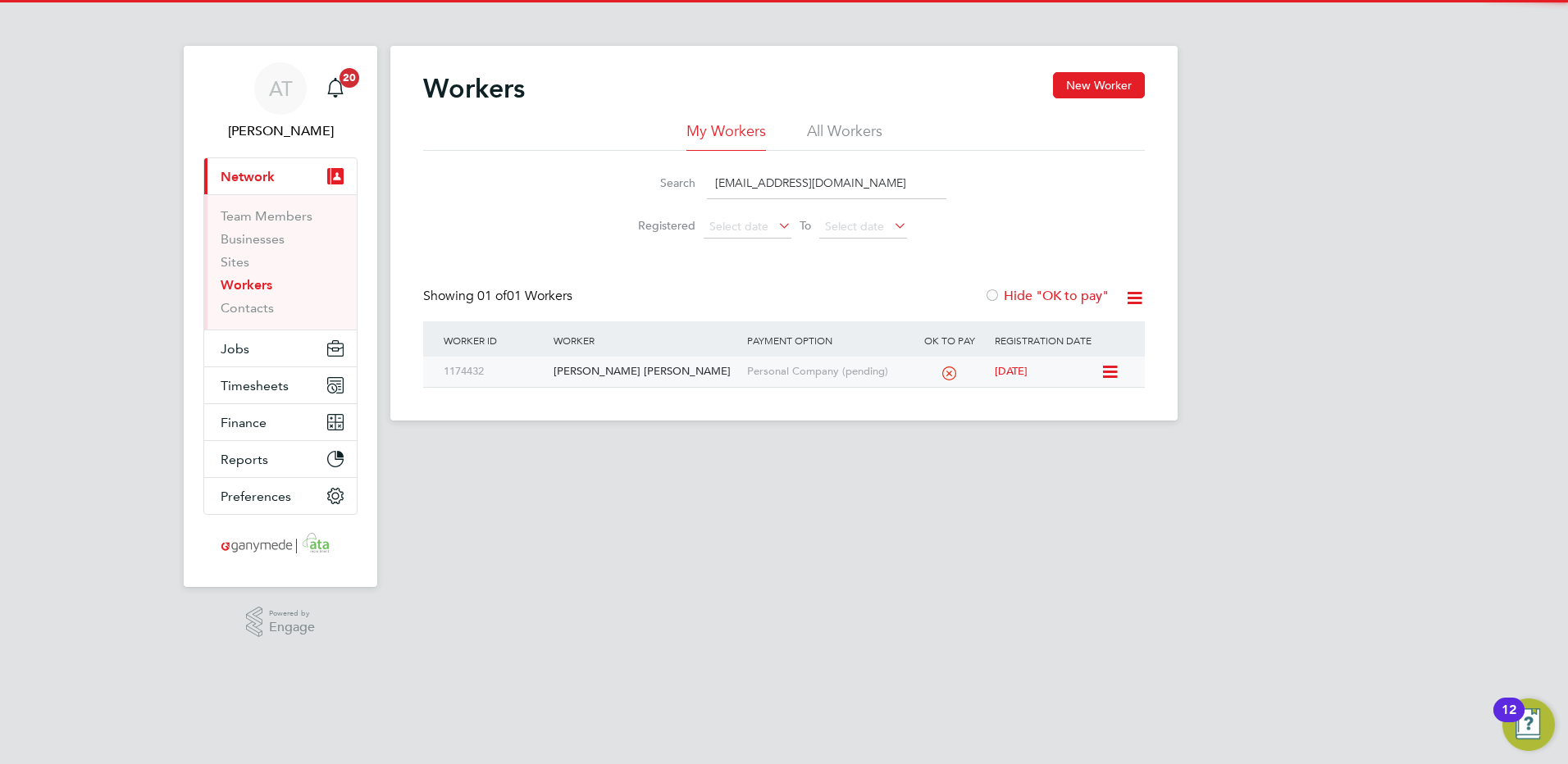
click at [582, 366] on div "[PERSON_NAME] [PERSON_NAME]" at bounding box center [646, 371] width 193 height 30
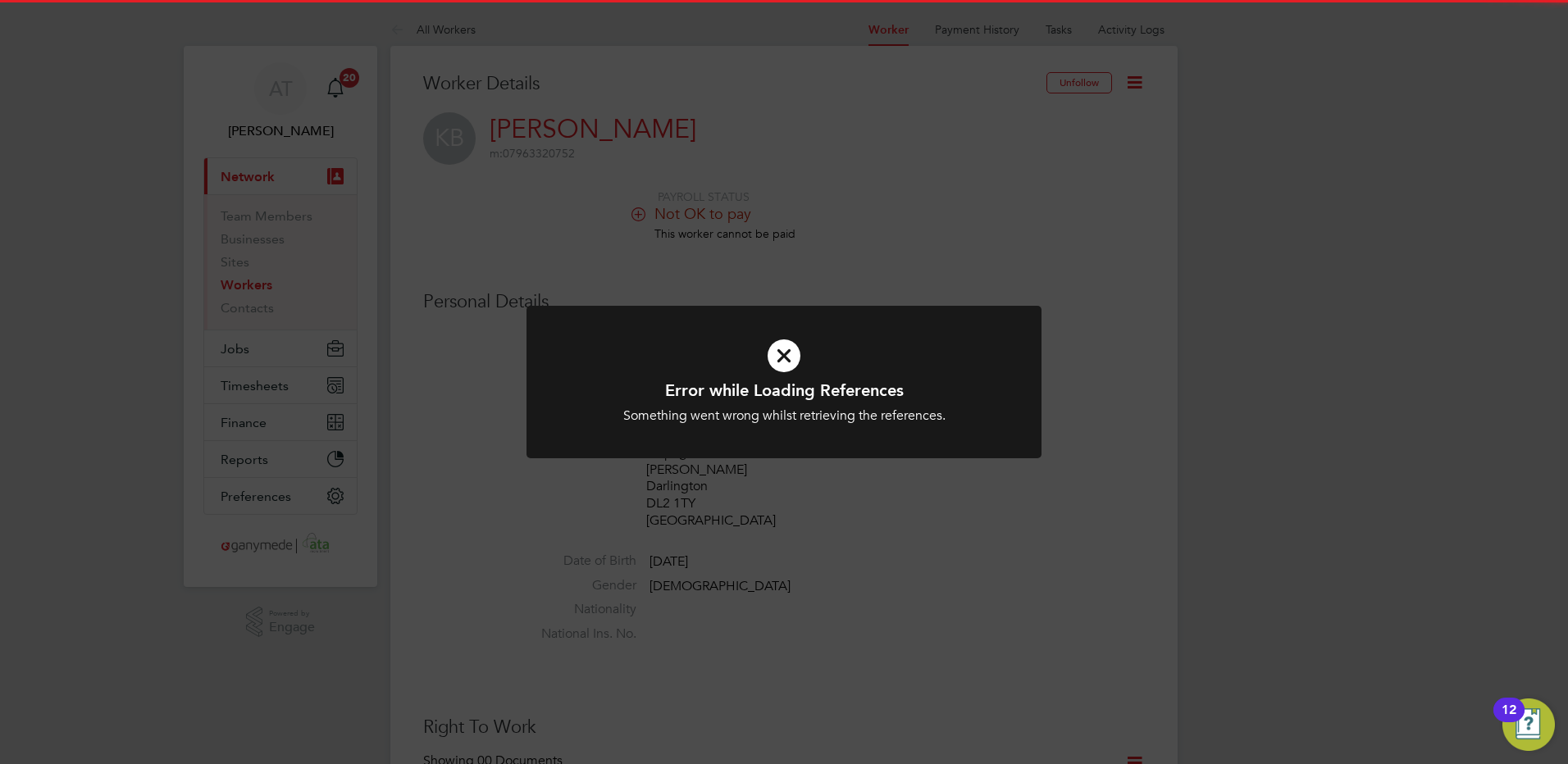
drag, startPoint x: 784, startPoint y: 356, endPoint x: 775, endPoint y: 351, distance: 10.3
click at [782, 355] on icon at bounding box center [784, 356] width 427 height 64
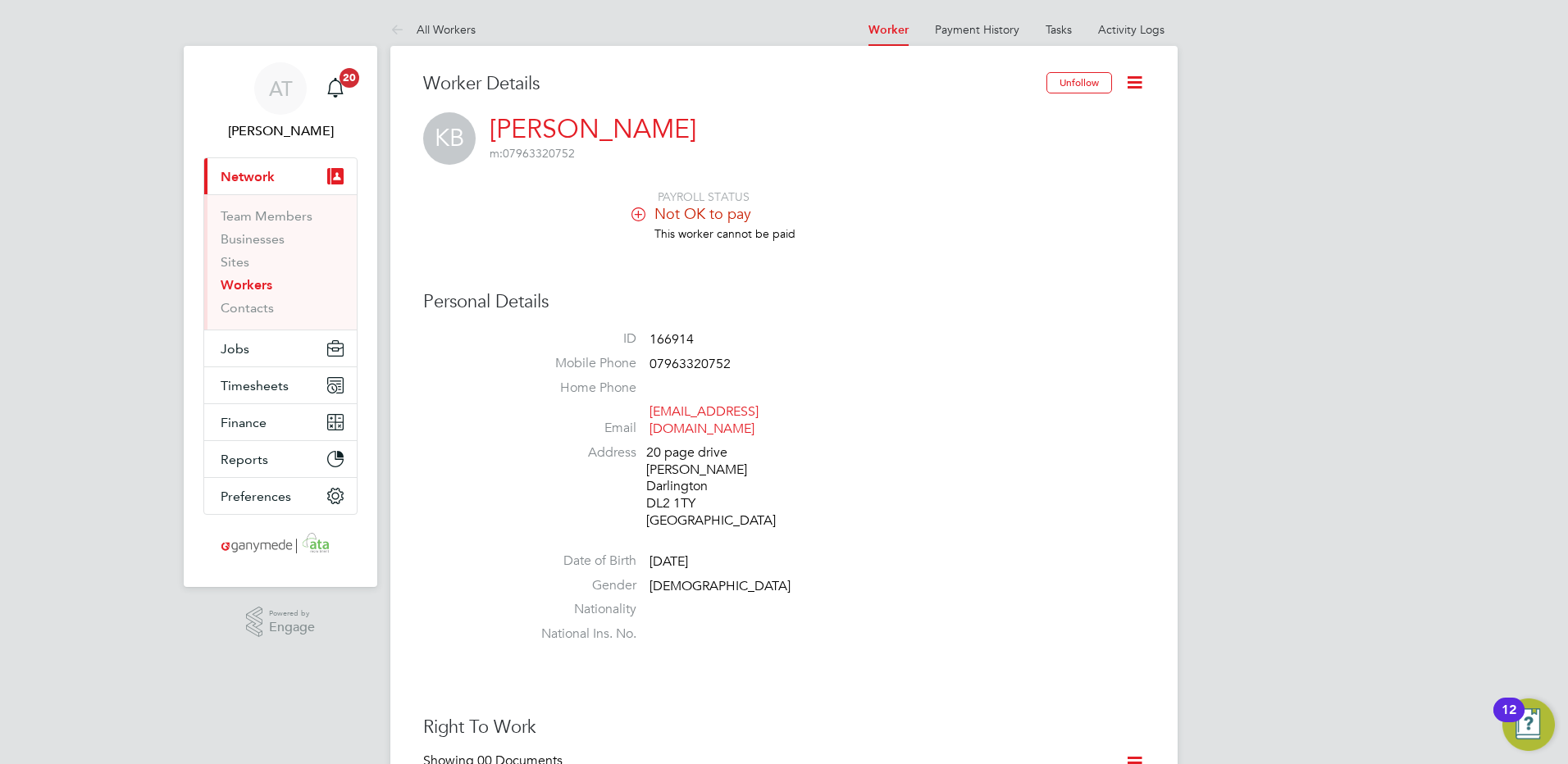
drag, startPoint x: 1122, startPoint y: 30, endPoint x: 929, endPoint y: 36, distance: 193.1
click at [1122, 30] on link "Activity Logs" at bounding box center [1131, 29] width 66 height 14
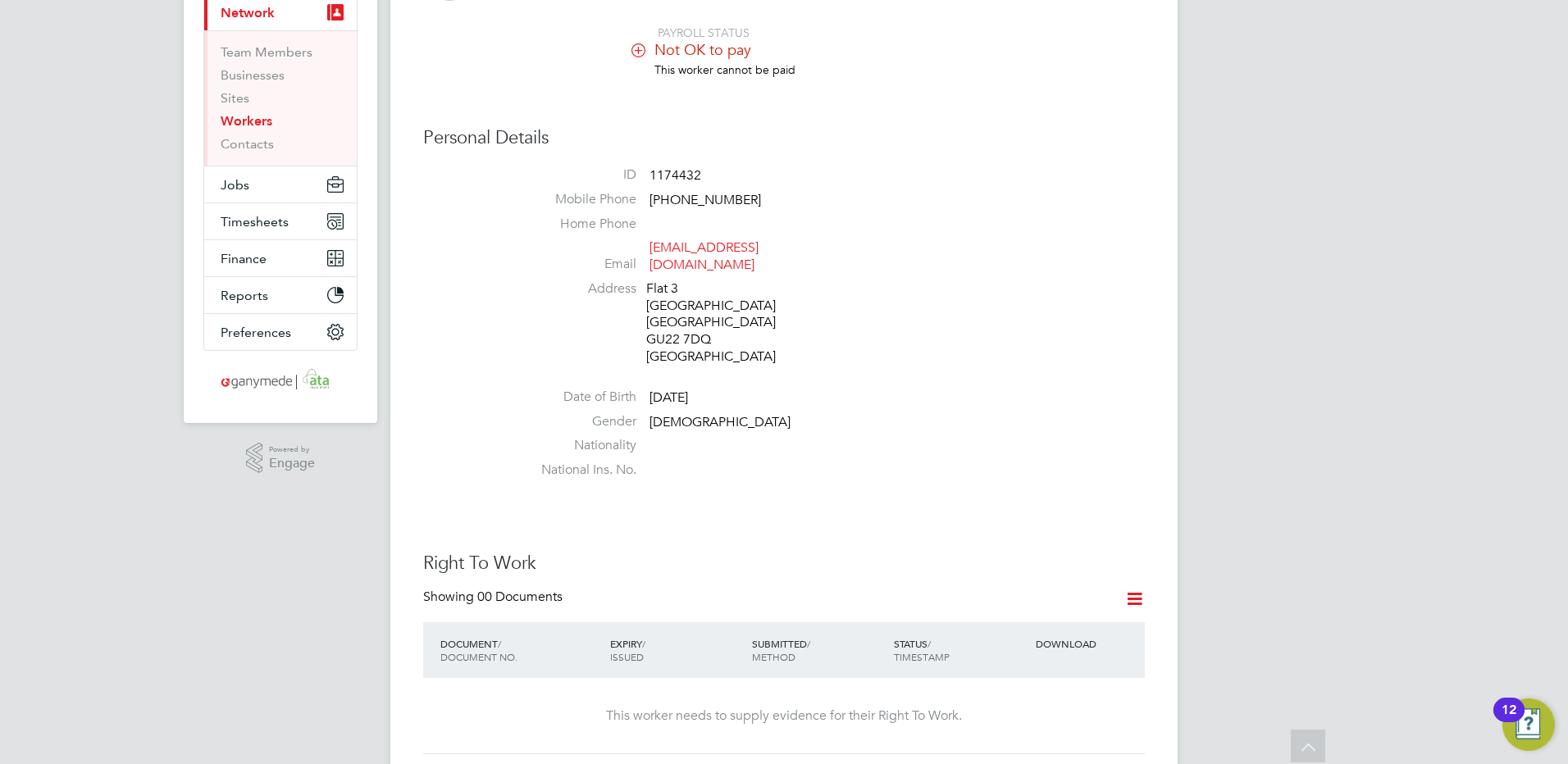
scroll to position [158, 0]
